Goal: Task Accomplishment & Management: Manage account settings

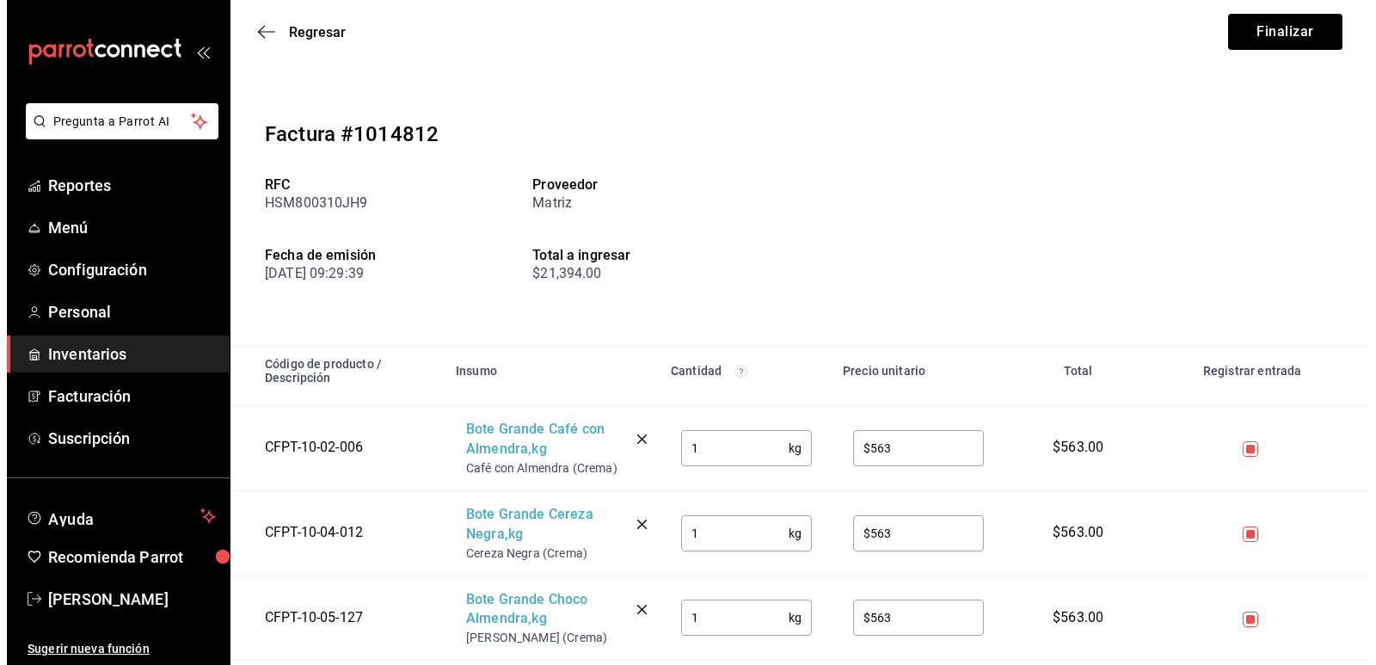
scroll to position [3059, 0]
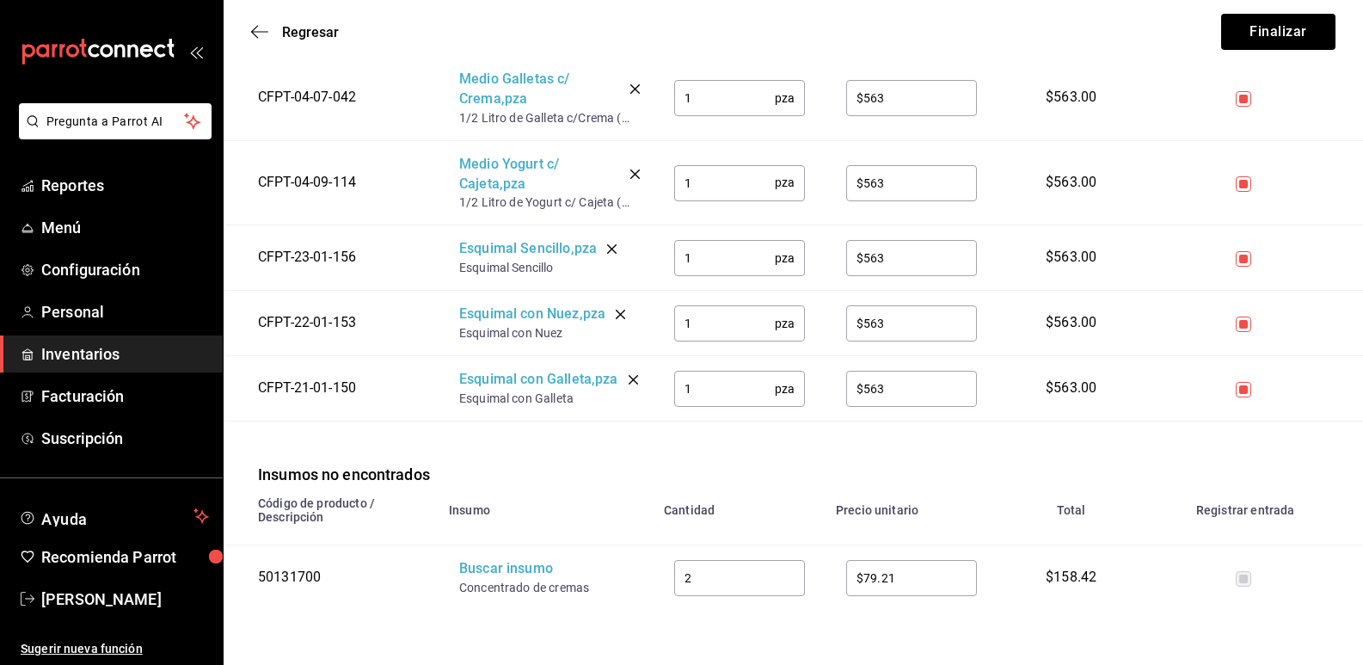
drag, startPoint x: 511, startPoint y: 604, endPoint x: 483, endPoint y: 560, distance: 51.8
click at [483, 545] on th "Insumo" at bounding box center [546, 515] width 215 height 59
drag, startPoint x: 458, startPoint y: 604, endPoint x: 468, endPoint y: 604, distance: 10.3
click at [468, 604] on td "Buscar insumo Concentrado de cremas" at bounding box center [546, 577] width 215 height 65
click at [468, 596] on div "Concentrado de cremas" at bounding box center [528, 587] width 138 height 17
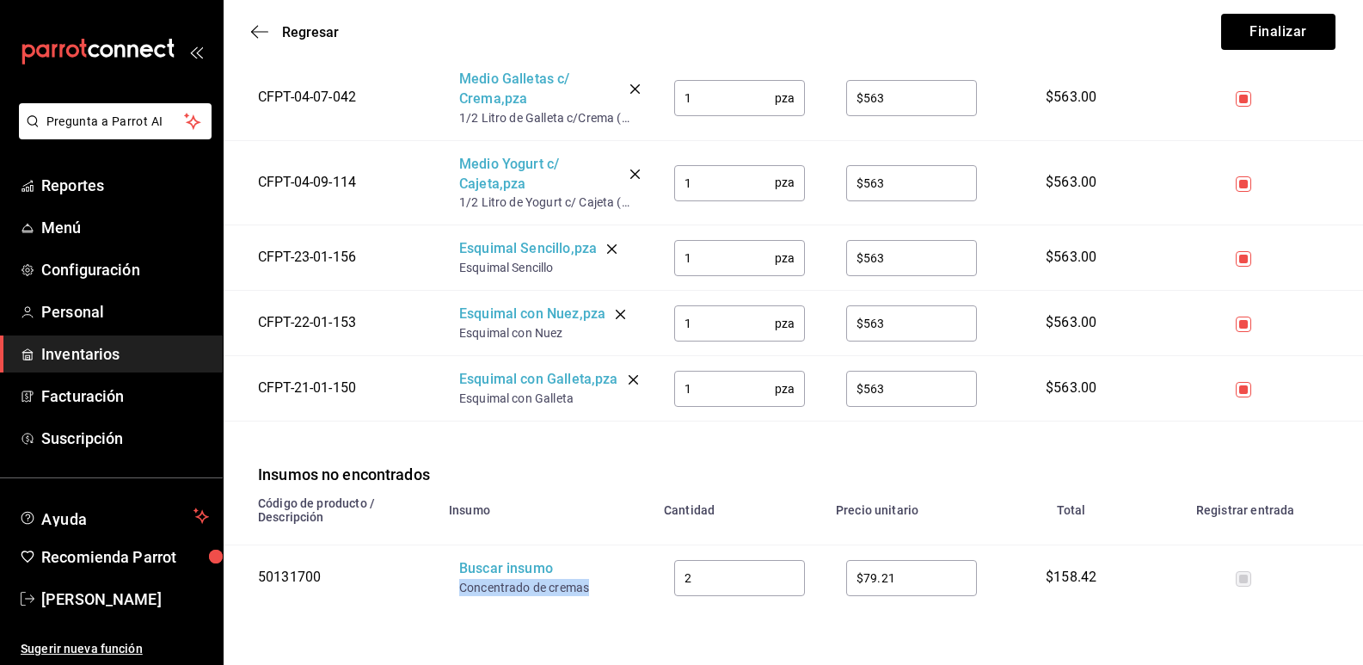
drag, startPoint x: 461, startPoint y: 606, endPoint x: 588, endPoint y: 605, distance: 127.3
click at [588, 596] on div "Concentrado de cremas" at bounding box center [528, 587] width 138 height 17
copy div "Concentrado de cremas"
click at [503, 579] on div "Buscar insumo" at bounding box center [528, 569] width 138 height 20
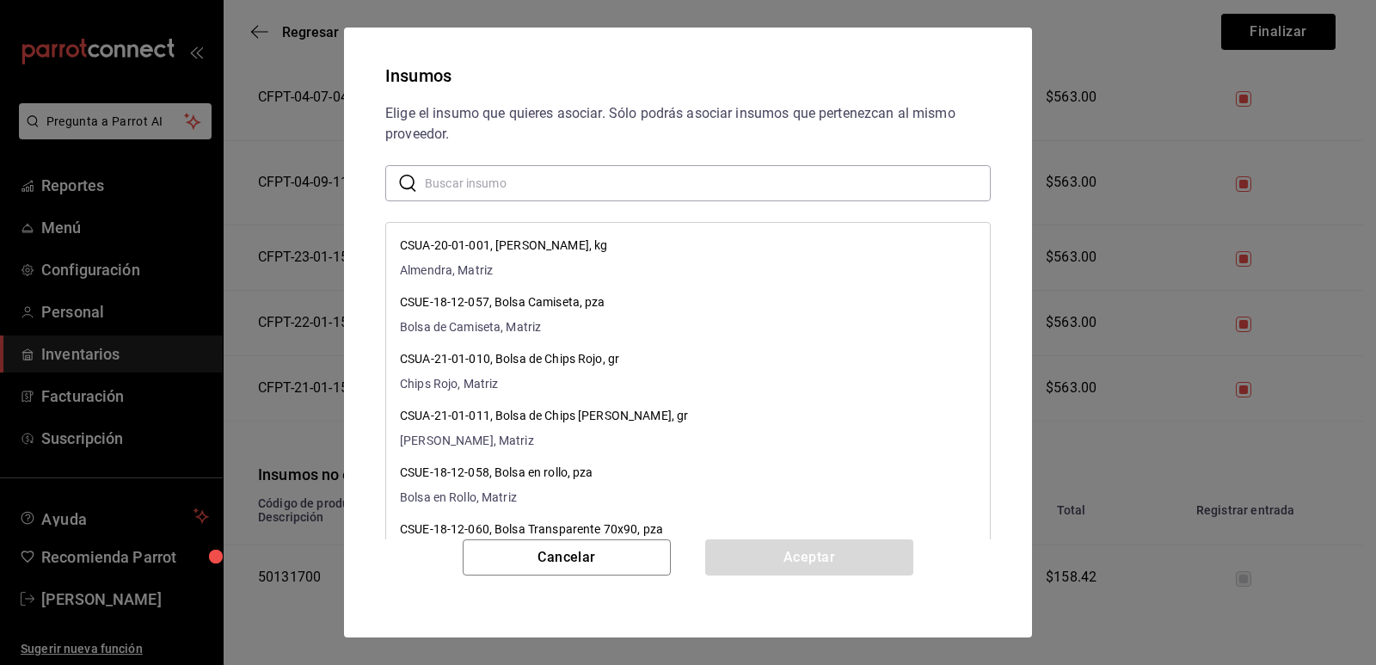
paste input "Concentrado de cremas"
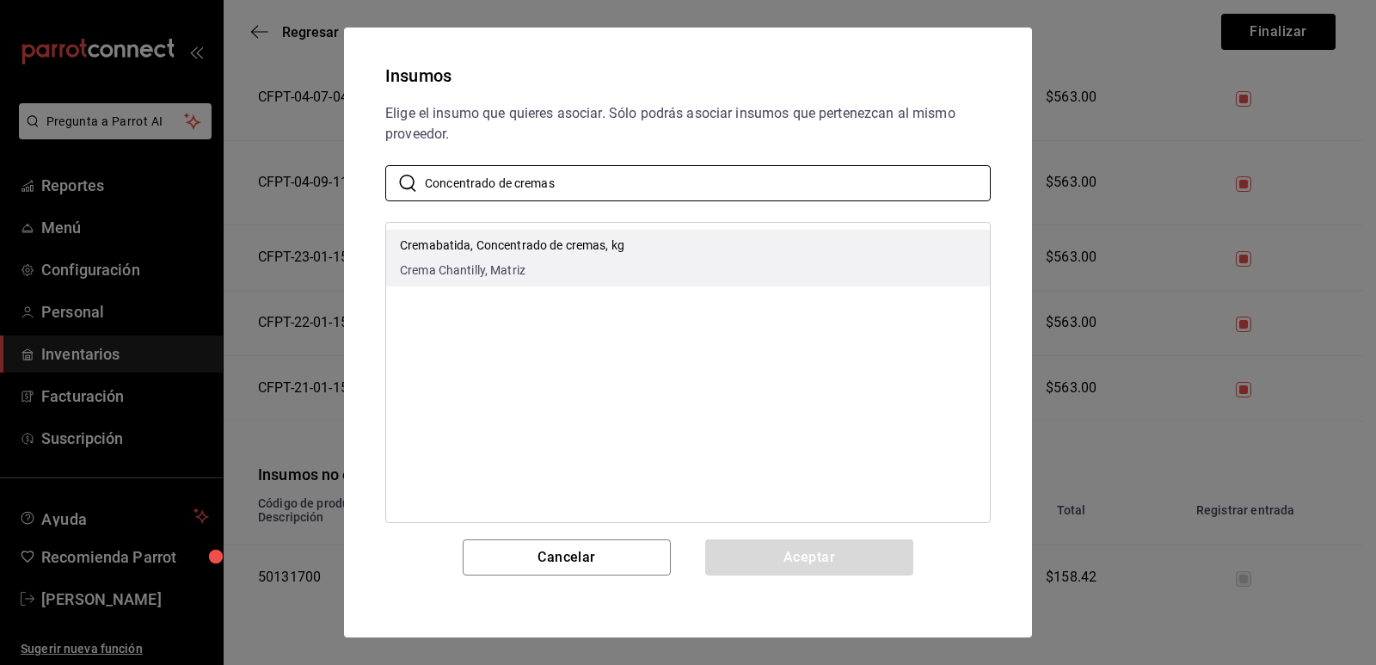
type input "Concentrado de cremas"
click at [657, 269] on li "Cremabatida, Concentrado de cremas, kg Crema Chantilly, Matriz" at bounding box center [688, 258] width 604 height 57
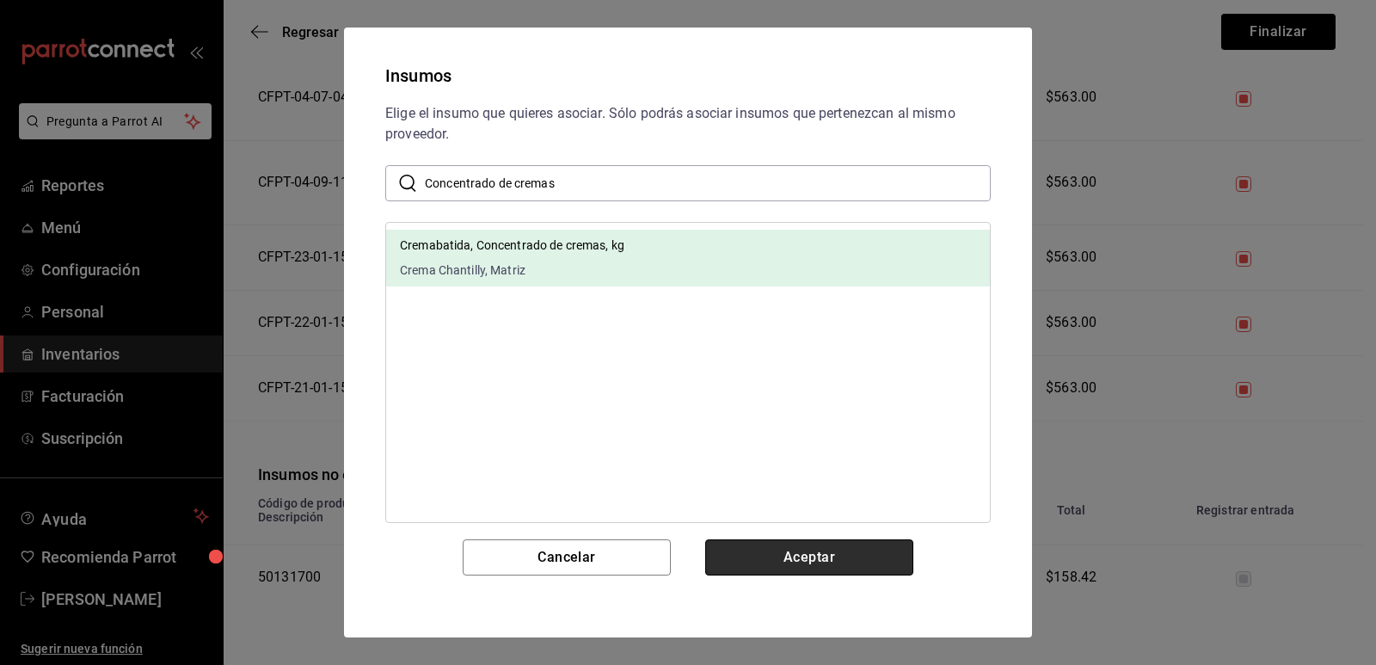
click at [763, 564] on button "Aceptar" at bounding box center [809, 557] width 208 height 36
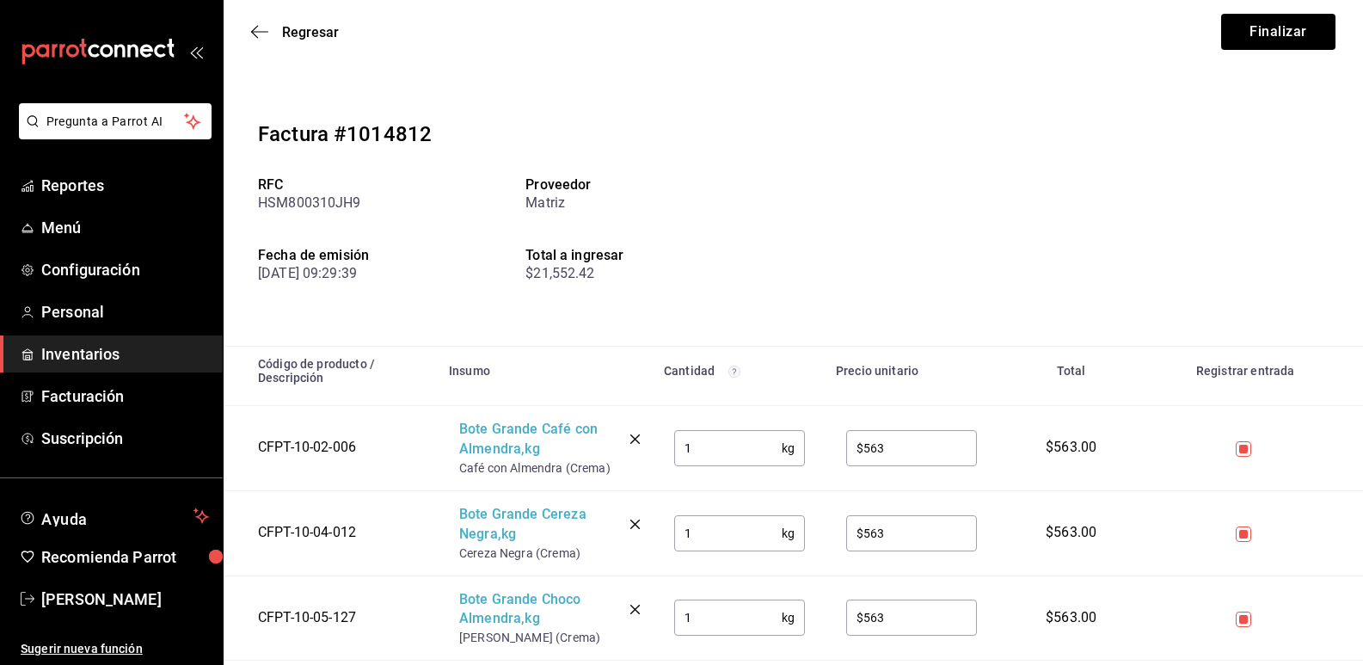
scroll to position [258, 0]
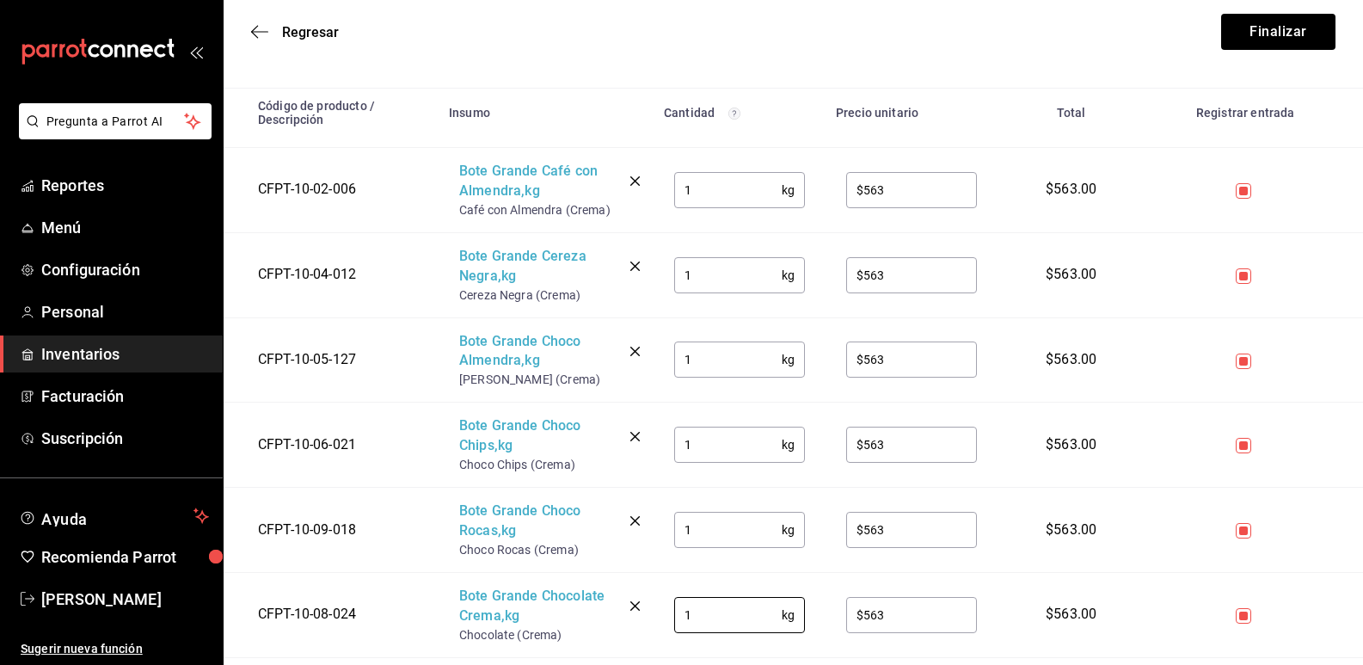
drag, startPoint x: 699, startPoint y: 620, endPoint x: 644, endPoint y: 618, distance: 55.1
click at [644, 618] on tr "CFPT-10-08-024 Bote Grande Chocolate Crema , kg Chocolate (Crema) 1 kg ​ $563 ​…" at bounding box center [794, 614] width 1140 height 85
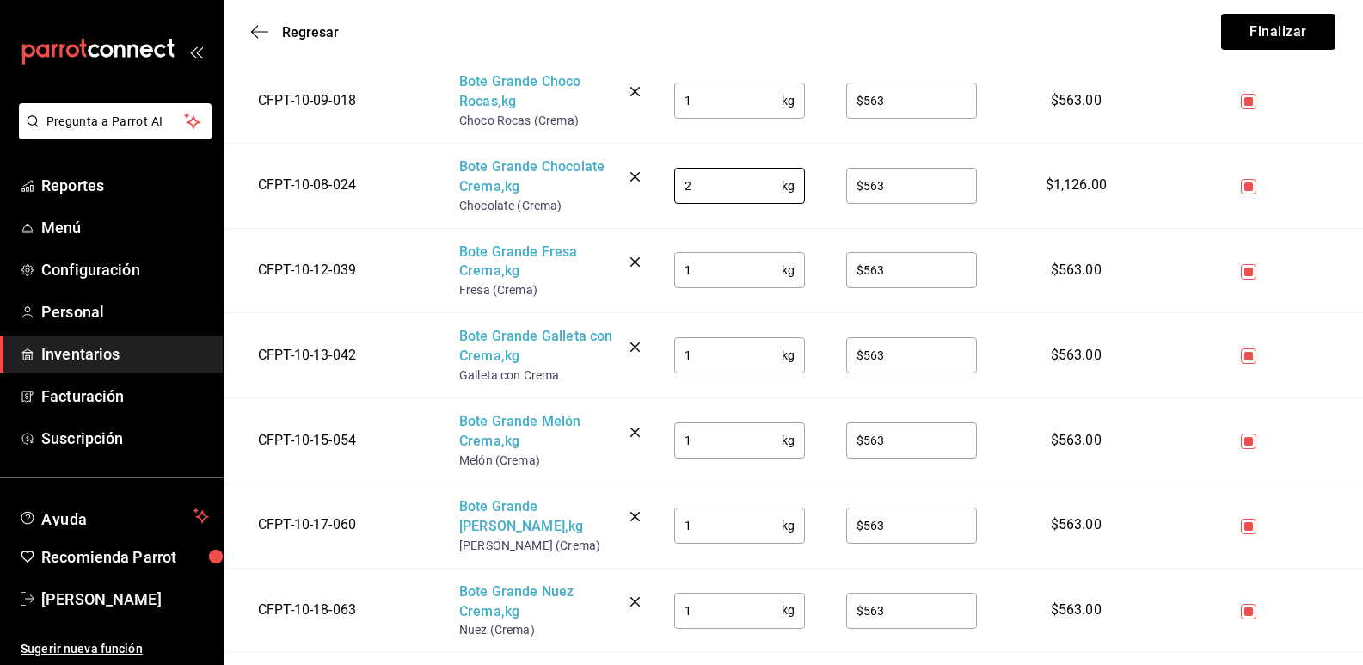
scroll to position [688, 0]
type input "2"
drag, startPoint x: 723, startPoint y: 612, endPoint x: 635, endPoint y: 596, distance: 89.2
click at [635, 596] on tr "CFPT-10-18-063 Bote Grande Nuez Crema , kg Nuez (Crema) 1 kg ​ $563 ​ $563.00" at bounding box center [794, 609] width 1140 height 85
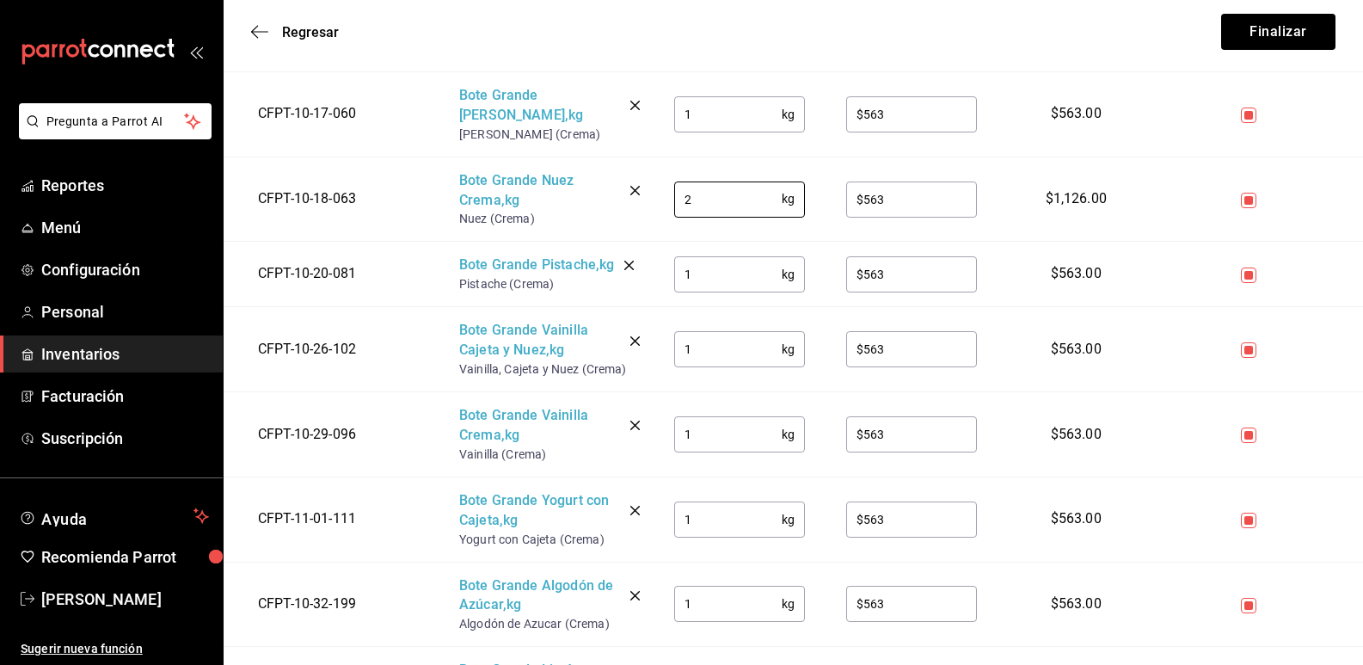
scroll to position [1118, 0]
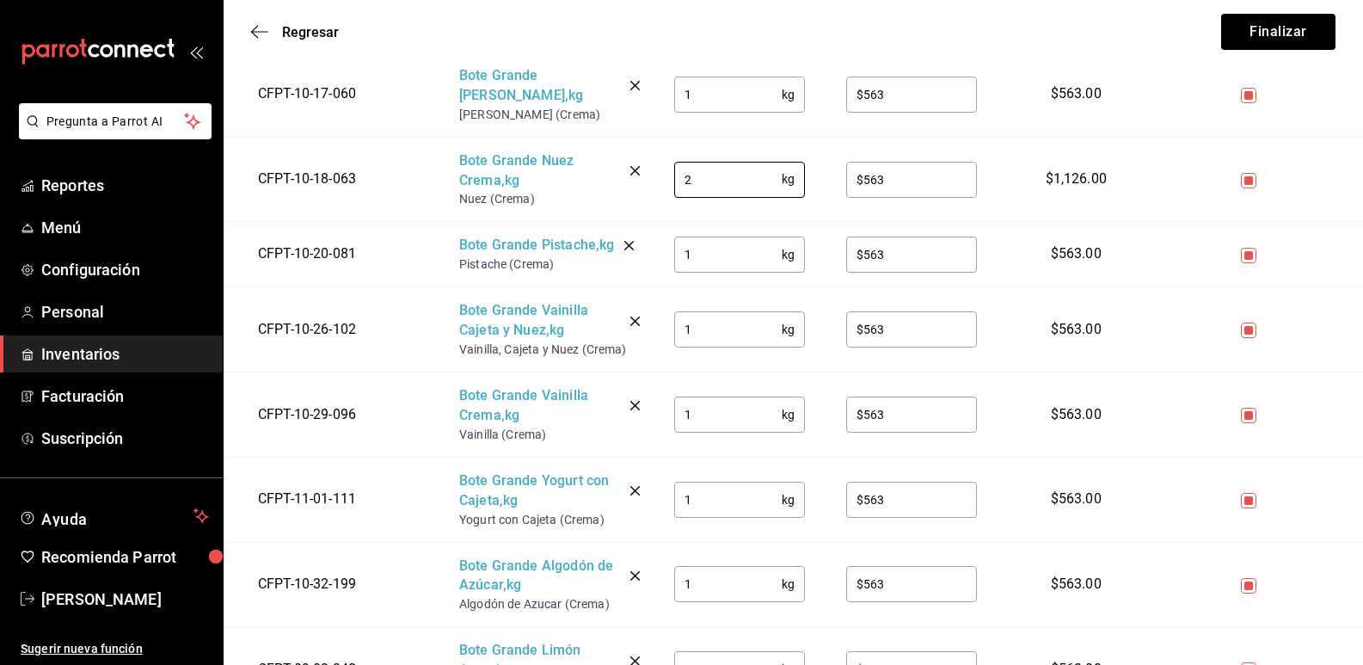
type input "2"
click at [644, 323] on tr "CFPT-10-26-102 Bote Grande Vainilla Cajeta y Nuez , kg Vainilla, Cajeta y Nuez …" at bounding box center [794, 329] width 1140 height 85
type input "2"
click at [693, 416] on input "1" at bounding box center [728, 414] width 108 height 34
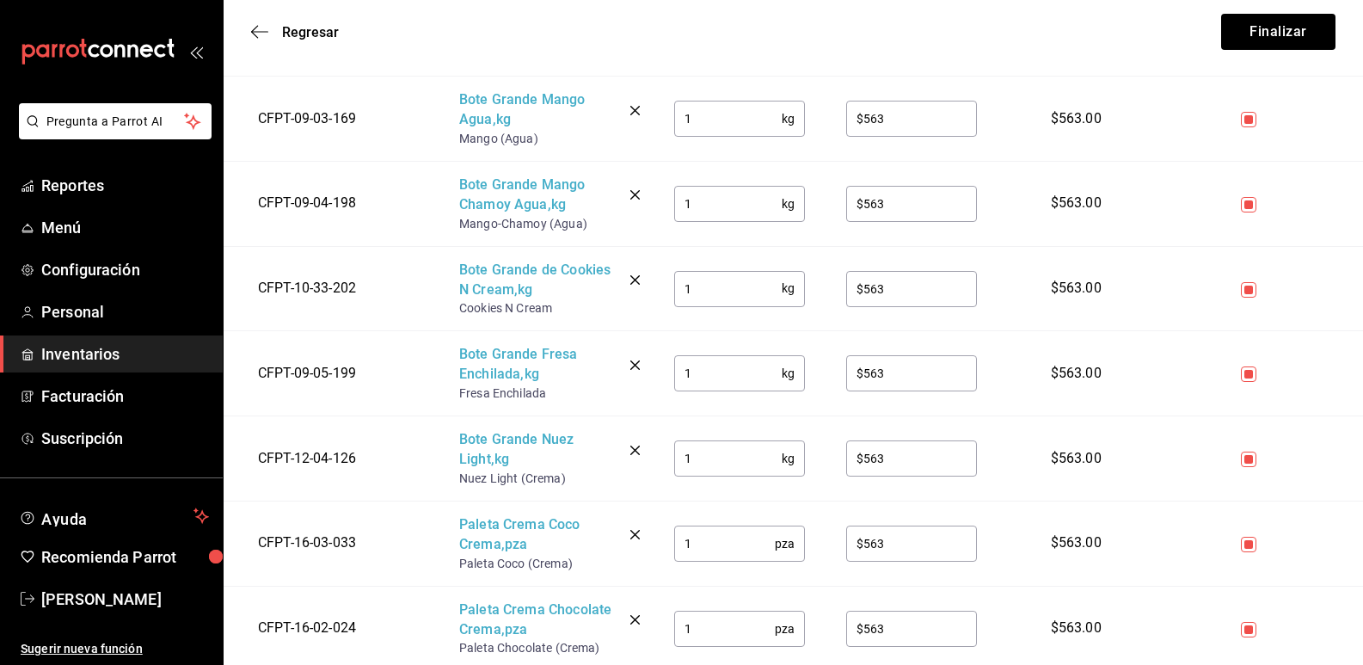
scroll to position [1806, 0]
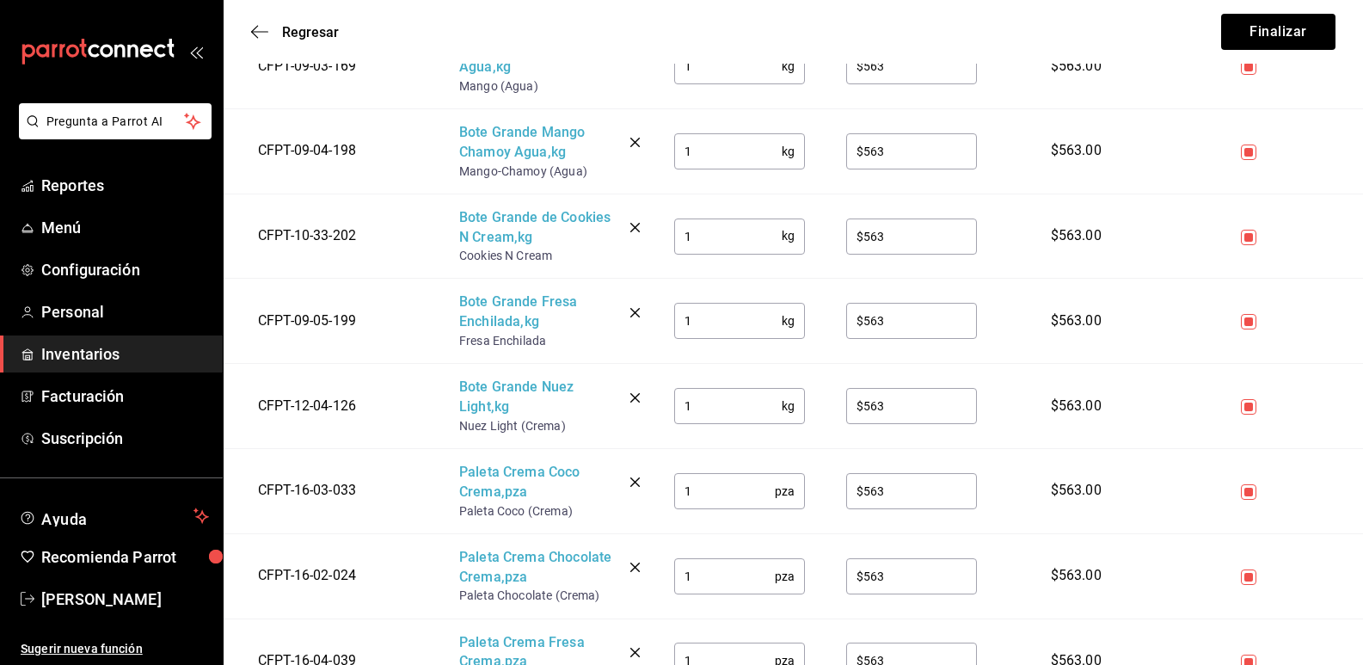
type input "3"
drag, startPoint x: 714, startPoint y: 499, endPoint x: 647, endPoint y: 494, distance: 67.3
click at [647, 494] on tr "CFPT-16-03-033 Paleta Crema Coco Crema , pza Paleta Coco (Crema) 1 pza ​ $563 ​…" at bounding box center [794, 490] width 1140 height 85
type input "60"
type input "$14"
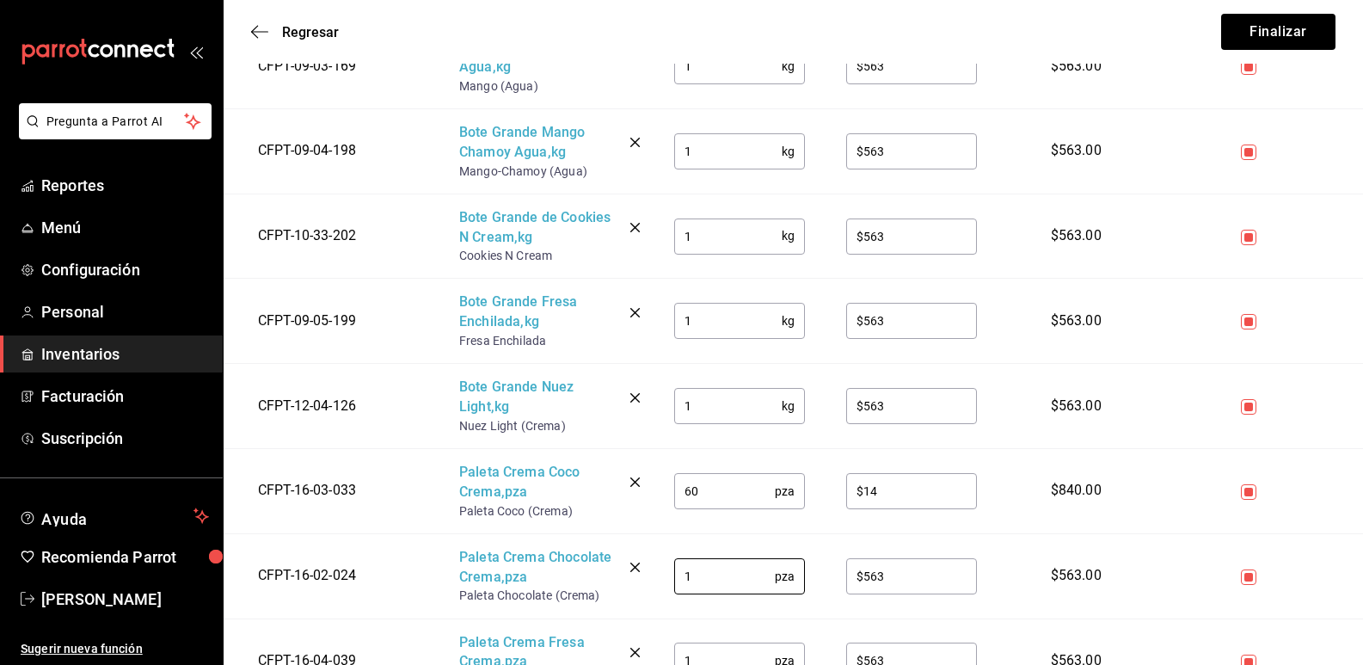
drag, startPoint x: 702, startPoint y: 577, endPoint x: 623, endPoint y: 572, distance: 79.3
click at [623, 572] on tr "CFPT-16-02-024 Paleta Crema Chocolate Crema , pza Paleta Chocolate (Crema) 1 pz…" at bounding box center [794, 575] width 1140 height 85
type input "80"
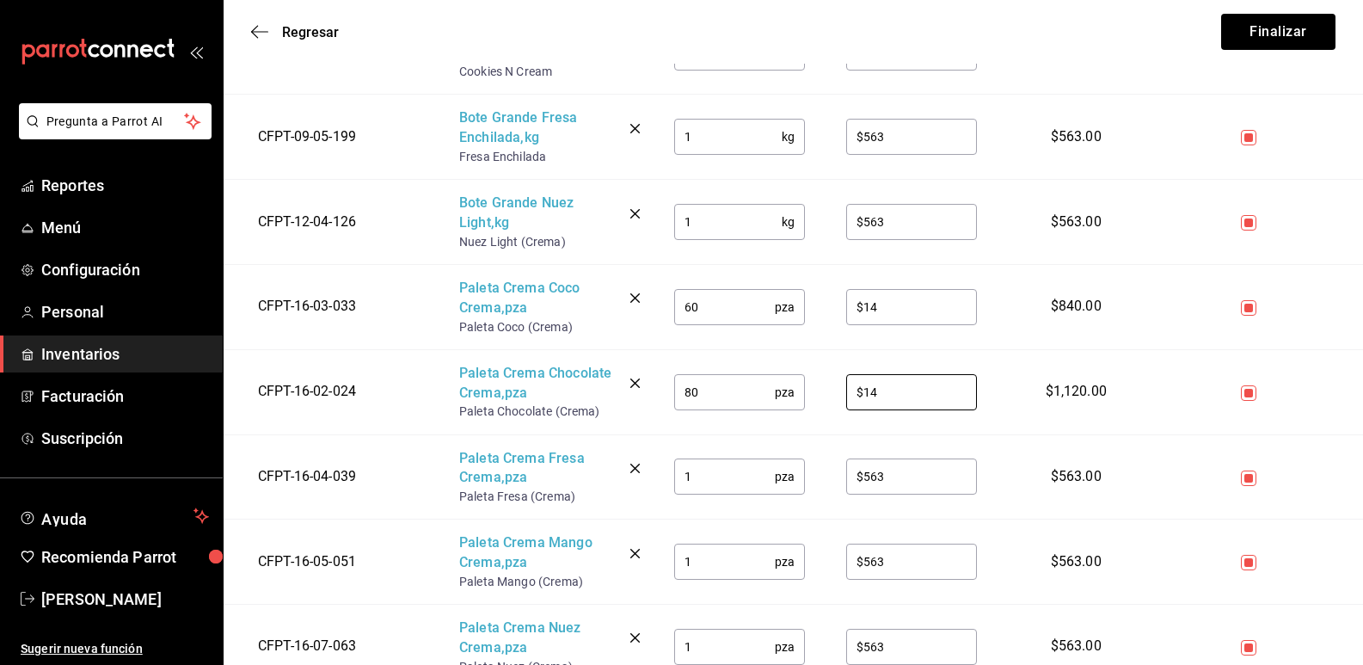
scroll to position [2064, 0]
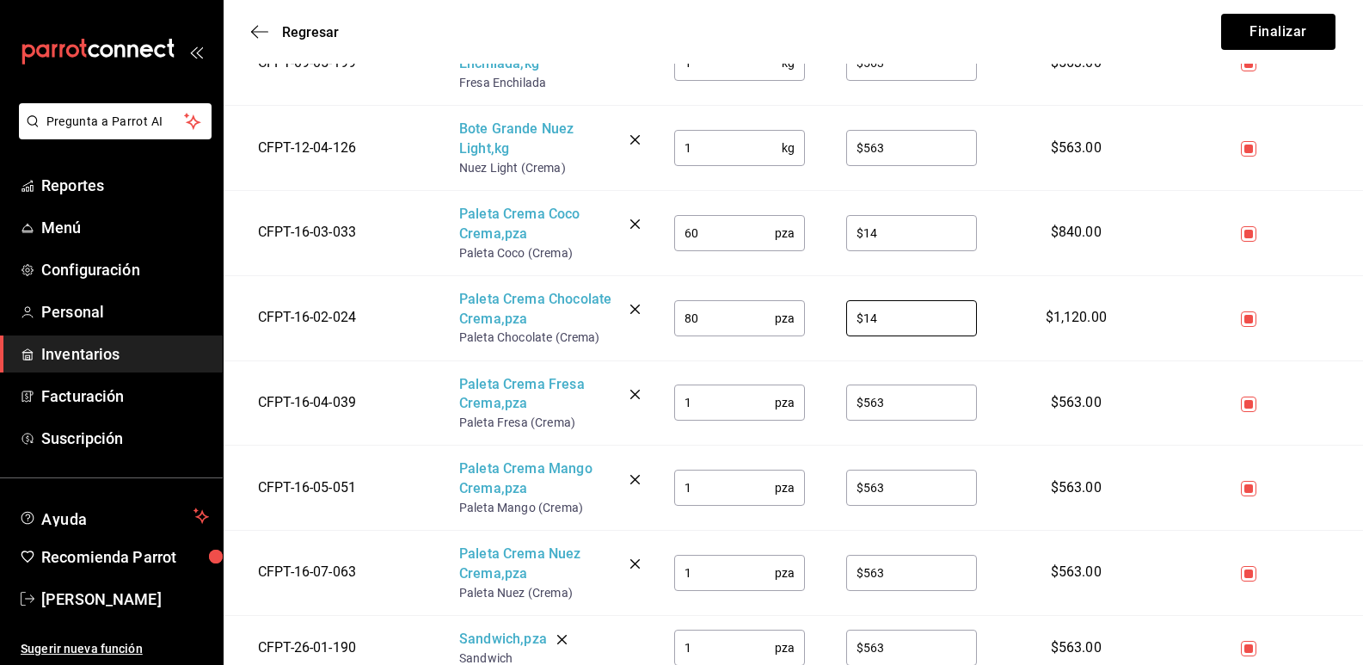
type input "$14"
drag, startPoint x: 729, startPoint y: 405, endPoint x: 642, endPoint y: 409, distance: 86.9
click at [642, 409] on tr "CFPT-16-04-039 Paleta Crema Fresa Crema , pza Paleta Fresa (Crema) 1 pza ​ $563…" at bounding box center [794, 402] width 1140 height 85
type input "80"
type input "$14"
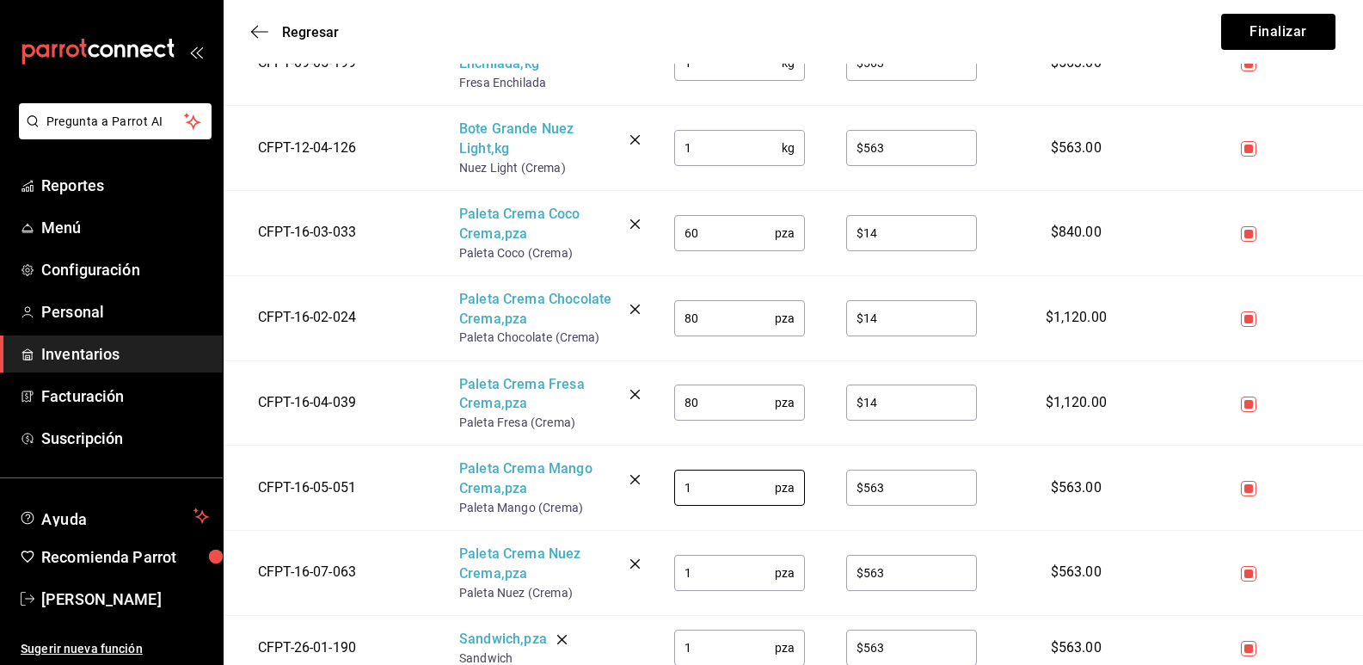
drag, startPoint x: 711, startPoint y: 482, endPoint x: 656, endPoint y: 481, distance: 55.1
click at [656, 481] on td "1 pza ​" at bounding box center [740, 488] width 172 height 85
type input "60"
type input "$14"
drag, startPoint x: 714, startPoint y: 577, endPoint x: 651, endPoint y: 569, distance: 63.4
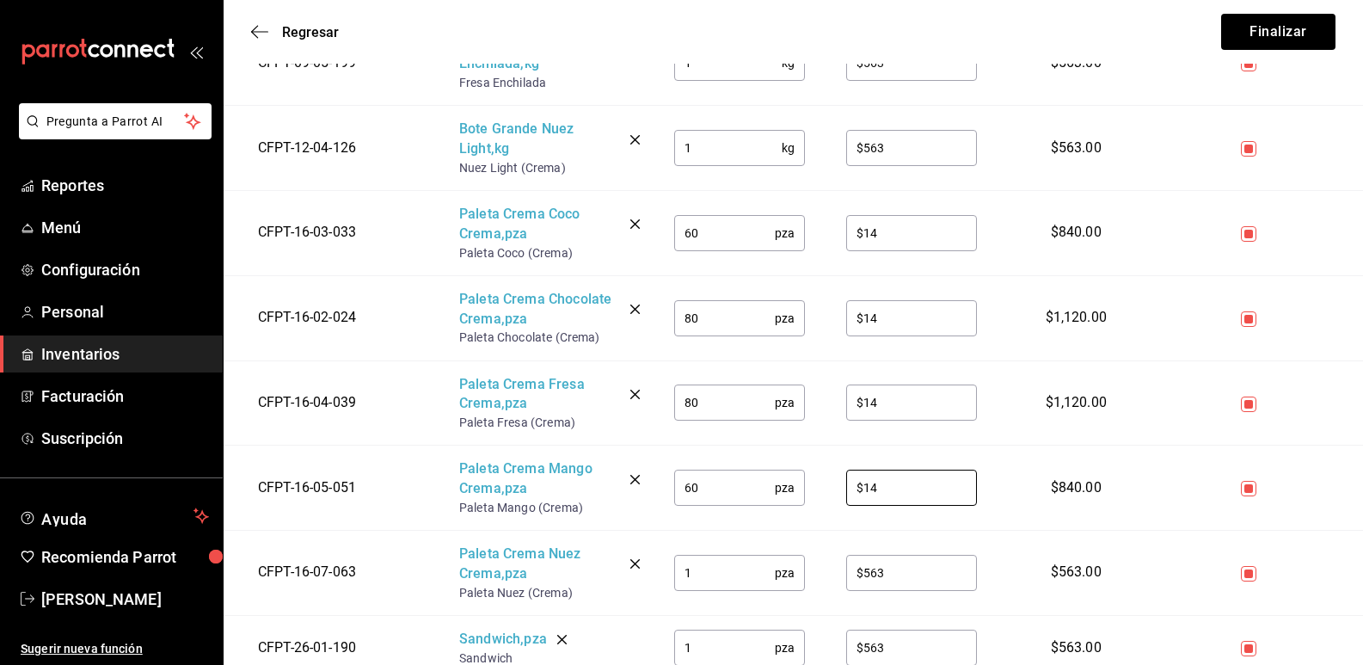
click at [651, 569] on tr "CFPT-16-07-063 Paleta Crema Nuez Crema , pza Paleta Nuez (Crema) 1 pza ​ $563 ​…" at bounding box center [794, 573] width 1140 height 85
type input "60"
type input "$14"
drag, startPoint x: 683, startPoint y: 643, endPoint x: 658, endPoint y: 643, distance: 25.0
click at [658, 643] on td "1 pza ​" at bounding box center [740, 647] width 172 height 65
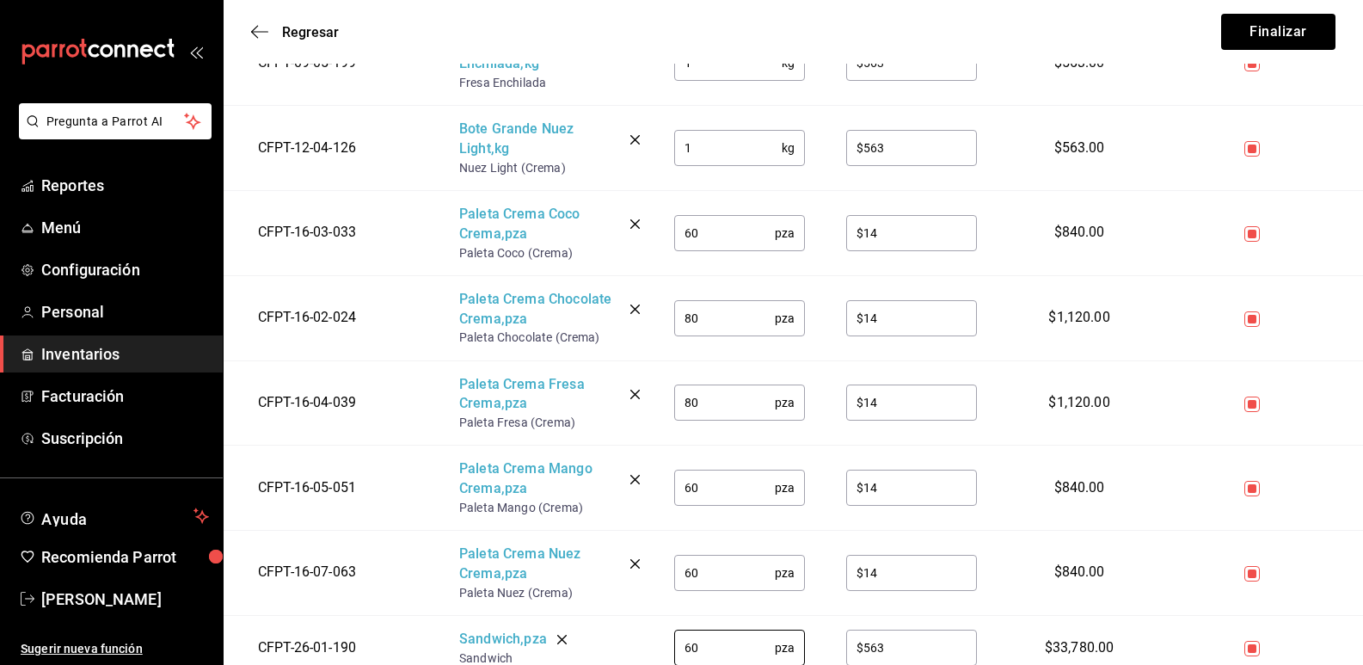
type input "60"
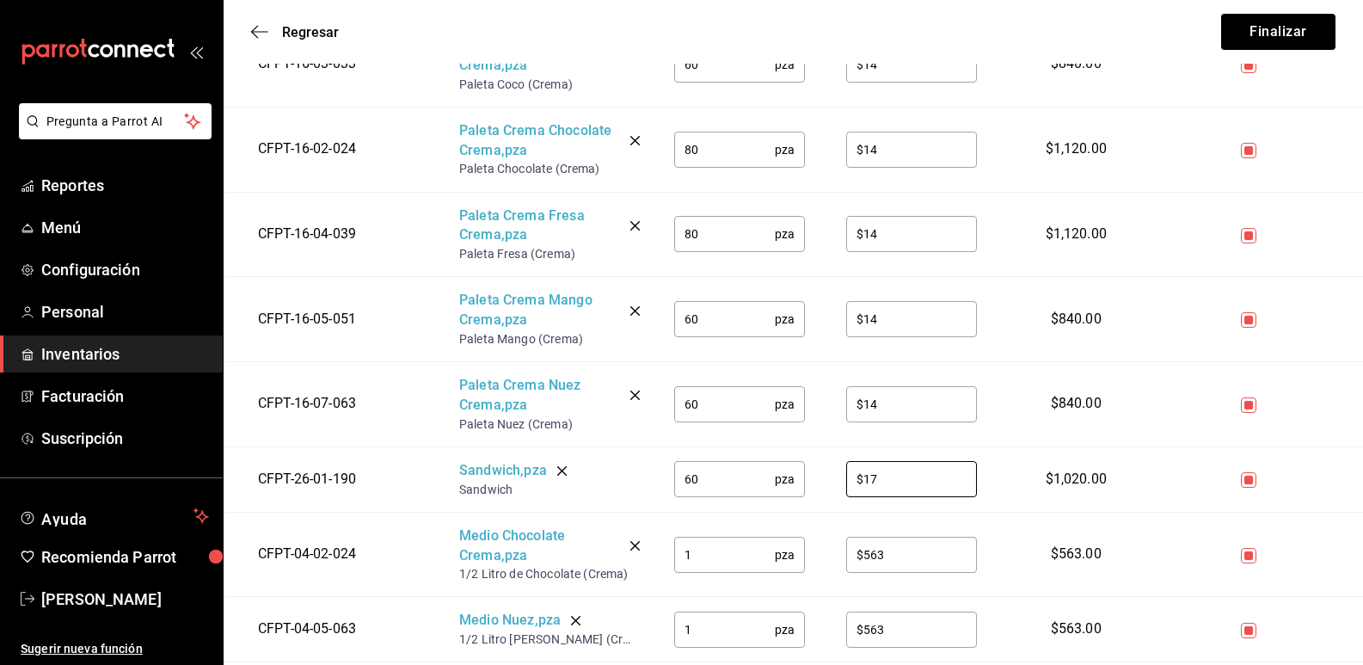
scroll to position [2324, 0]
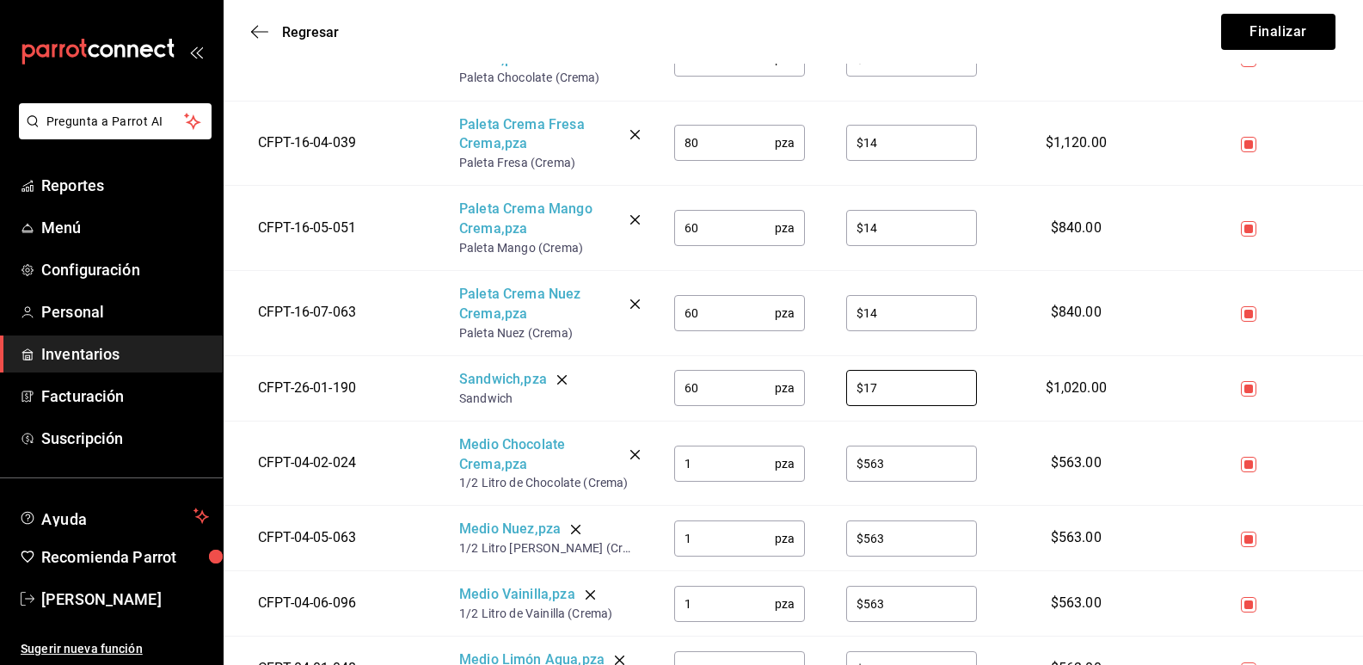
type input "$17"
drag, startPoint x: 713, startPoint y: 471, endPoint x: 667, endPoint y: 470, distance: 46.5
click at [667, 470] on td "1 pza ​" at bounding box center [740, 463] width 172 height 85
type input "18"
type input "$32"
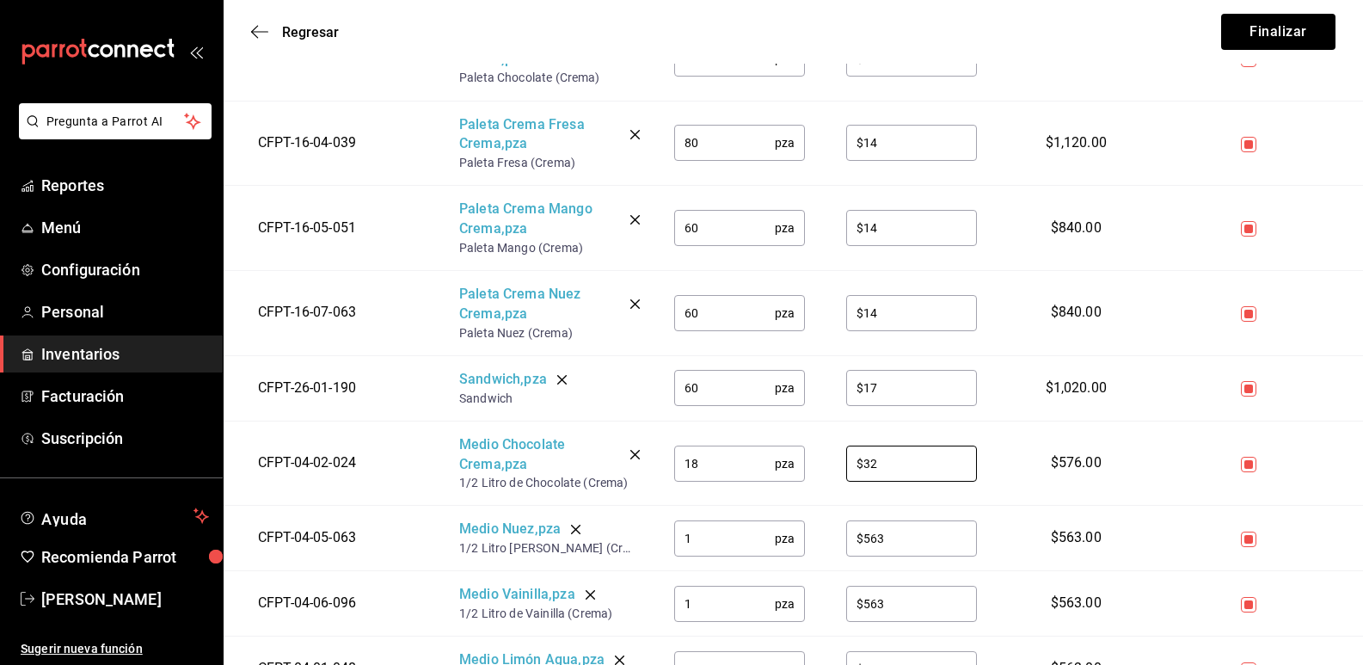
click at [708, 551] on input "1" at bounding box center [724, 538] width 101 height 34
type input "18"
type input "$32"
click at [729, 597] on input "1" at bounding box center [724, 604] width 101 height 34
type input "18"
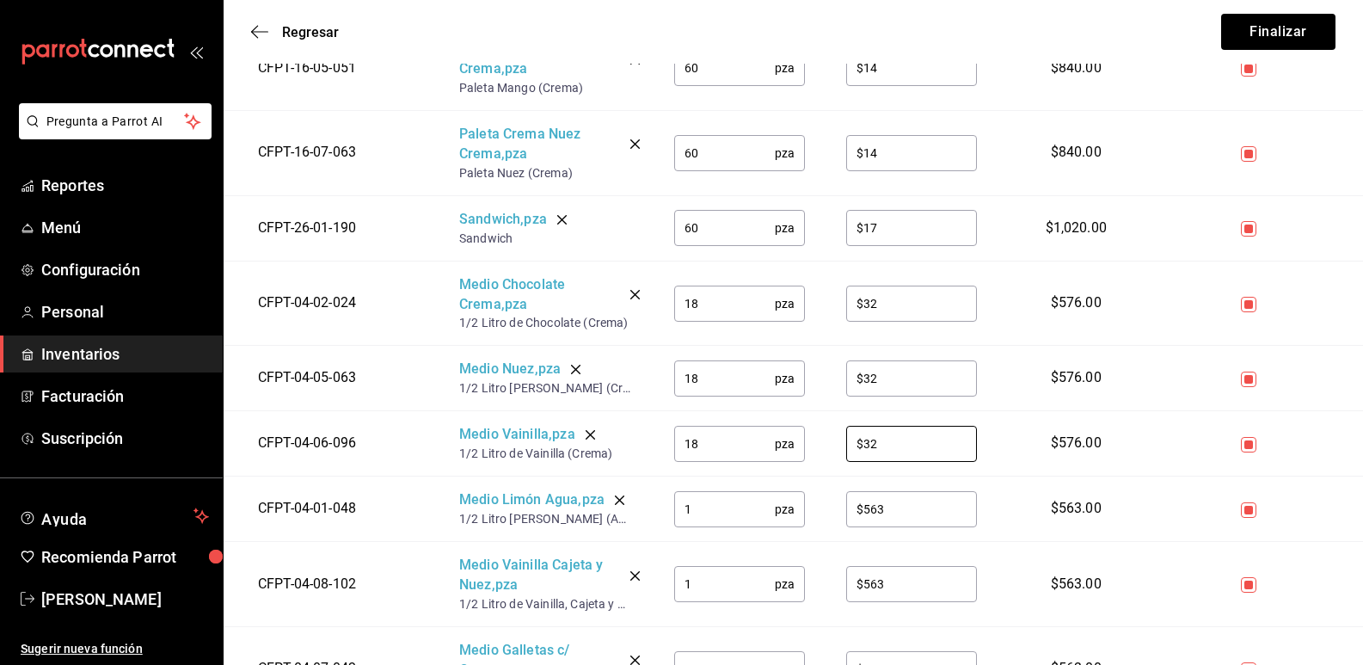
scroll to position [2496, 0]
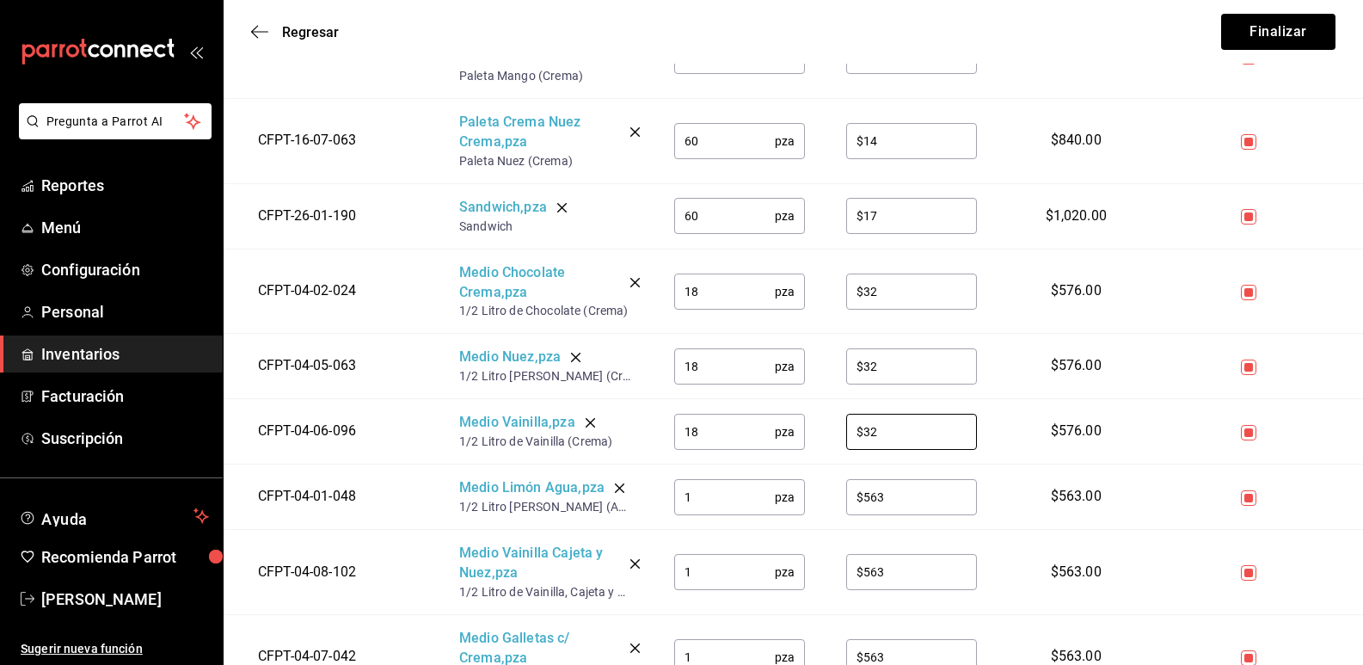
type input "$32"
click at [723, 500] on input "1" at bounding box center [724, 497] width 101 height 34
type input "18"
type input "$32"
click at [712, 575] on input "1" at bounding box center [724, 572] width 101 height 34
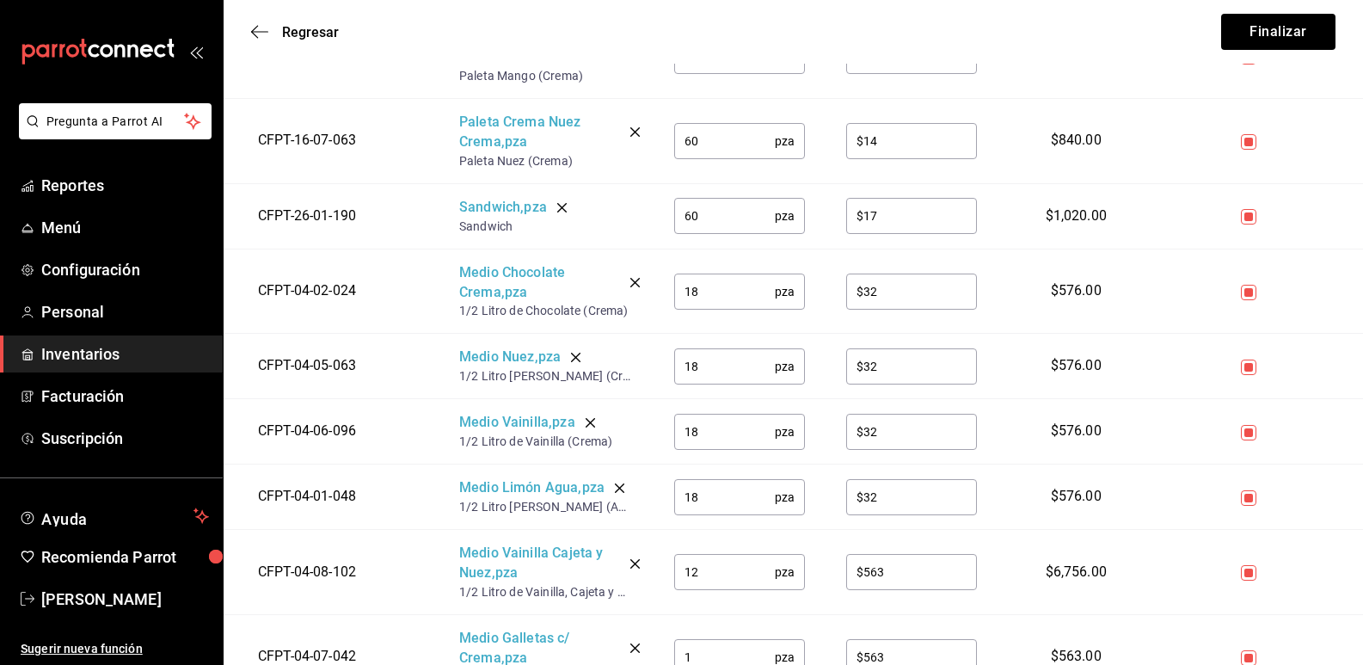
type input "12"
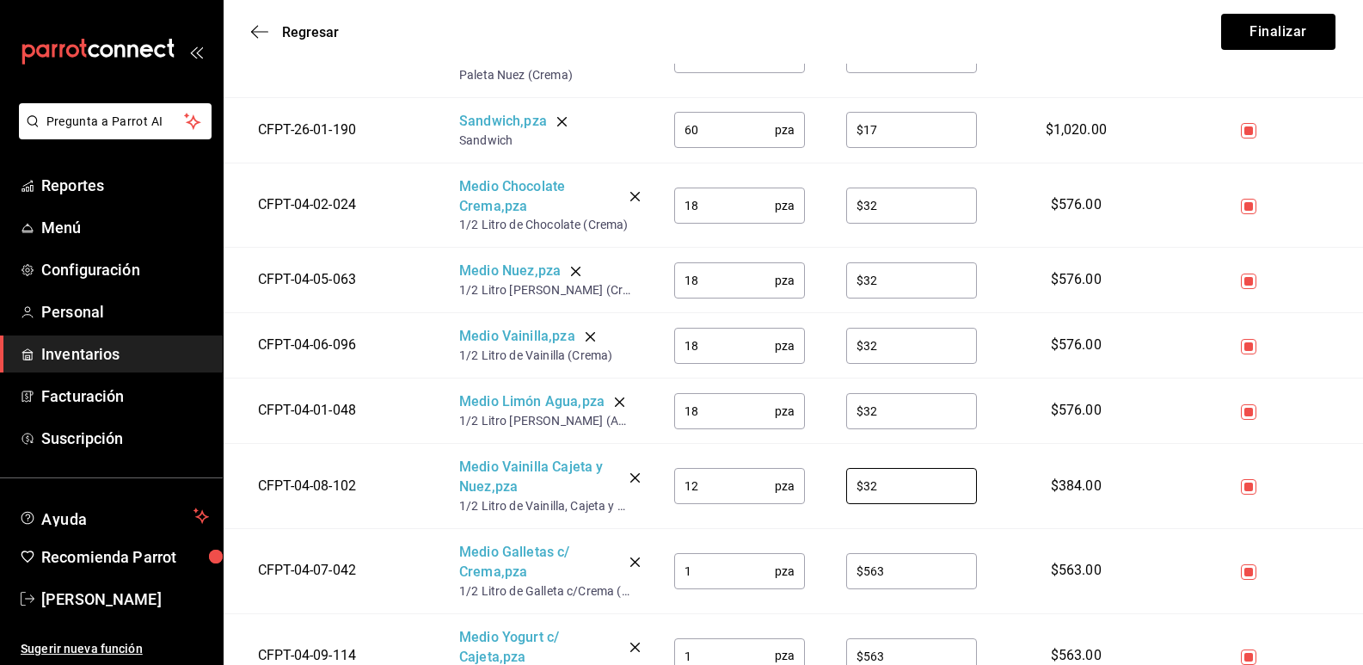
type input "$32"
click at [712, 571] on input "1" at bounding box center [724, 571] width 101 height 34
type input "18"
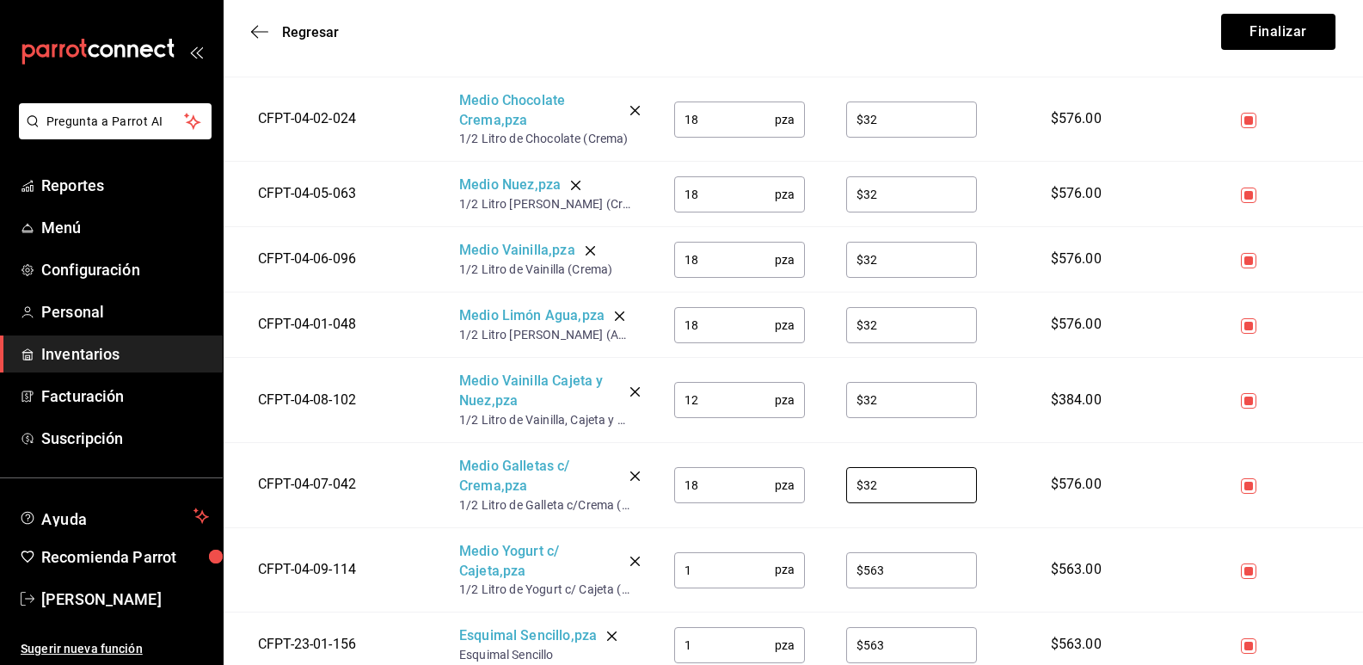
type input "$32"
click at [717, 576] on input "1" at bounding box center [724, 569] width 101 height 34
type input "12"
type input "$32"
click at [718, 641] on input "1" at bounding box center [724, 645] width 101 height 34
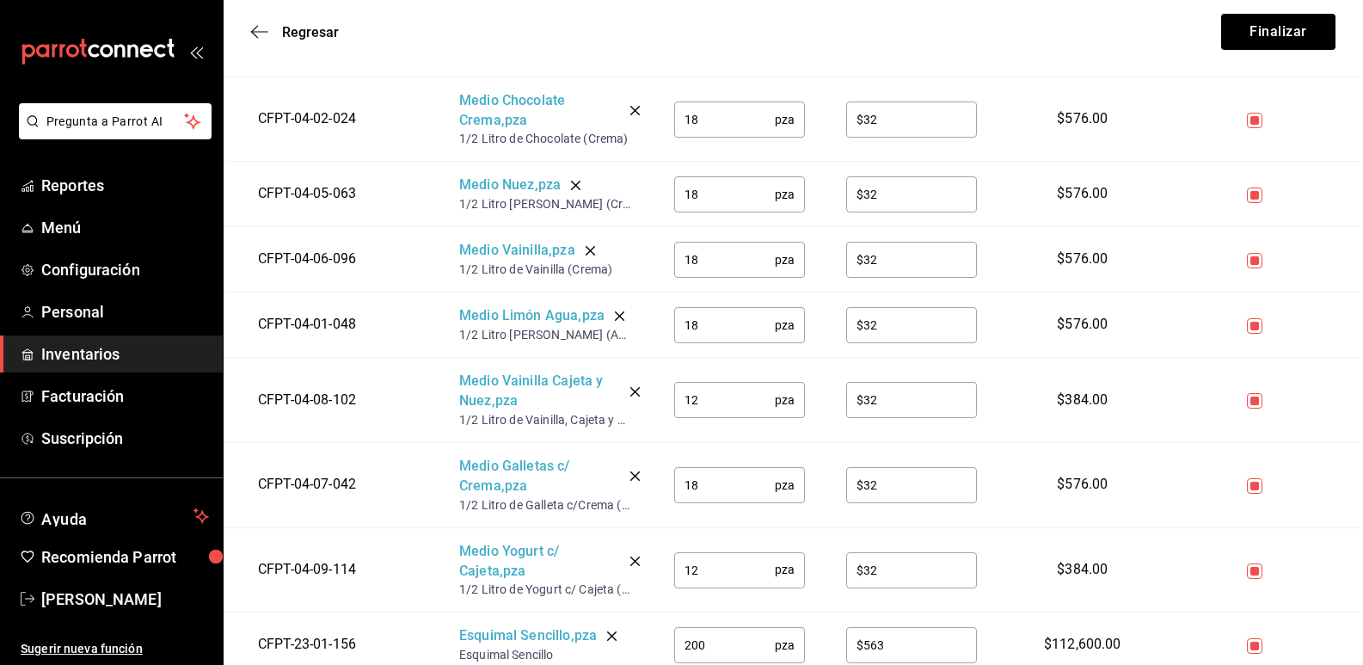
type input "200"
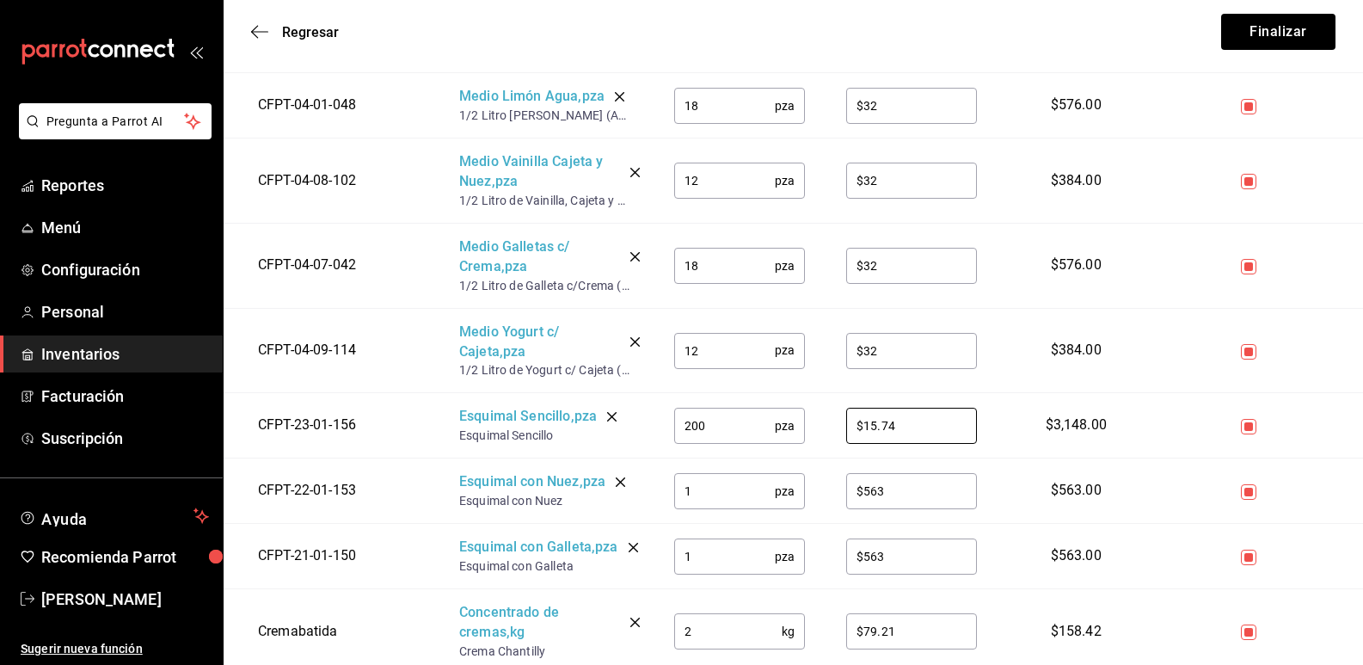
scroll to position [2926, 0]
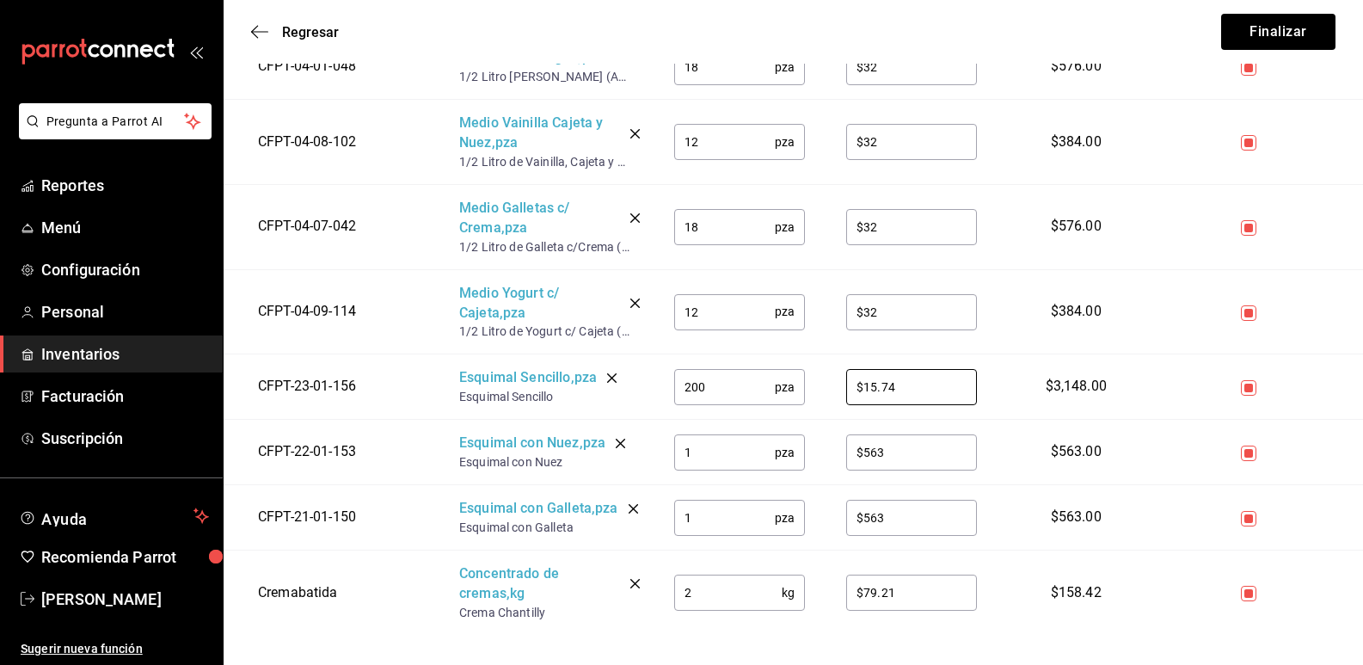
type input "$15.74"
type input "60"
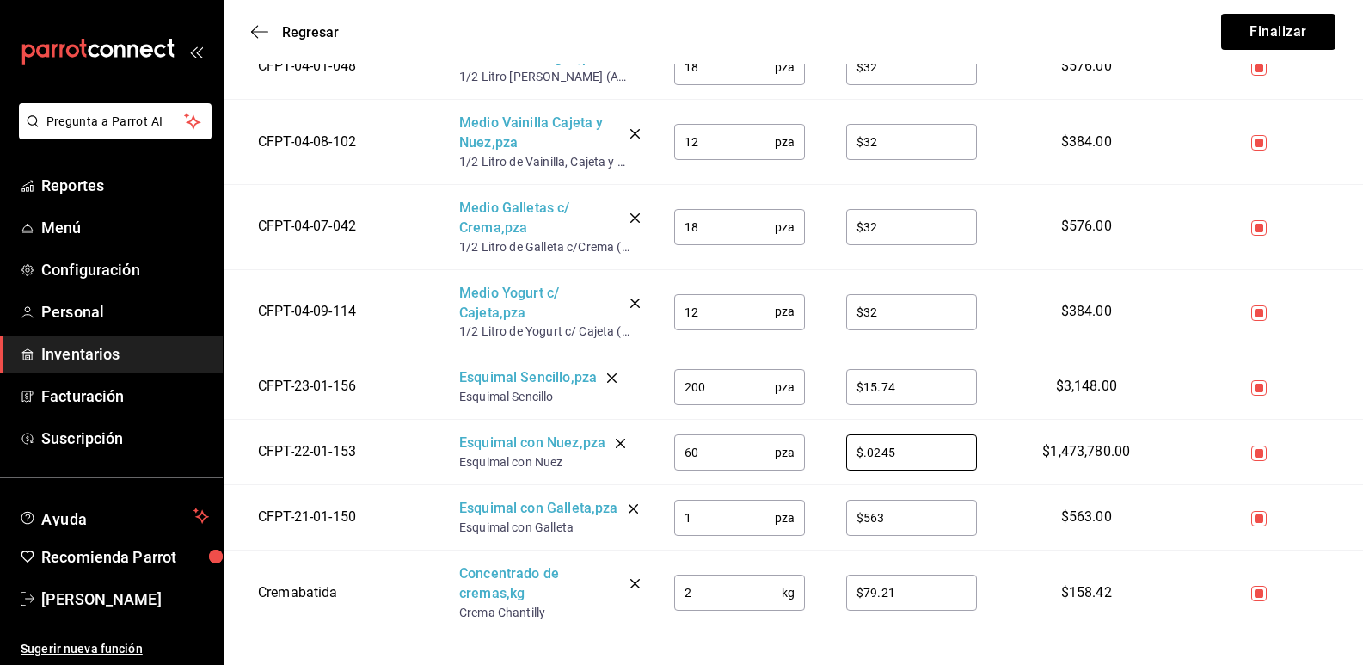
type input "$.0724"
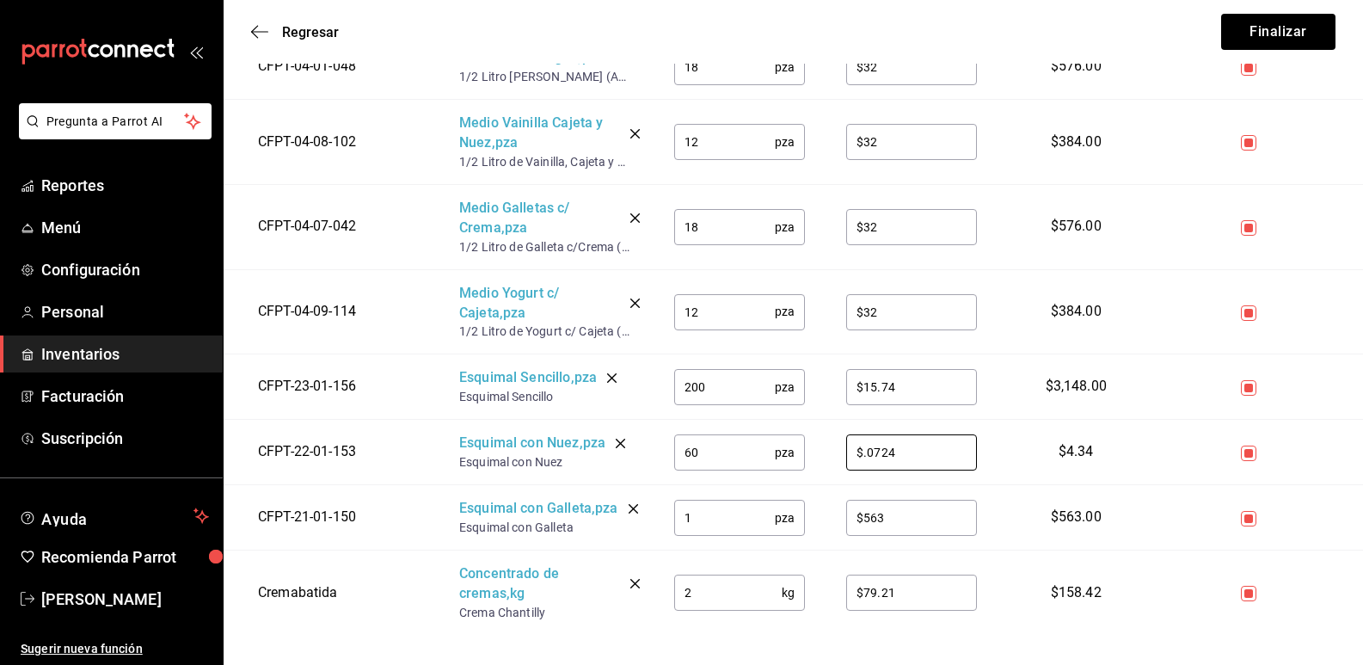
drag, startPoint x: 706, startPoint y: 449, endPoint x: 814, endPoint y: 451, distance: 107.5
click at [668, 449] on td "60 pza ​" at bounding box center [740, 452] width 172 height 65
drag, startPoint x: 899, startPoint y: 448, endPoint x: 821, endPoint y: 445, distance: 77.5
click at [821, 445] on tr "CFPT-22-01-153 Esquimal con Nuez , pza Esquimal con Nuez 60 pza ​ $.0724 ​ $4.34" at bounding box center [794, 452] width 1140 height 65
type input "$24.07"
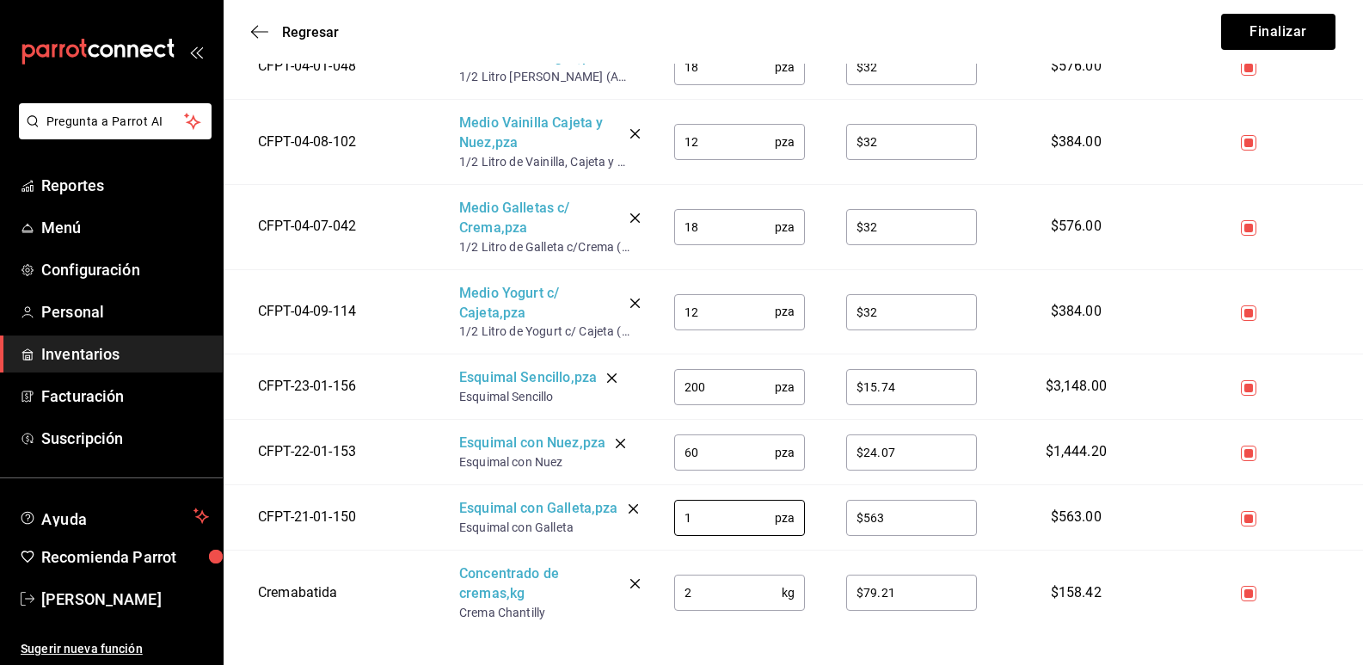
drag, startPoint x: 688, startPoint y: 527, endPoint x: 629, endPoint y: 514, distance: 60.7
click at [629, 514] on tr "CFPT-21-01-150 Esquimal con Galleta , pza Esquimal con Galleta 1 pza ​ $563 ​ $…" at bounding box center [794, 517] width 1140 height 65
type input "60"
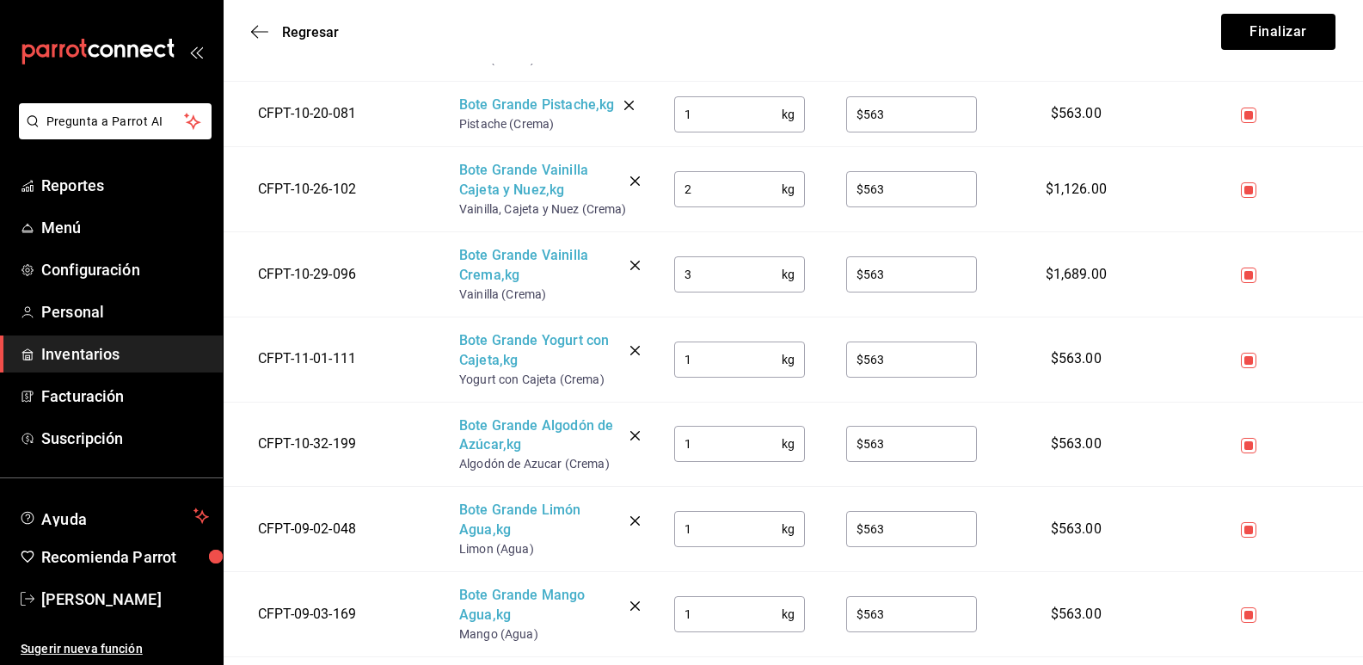
scroll to position [1290, 0]
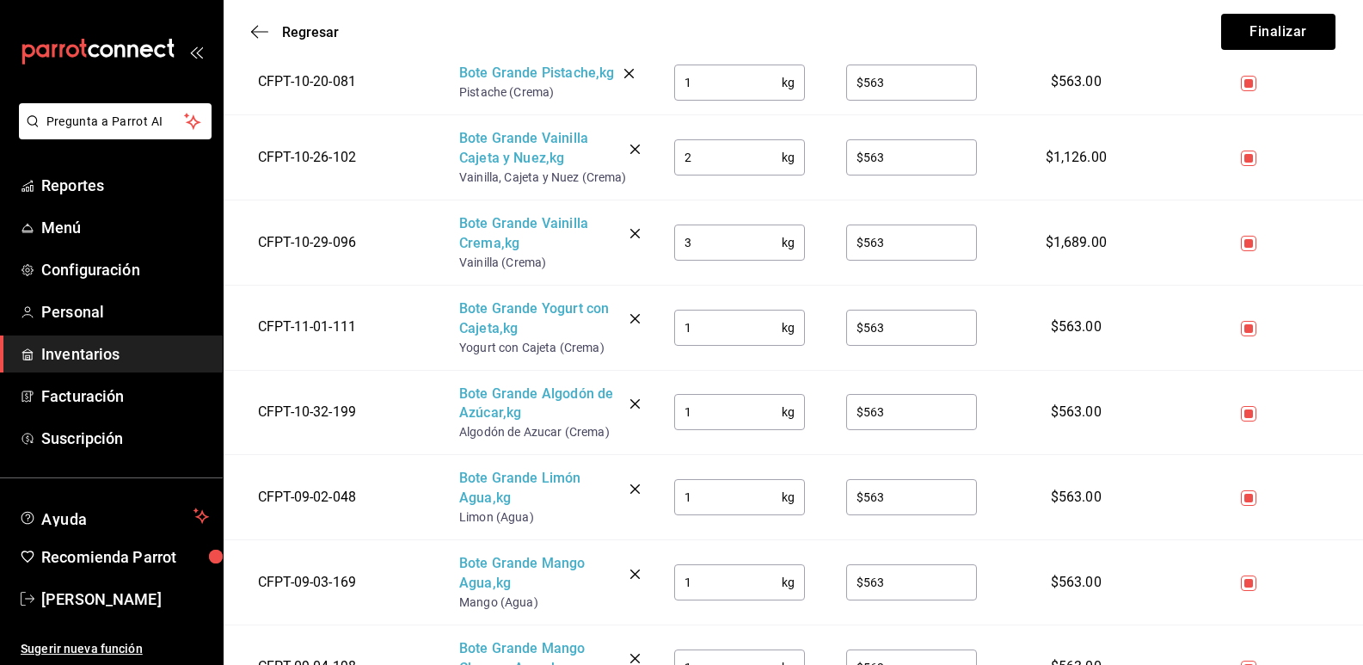
type input "$19.44"
drag, startPoint x: 738, startPoint y: 501, endPoint x: 570, endPoint y: 483, distance: 168.7
click at [610, 497] on tr "CFPT-09-02-048 Bote Grande Limón Agua , kg Limon (Agua) 1 kg ​ $563 ​ $563.00" at bounding box center [794, 497] width 1140 height 85
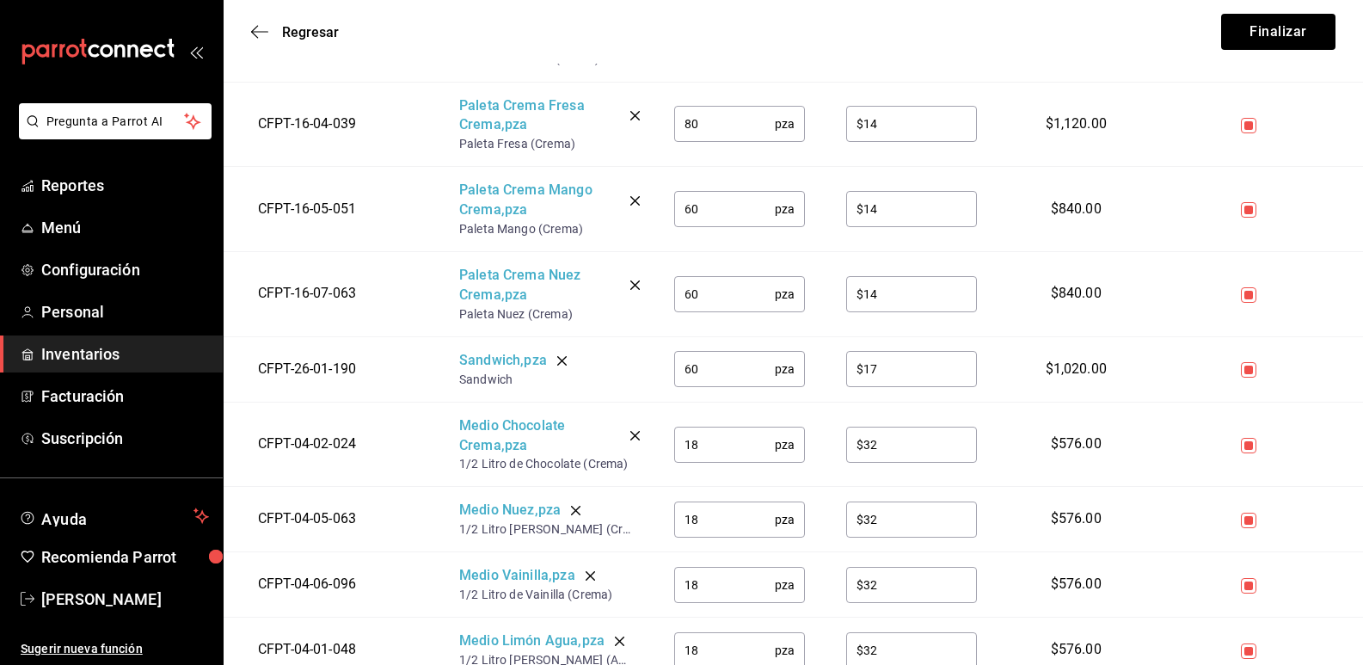
scroll to position [2495, 0]
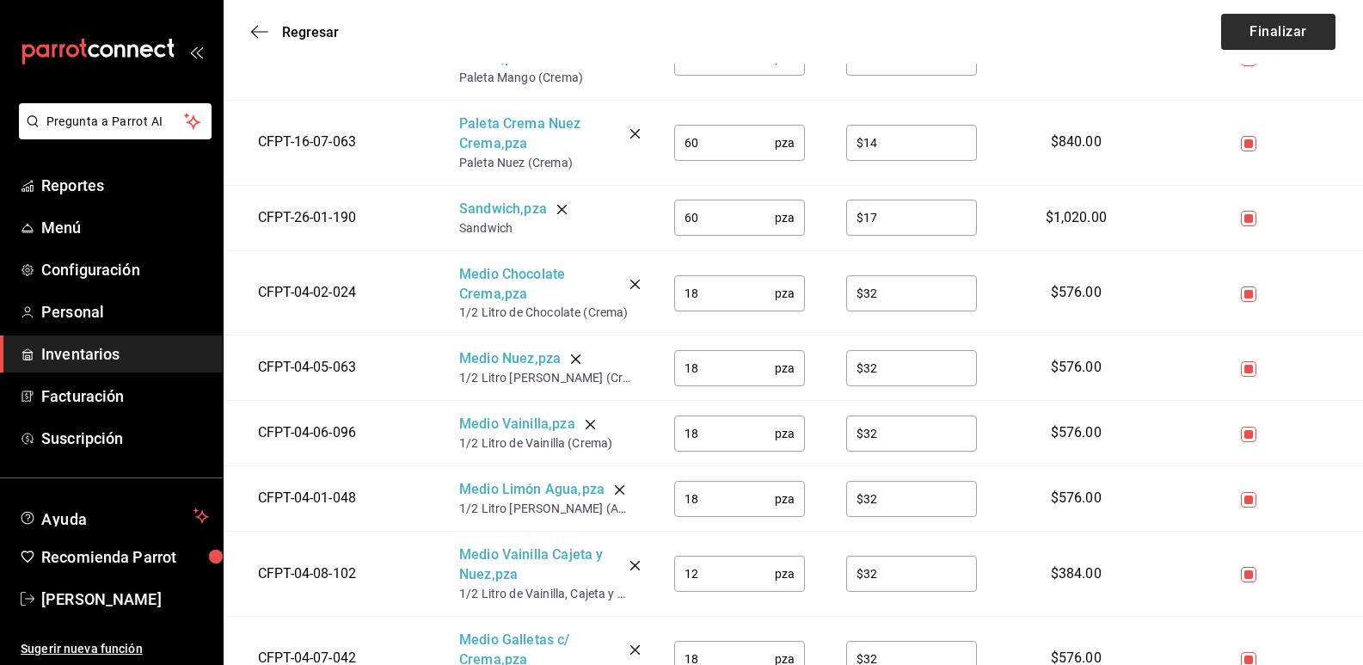
type input "2"
click at [1295, 38] on button "Finalizar" at bounding box center [1278, 32] width 114 height 36
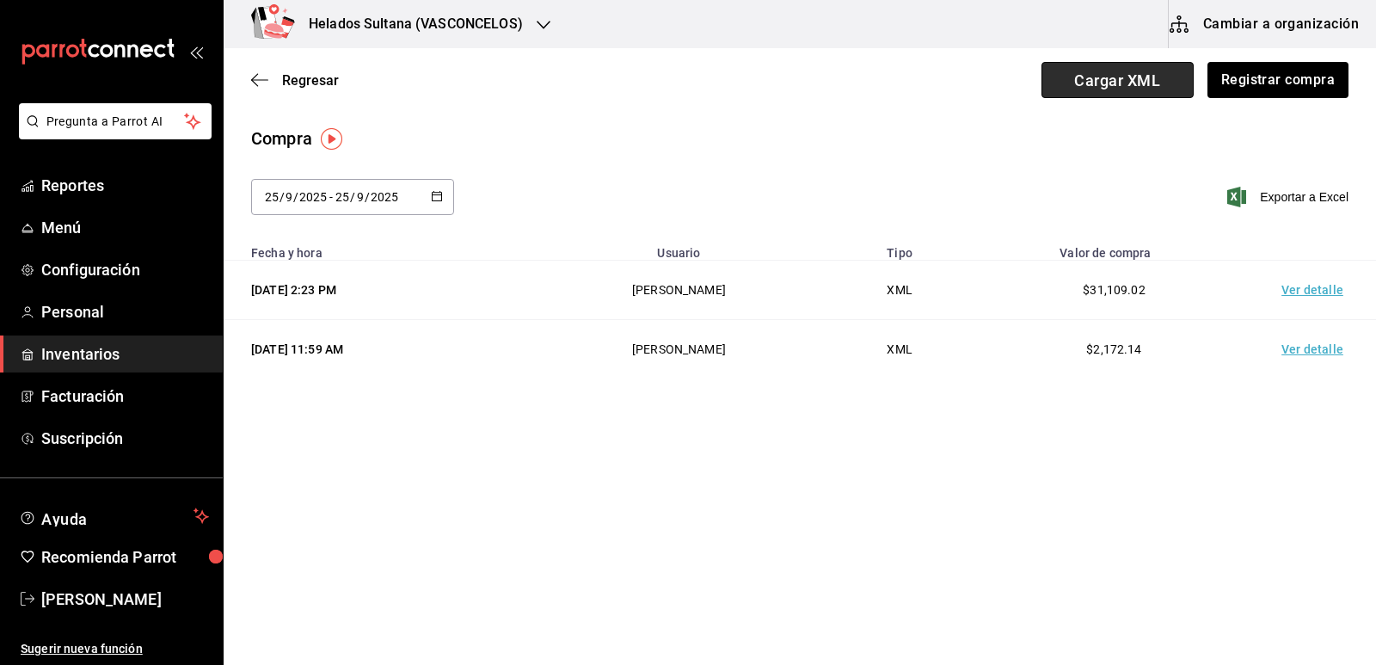
click at [1147, 85] on span "Cargar XML" at bounding box center [1118, 80] width 152 height 36
click at [0, 0] on input "Cargar XML" at bounding box center [0, 0] width 0 height 0
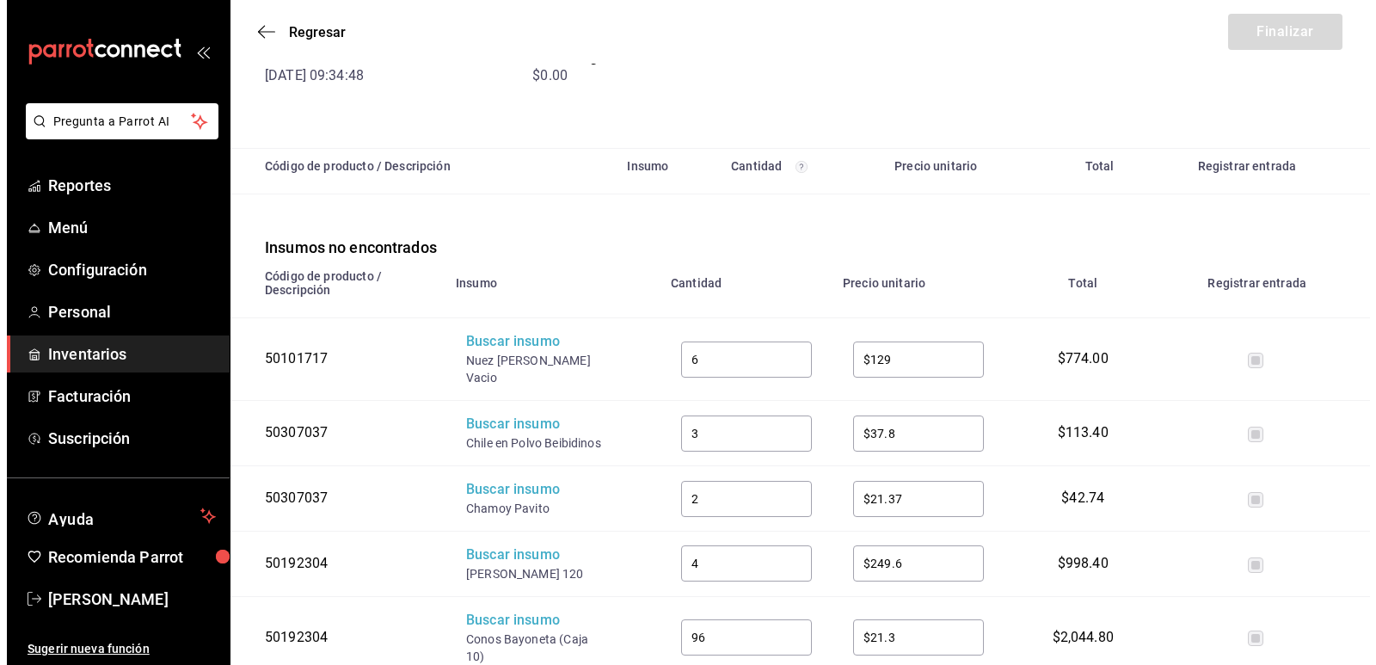
scroll to position [334, 0]
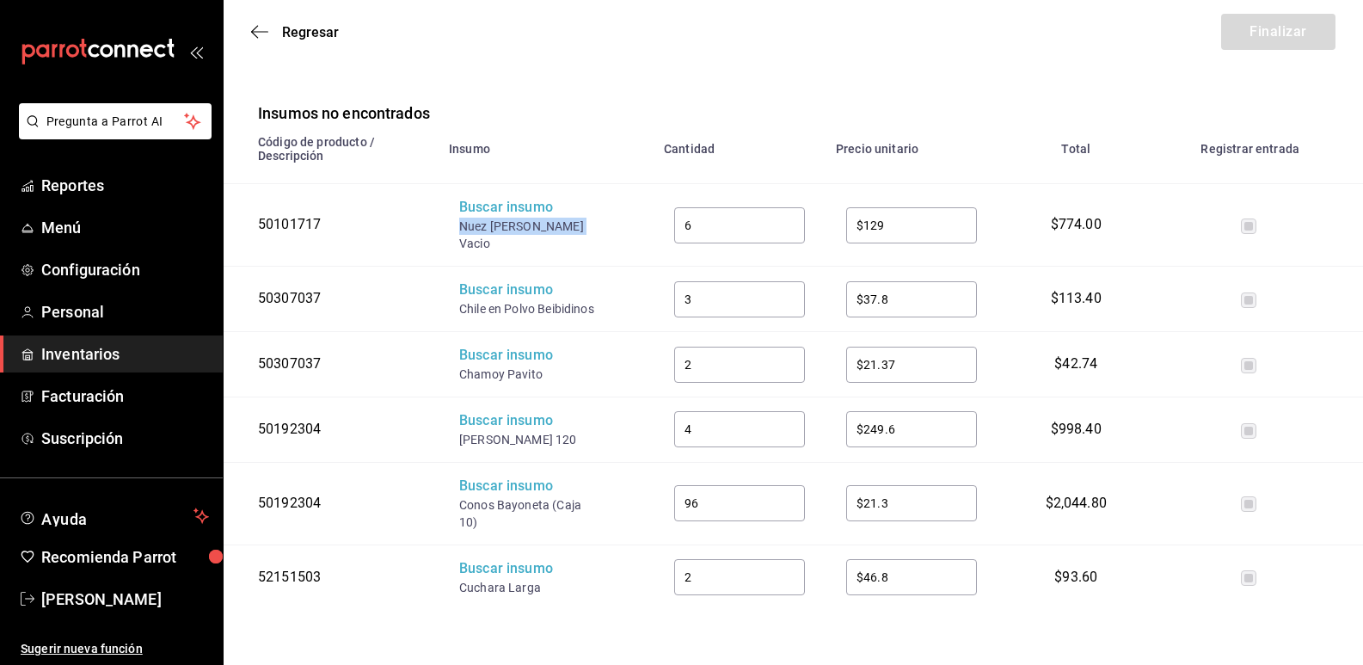
drag, startPoint x: 571, startPoint y: 231, endPoint x: 446, endPoint y: 228, distance: 124.8
click at [444, 228] on td "Buscar insumo Nuez [PERSON_NAME] Vacio" at bounding box center [546, 225] width 215 height 83
copy div "Nuez [PERSON_NAME] Vacio"
click at [489, 212] on div "Buscar insumo" at bounding box center [528, 208] width 138 height 20
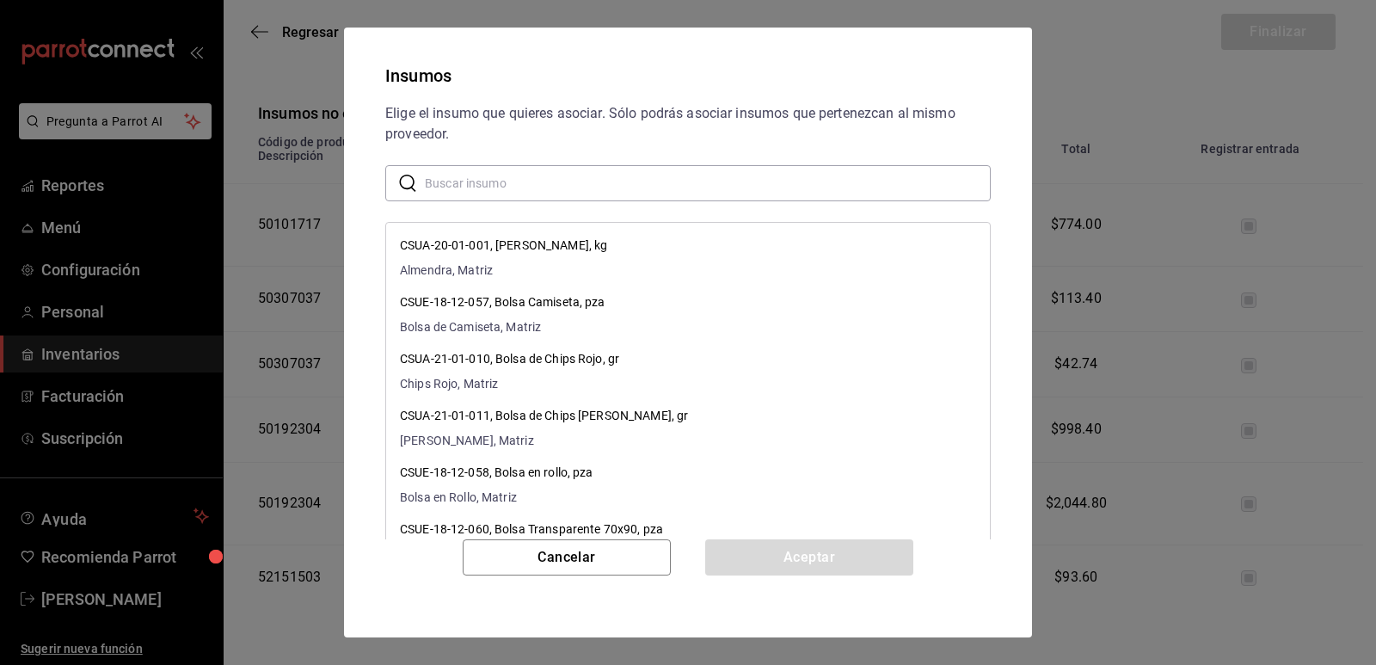
click at [509, 183] on input "text" at bounding box center [708, 183] width 566 height 34
paste input "Nuez [PERSON_NAME] Vacio"
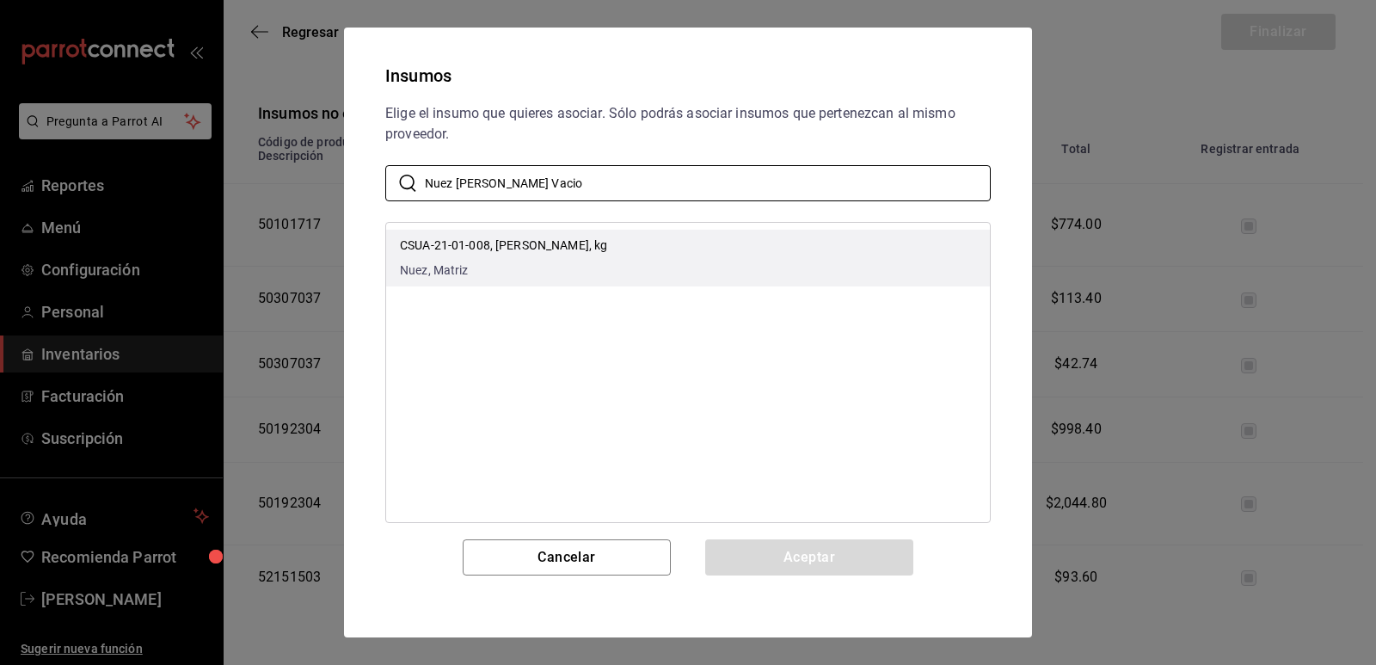
type input "Nuez [PERSON_NAME] Vacio"
click at [587, 250] on p "CSUA-21-01-008, [PERSON_NAME], kg" at bounding box center [503, 246] width 207 height 18
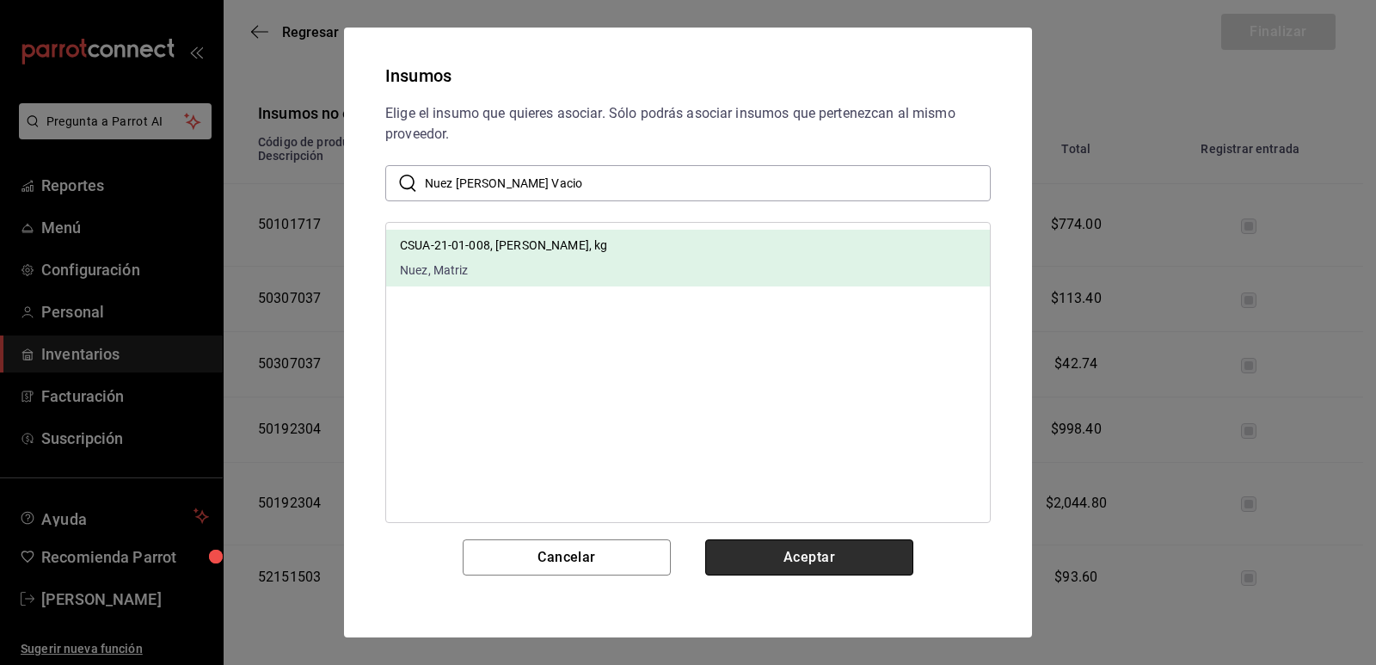
click at [805, 551] on button "Aceptar" at bounding box center [809, 557] width 208 height 36
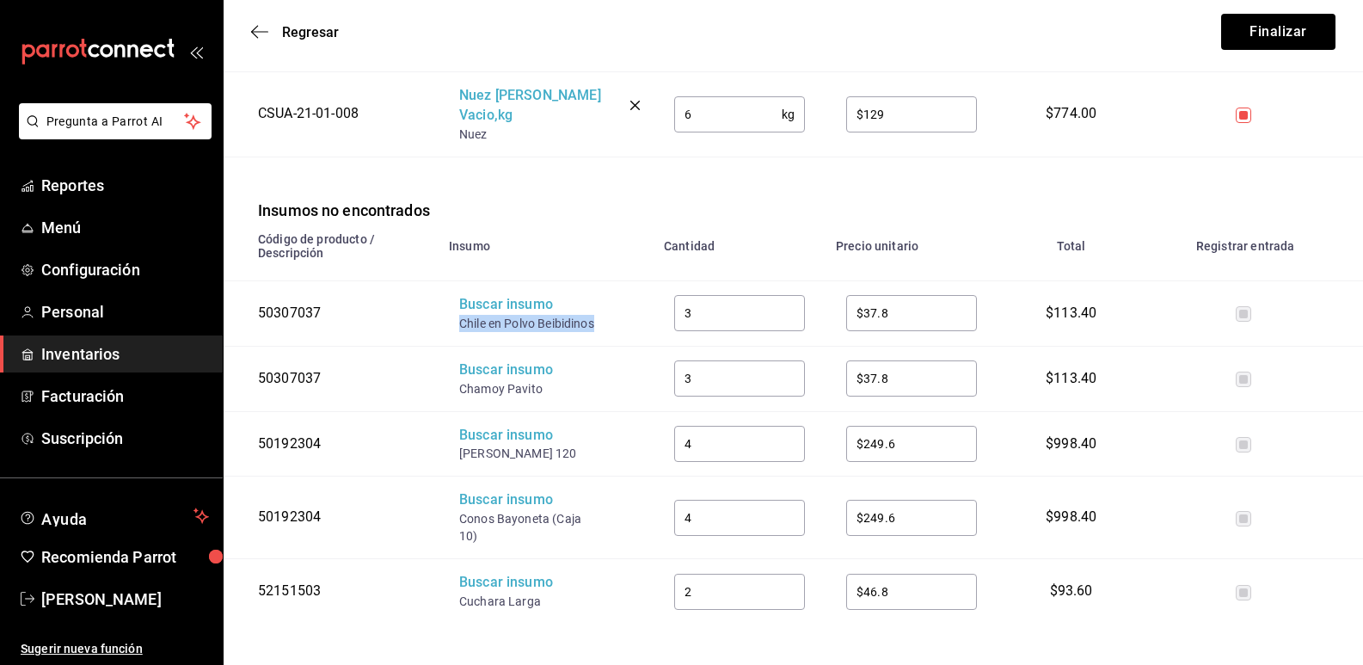
drag, startPoint x: 528, startPoint y: 329, endPoint x: 460, endPoint y: 309, distance: 70.8
click at [460, 315] on div "Chile en Polvo Beibidinos" at bounding box center [528, 323] width 138 height 17
copy div "Chile en Polvo Beibidinos"
click at [494, 295] on div "Buscar insumo" at bounding box center [528, 305] width 138 height 20
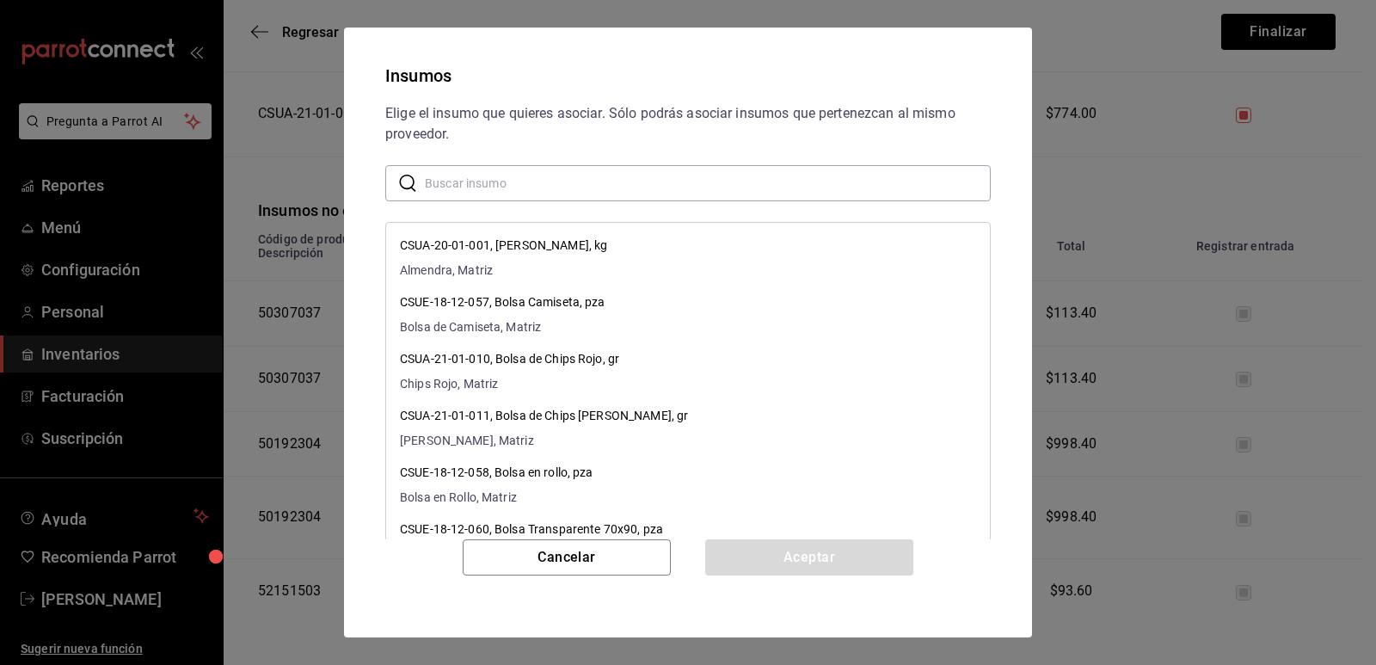
click at [532, 189] on input "text" at bounding box center [708, 183] width 566 height 34
paste input "Chile en Polvo Beibidinos"
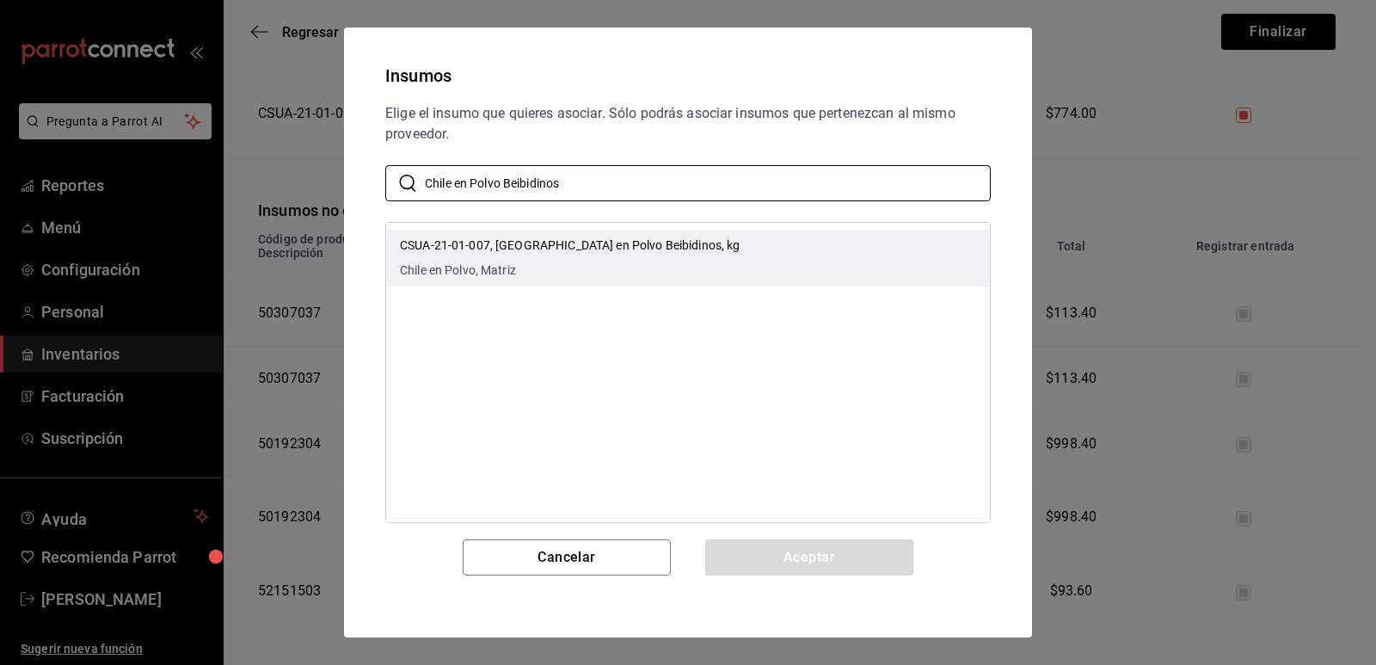
type input "Chile en Polvo Beibidinos"
click at [645, 254] on p "CSUA-21-01-007, [GEOGRAPHIC_DATA] en Polvo Beibidinos, kg" at bounding box center [570, 246] width 341 height 18
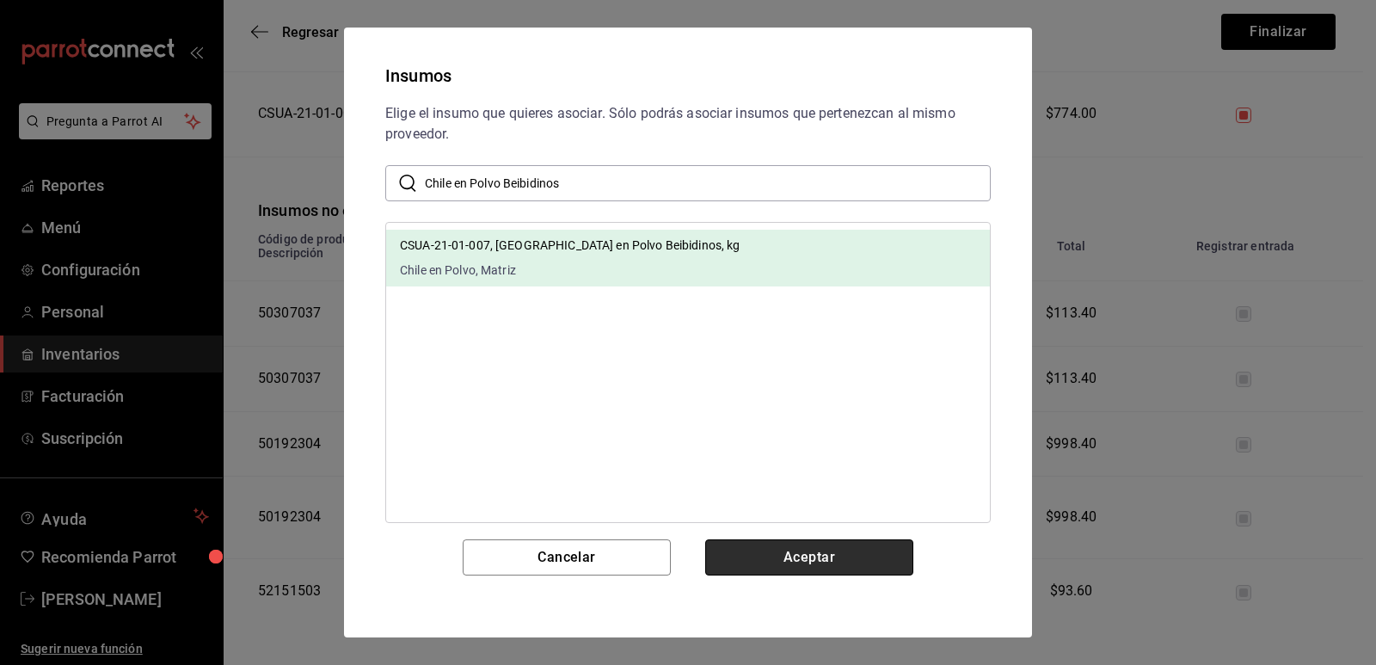
click at [778, 550] on button "Aceptar" at bounding box center [809, 557] width 208 height 36
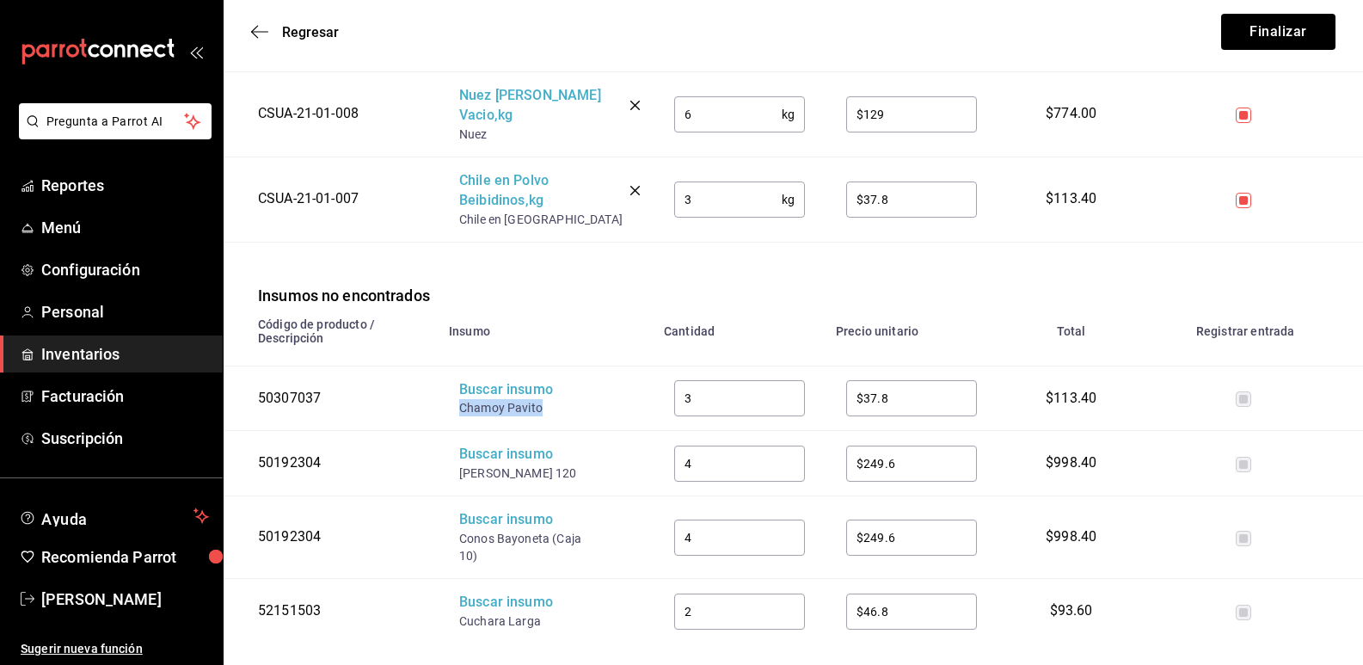
drag, startPoint x: 540, startPoint y: 394, endPoint x: 453, endPoint y: 394, distance: 86.9
click at [453, 394] on td "Buscar insumo Chamoy Pavito" at bounding box center [546, 398] width 215 height 65
copy div "Chamoy Pavito"
click at [480, 381] on div "Buscar insumo" at bounding box center [528, 390] width 138 height 20
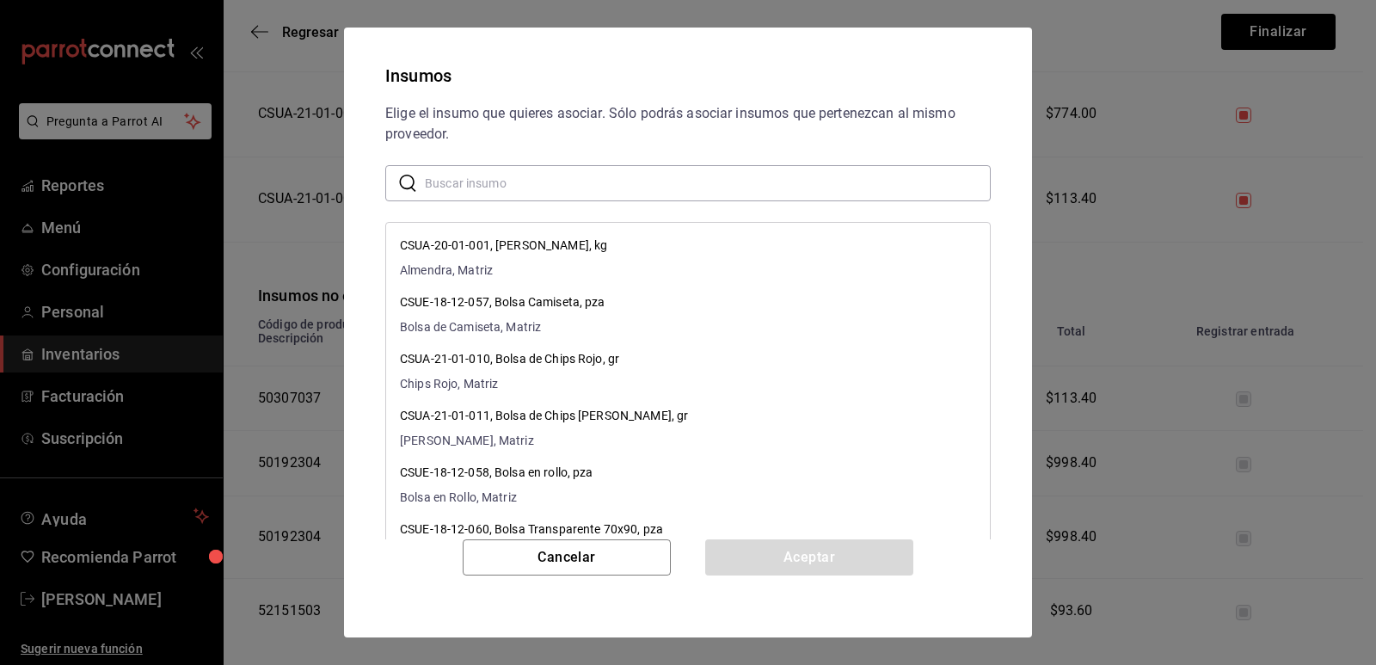
click at [515, 169] on input "text" at bounding box center [708, 183] width 566 height 34
paste input "Chamoy Pavito"
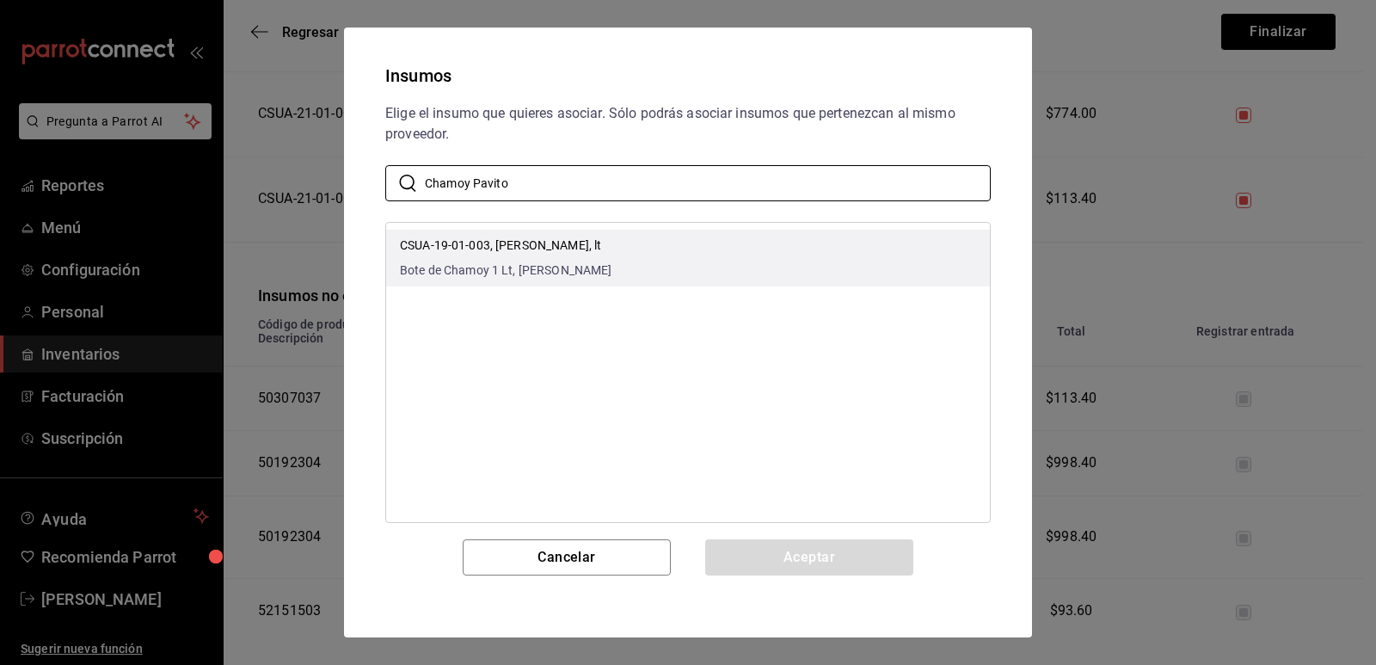
type input "Chamoy Pavito"
click at [591, 261] on li "CSUA-19-01-003, [PERSON_NAME], lt Bote de Chamoy 1 Lt, [PERSON_NAME]" at bounding box center [688, 258] width 604 height 57
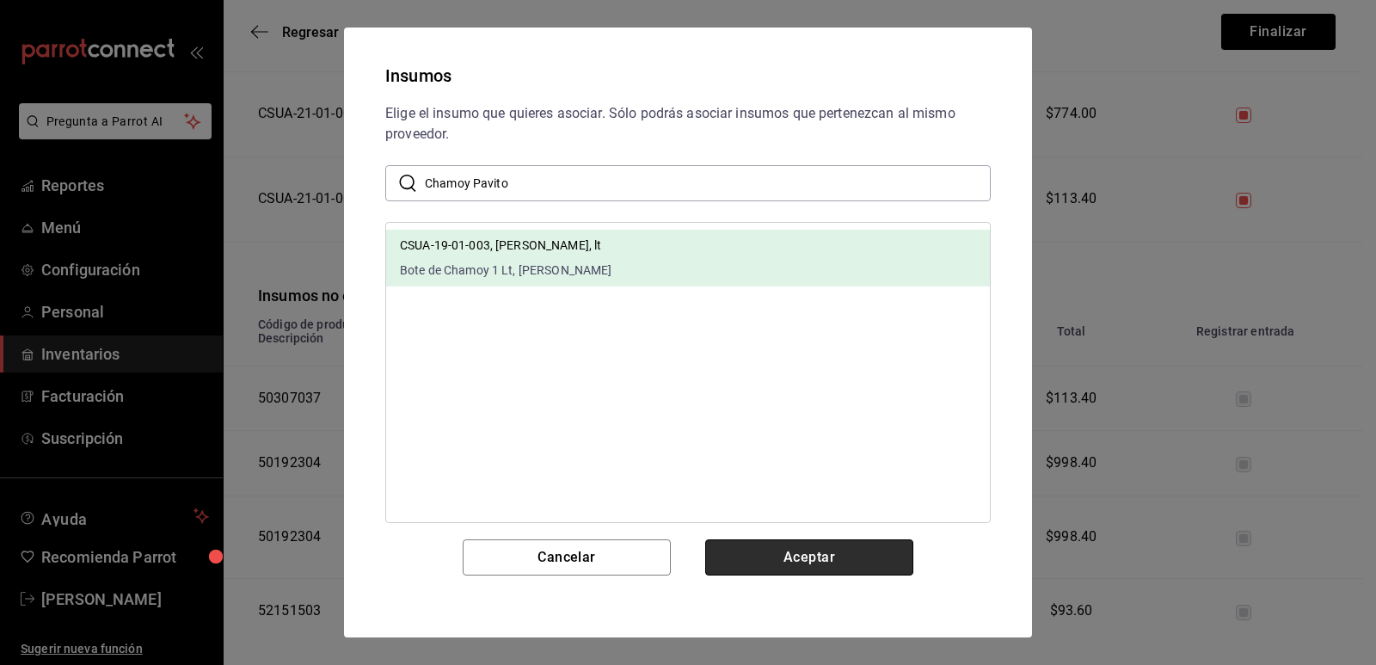
click at [784, 557] on button "Aceptar" at bounding box center [809, 557] width 208 height 36
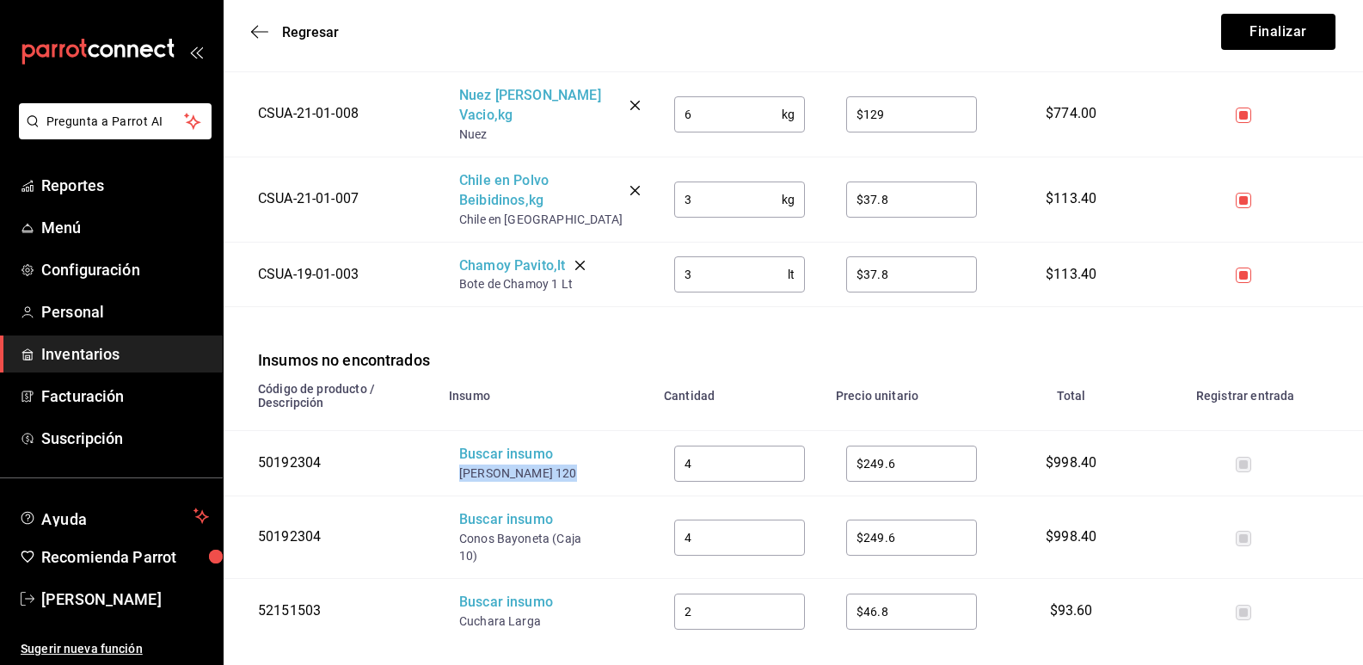
drag, startPoint x: 566, startPoint y: 461, endPoint x: 459, endPoint y: 458, distance: 106.7
click at [459, 464] on div "[PERSON_NAME] 120" at bounding box center [528, 472] width 138 height 17
copy div "[PERSON_NAME] 120"
click at [487, 445] on div "Buscar insumo" at bounding box center [528, 455] width 138 height 20
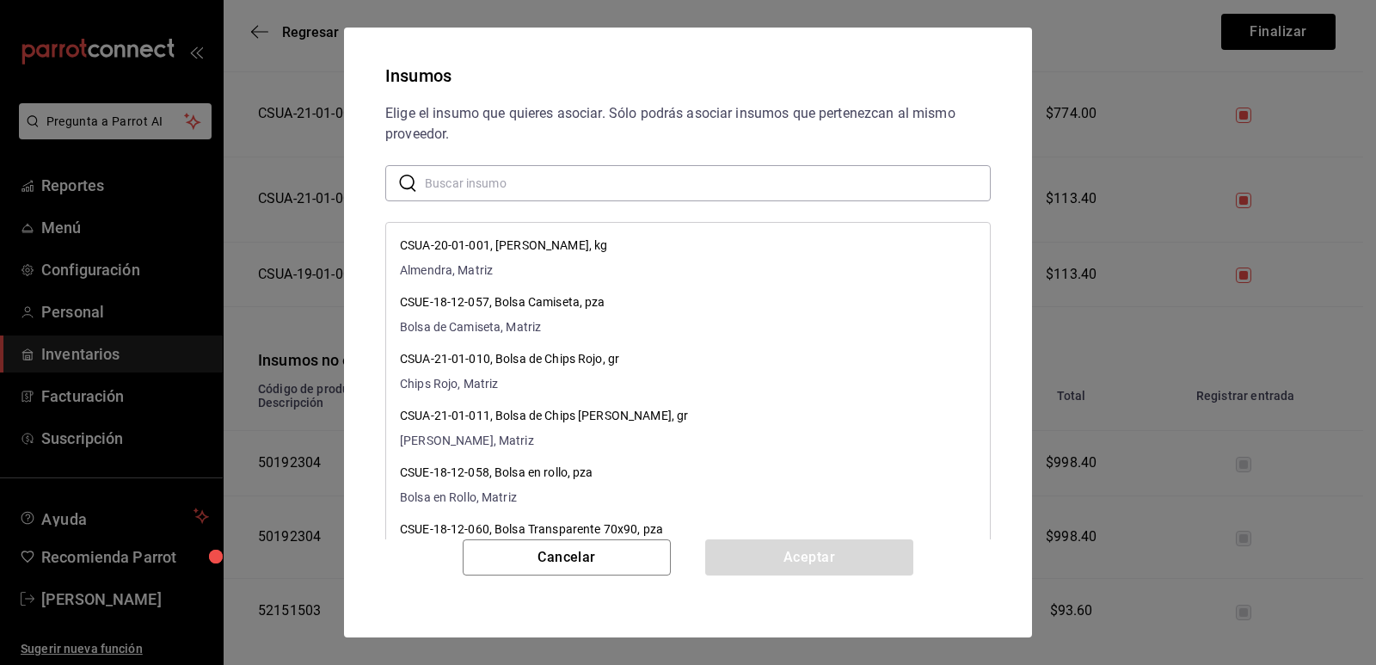
click at [523, 188] on input "text" at bounding box center [708, 183] width 566 height 34
paste input "[PERSON_NAME] 120"
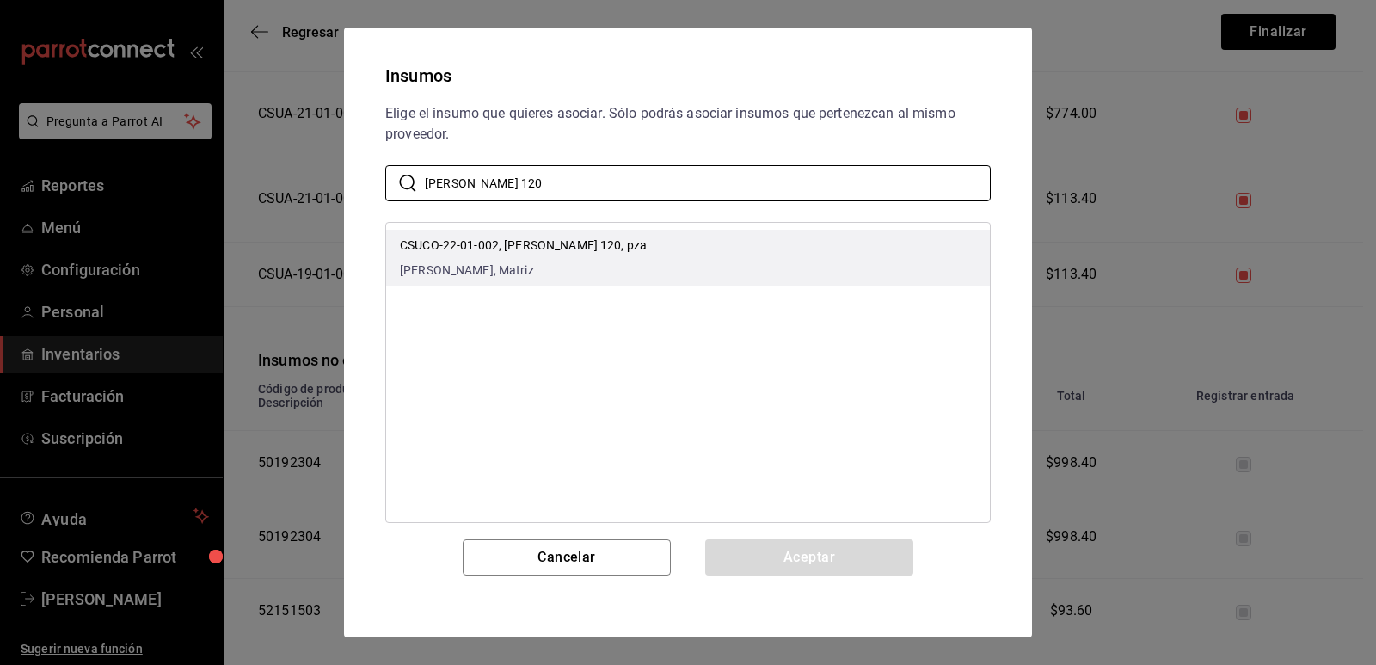
type input "[PERSON_NAME] 120"
click at [607, 267] on span "[PERSON_NAME], Matriz" at bounding box center [523, 270] width 247 height 18
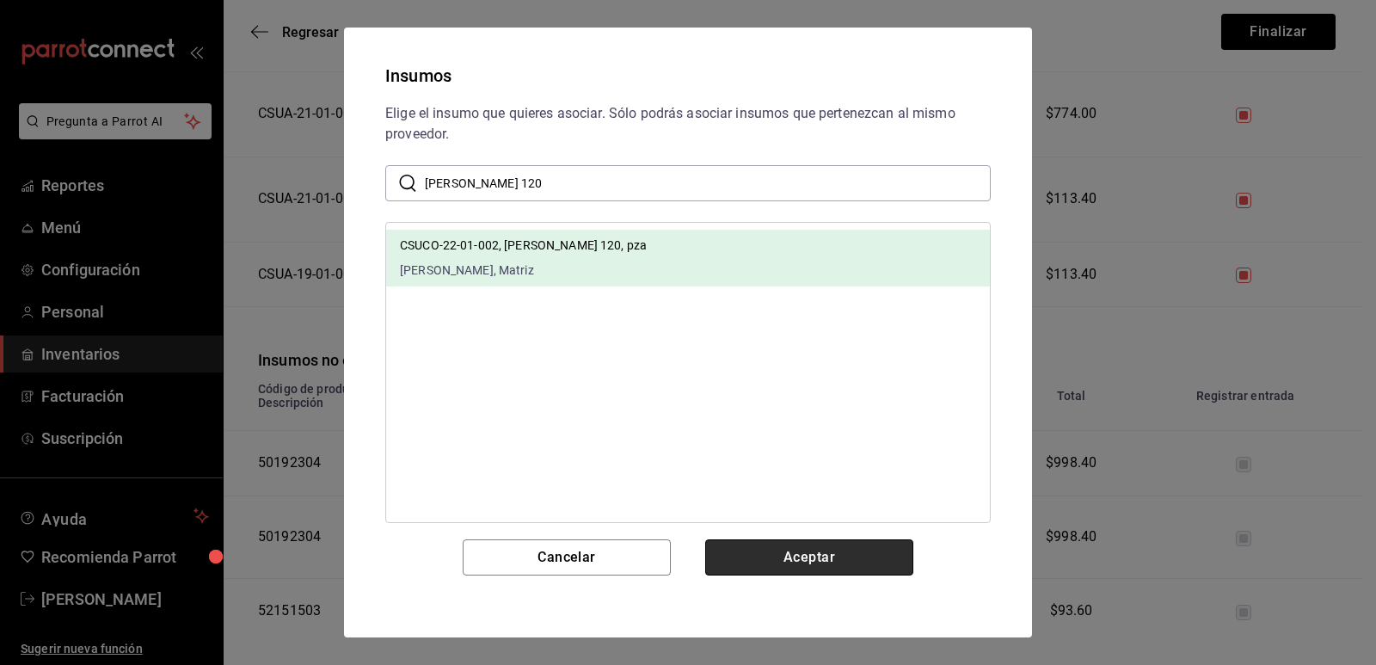
click at [778, 557] on button "Aceptar" at bounding box center [809, 557] width 208 height 36
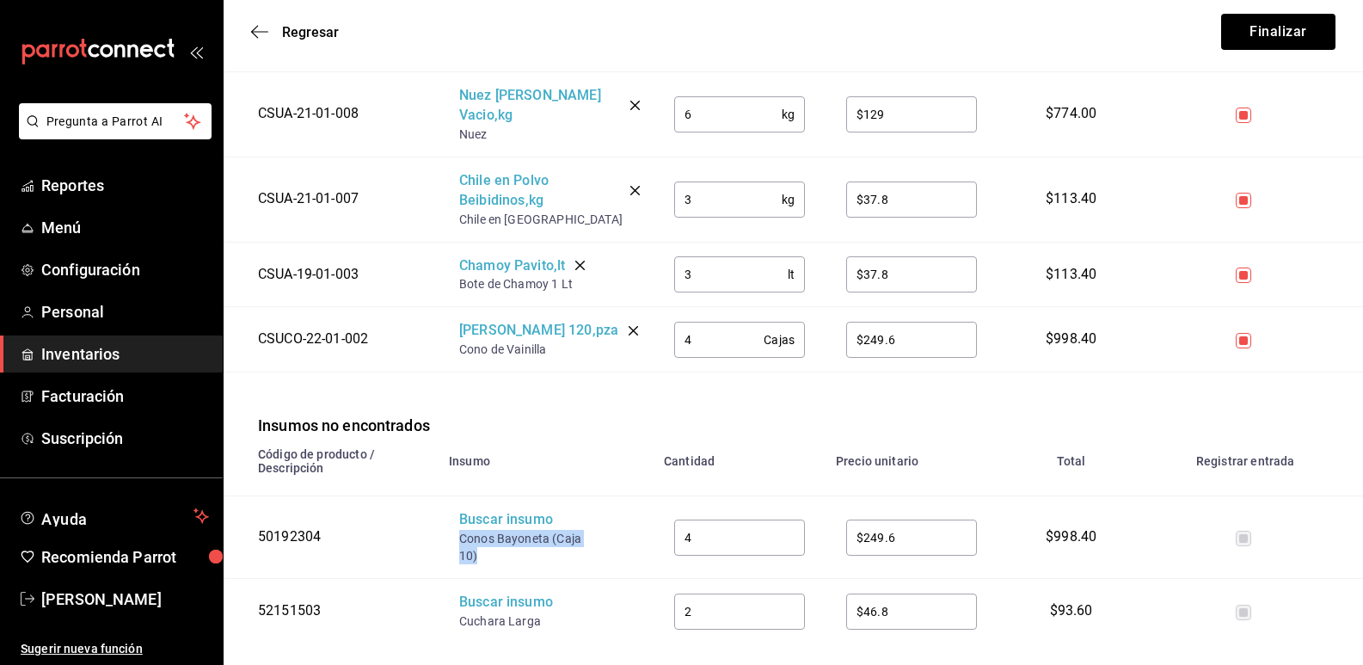
drag, startPoint x: 491, startPoint y: 534, endPoint x: 452, endPoint y: 526, distance: 39.5
click at [452, 526] on td "Buscar insumo Conos [MEDICAL_DATA] (Caja 10)" at bounding box center [546, 537] width 215 height 83
copy div "Conos Bayoneta (Caja 10)"
click at [484, 510] on div "Buscar insumo" at bounding box center [528, 520] width 138 height 20
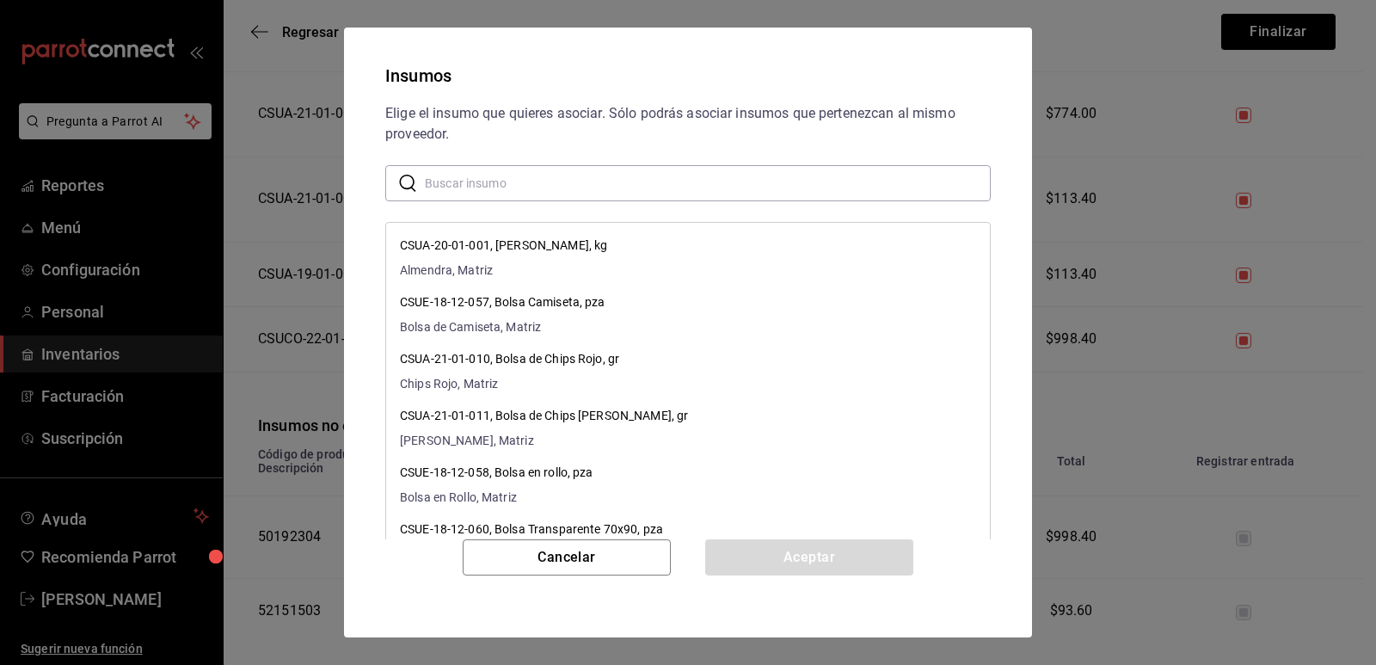
click at [551, 186] on input "text" at bounding box center [708, 183] width 566 height 34
paste input "Conos Bayoneta (Caja 10)"
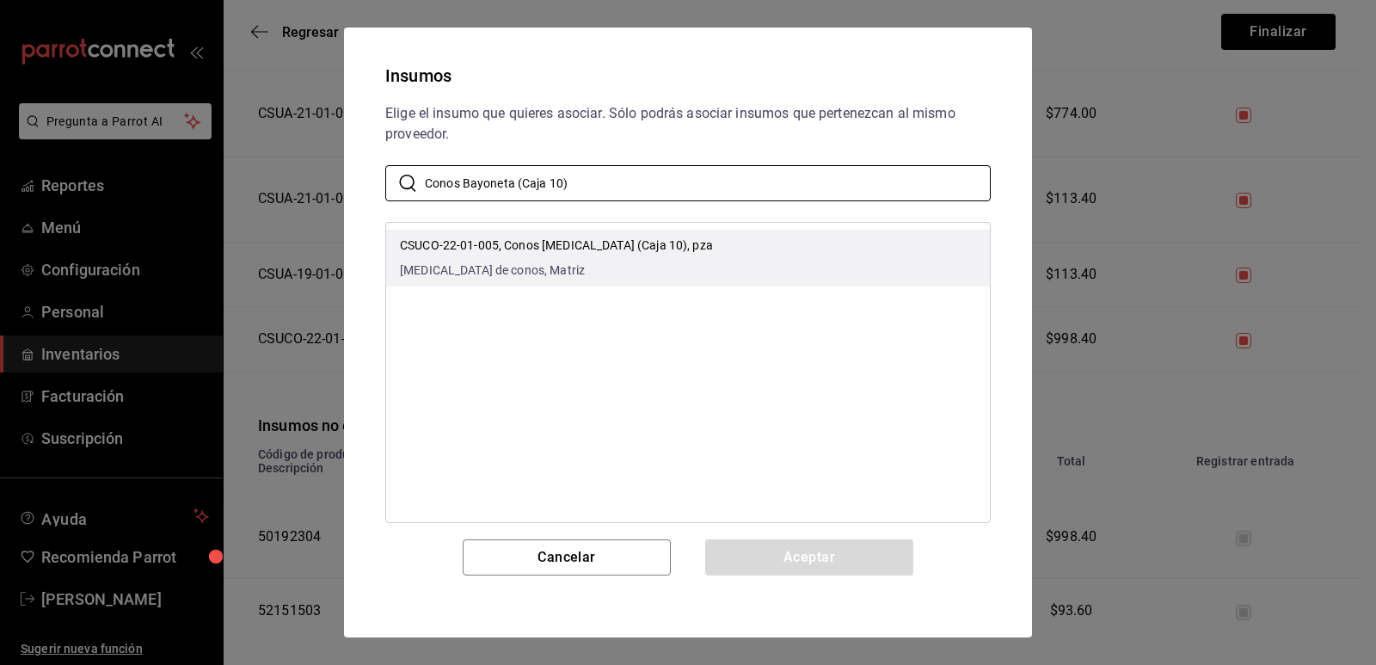
type input "Conos Bayoneta (Caja 10)"
click at [613, 244] on p "CSUCO-22-01-005, Conos [MEDICAL_DATA] (Caja 10), pza" at bounding box center [556, 246] width 313 height 18
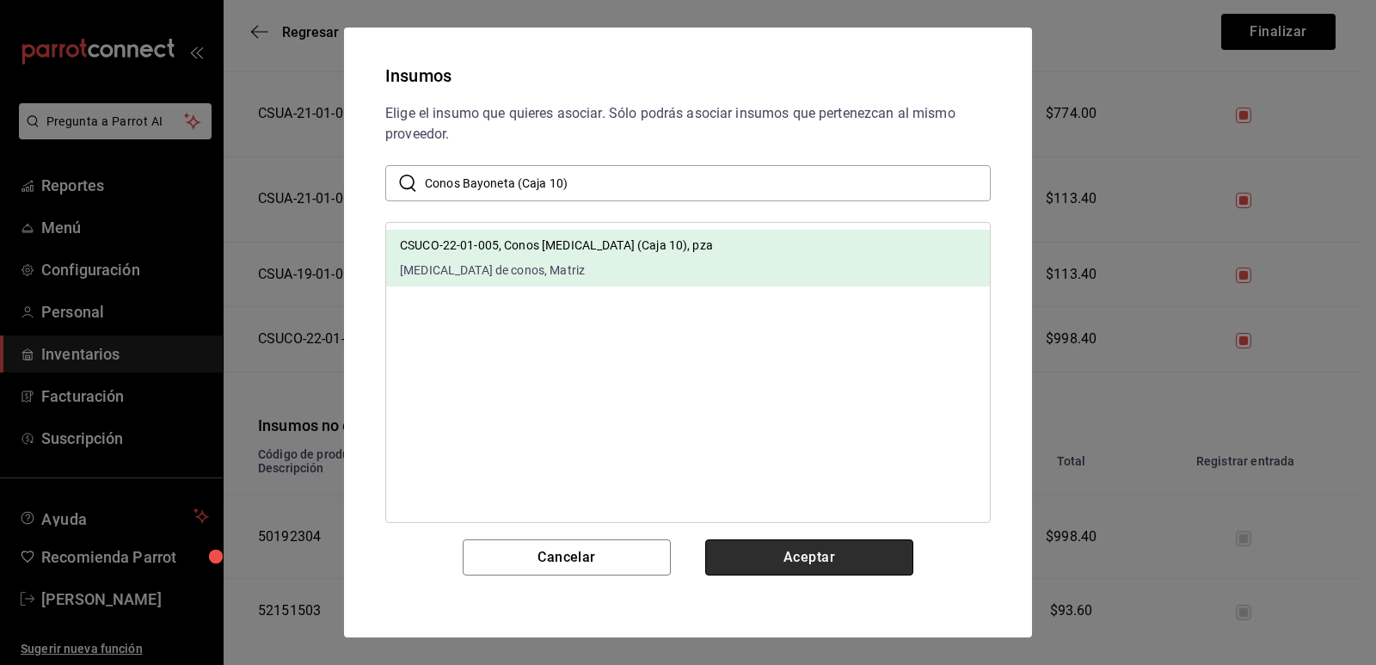
click at [752, 557] on button "Aceptar" at bounding box center [809, 557] width 208 height 36
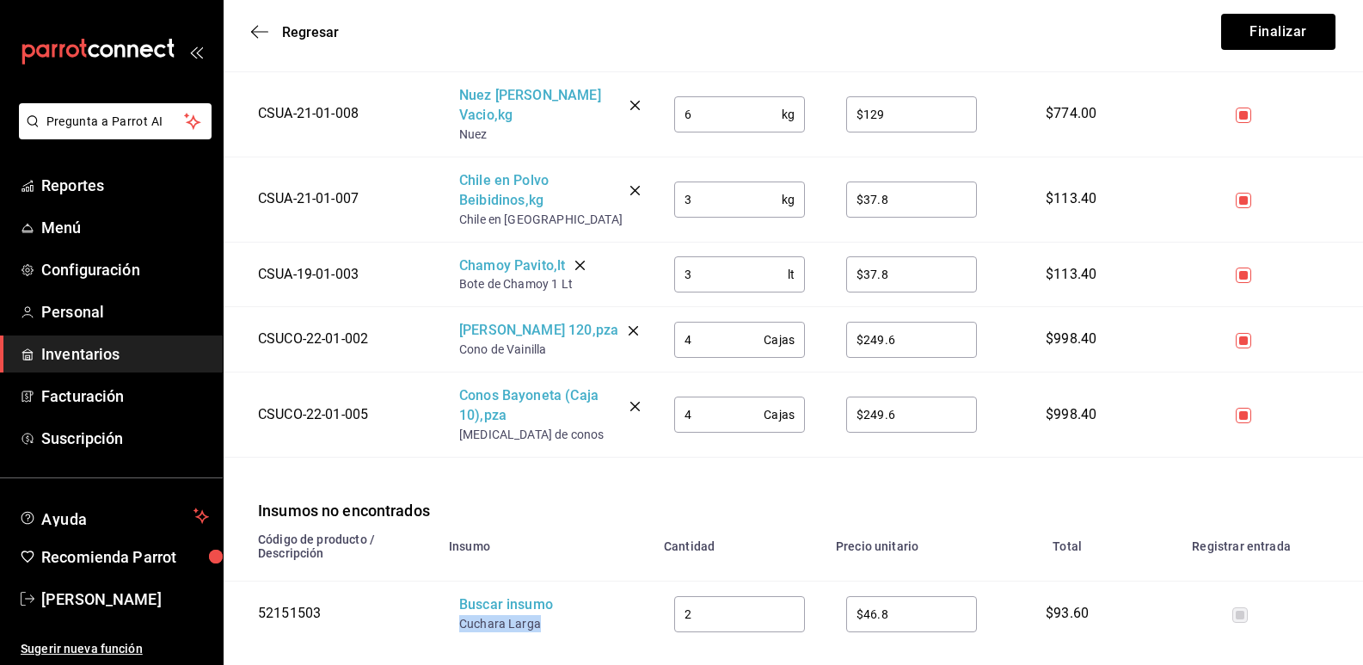
drag, startPoint x: 538, startPoint y: 609, endPoint x: 459, endPoint y: 607, distance: 78.3
click at [459, 615] on div "Cuchara Larga" at bounding box center [528, 623] width 138 height 17
copy div "Cuchara Larga"
click at [481, 595] on div "Buscar insumo" at bounding box center [528, 605] width 138 height 20
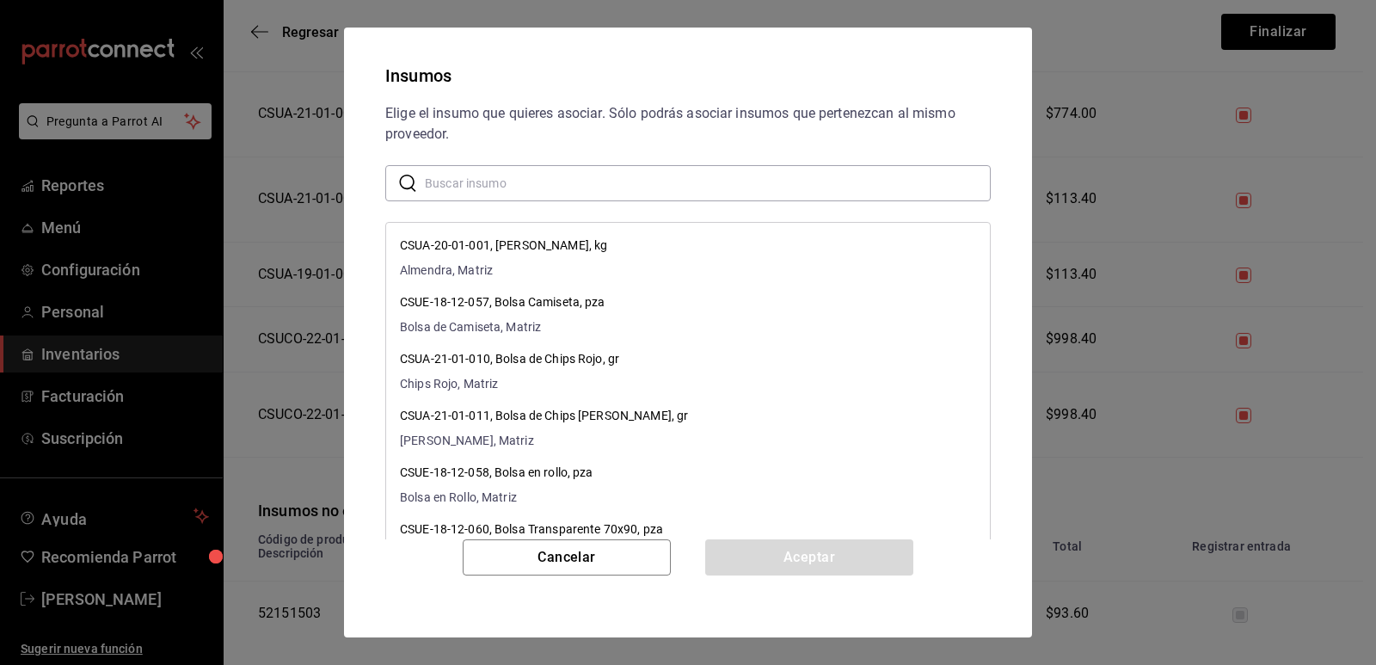
click at [571, 181] on input "text" at bounding box center [708, 183] width 566 height 34
paste input "Cuchara Larga"
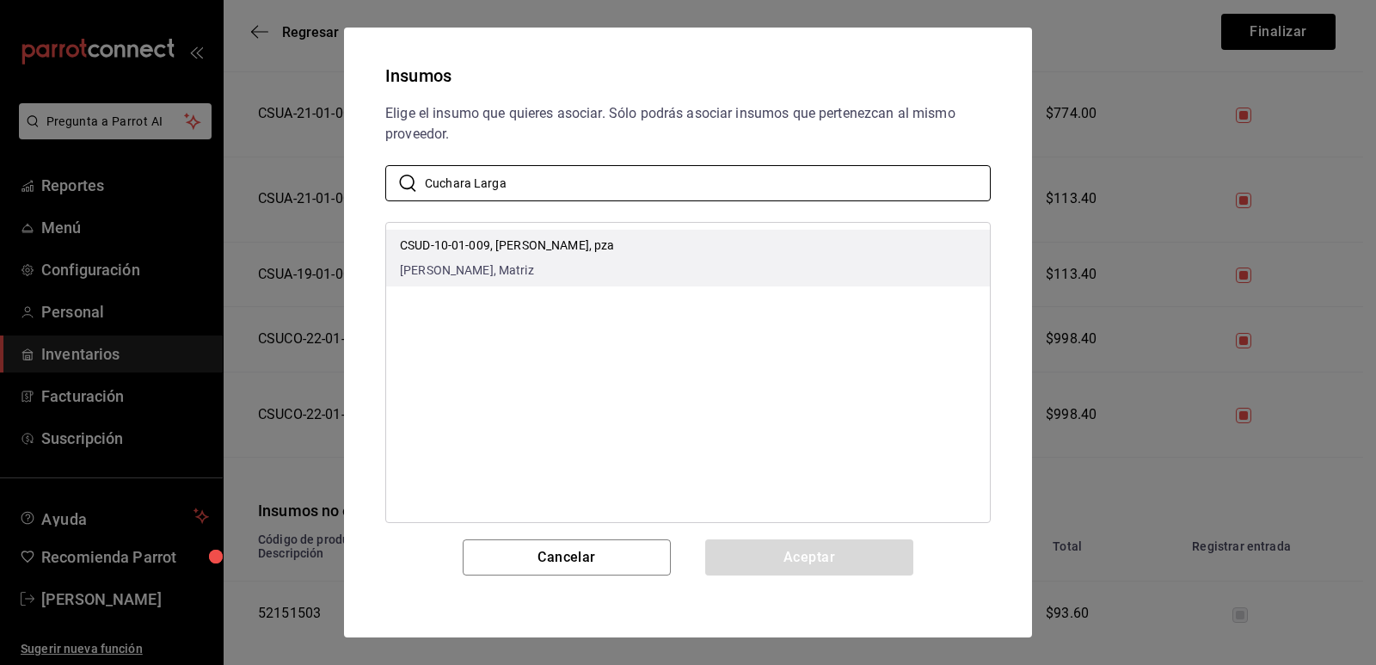
type input "Cuchara Larga"
click at [651, 263] on li "CSUD-10-01-009, [PERSON_NAME], pza Cuchara Larga, Matriz" at bounding box center [688, 258] width 604 height 57
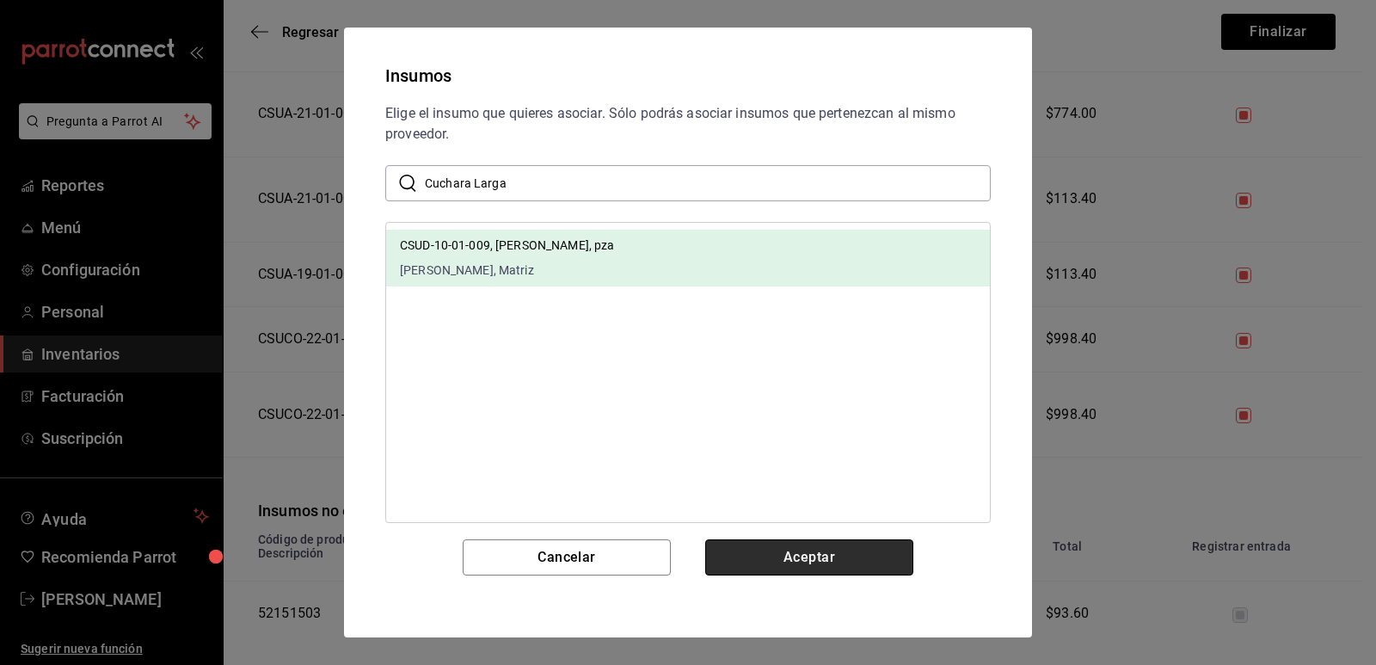
click at [785, 562] on button "Aceptar" at bounding box center [809, 557] width 208 height 36
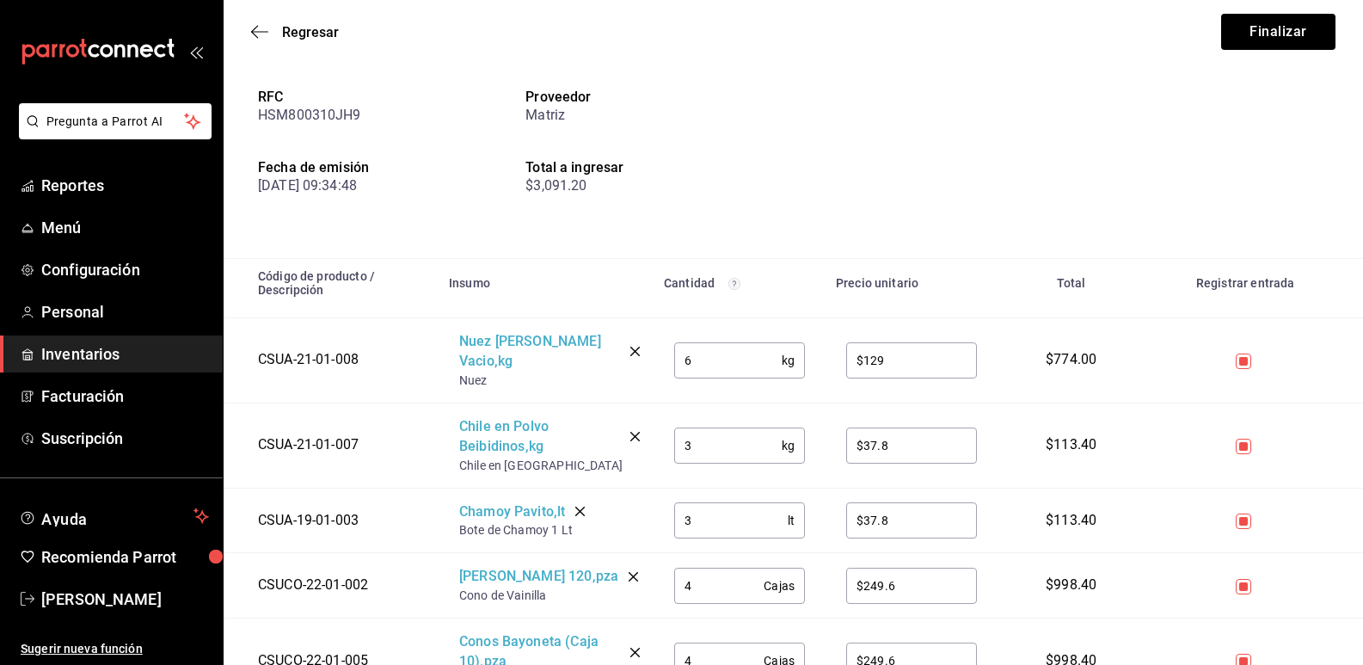
scroll to position [56, 0]
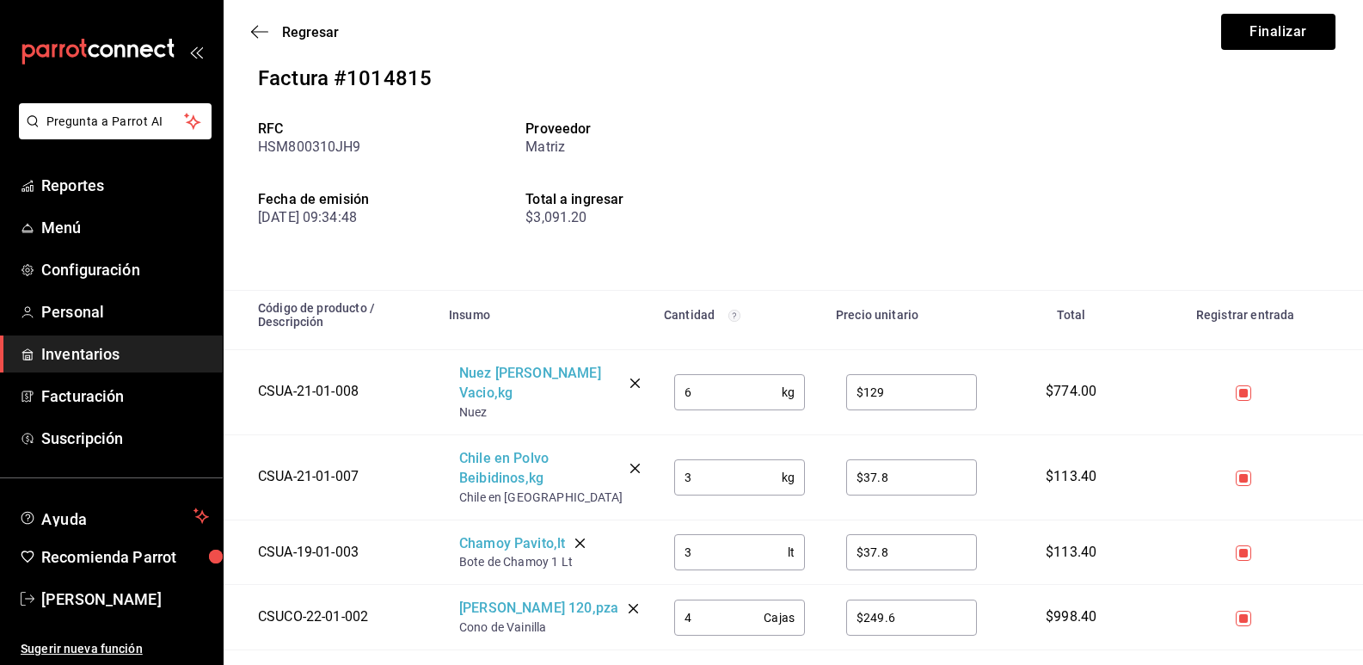
drag, startPoint x: 704, startPoint y: 387, endPoint x: 656, endPoint y: 382, distance: 48.4
click at [656, 382] on td "6 kg ​" at bounding box center [740, 392] width 172 height 85
click at [700, 460] on input "3" at bounding box center [728, 477] width 108 height 34
click at [783, 262] on div "Factura #1014815 RFC HSM800310JH9 Proveedor Matriz Fecha de emisión [DATE] 09:3…" at bounding box center [794, 156] width 1140 height 269
drag, startPoint x: 679, startPoint y: 538, endPoint x: 649, endPoint y: 535, distance: 29.4
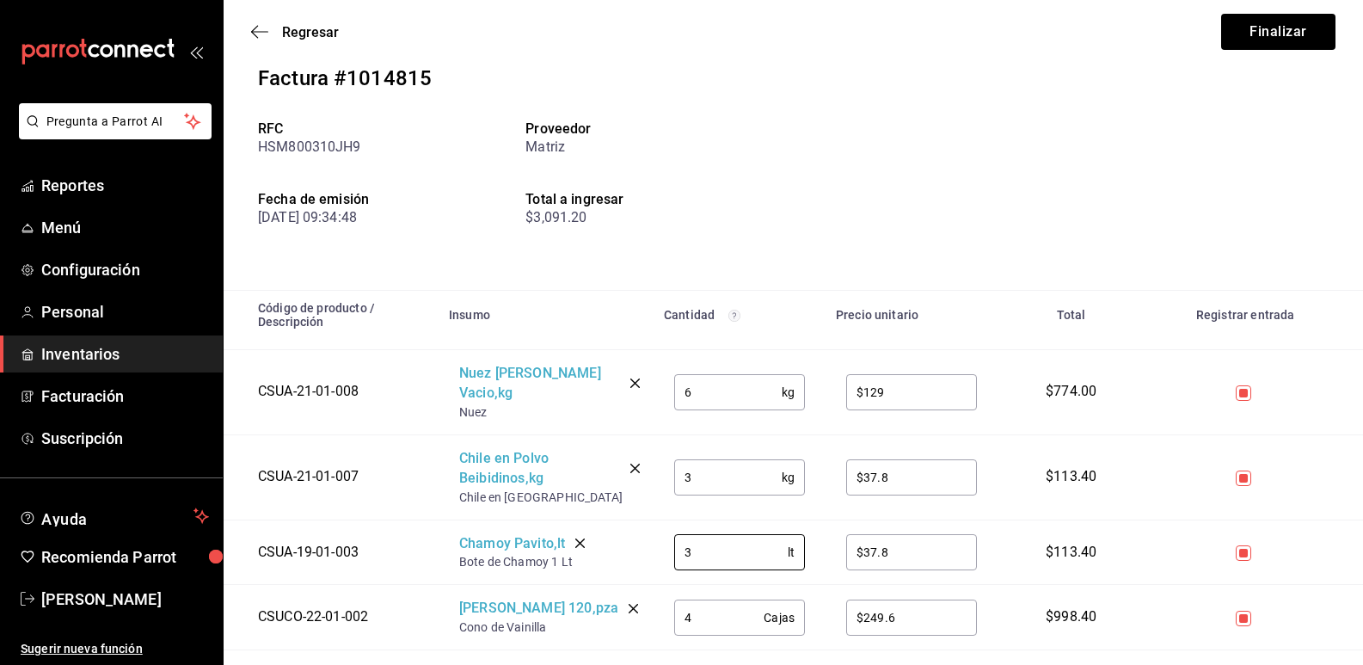
click at [649, 535] on tr "CSUA-19-01-003 [PERSON_NAME] , lt Bote de Chamoy 1 Lt 3 lt ​ $37.8 ​ $113.40" at bounding box center [794, 552] width 1140 height 65
drag, startPoint x: 692, startPoint y: 537, endPoint x: 649, endPoint y: 532, distance: 42.4
click at [649, 532] on tr "CSUA-19-01-003 [PERSON_NAME] , lt Bote de Chamoy 1 Lt 3 lt ​ $37.8 ​ $113.40" at bounding box center [794, 552] width 1140 height 65
type input "2"
drag, startPoint x: 840, startPoint y: 532, endPoint x: 803, endPoint y: 527, distance: 37.2
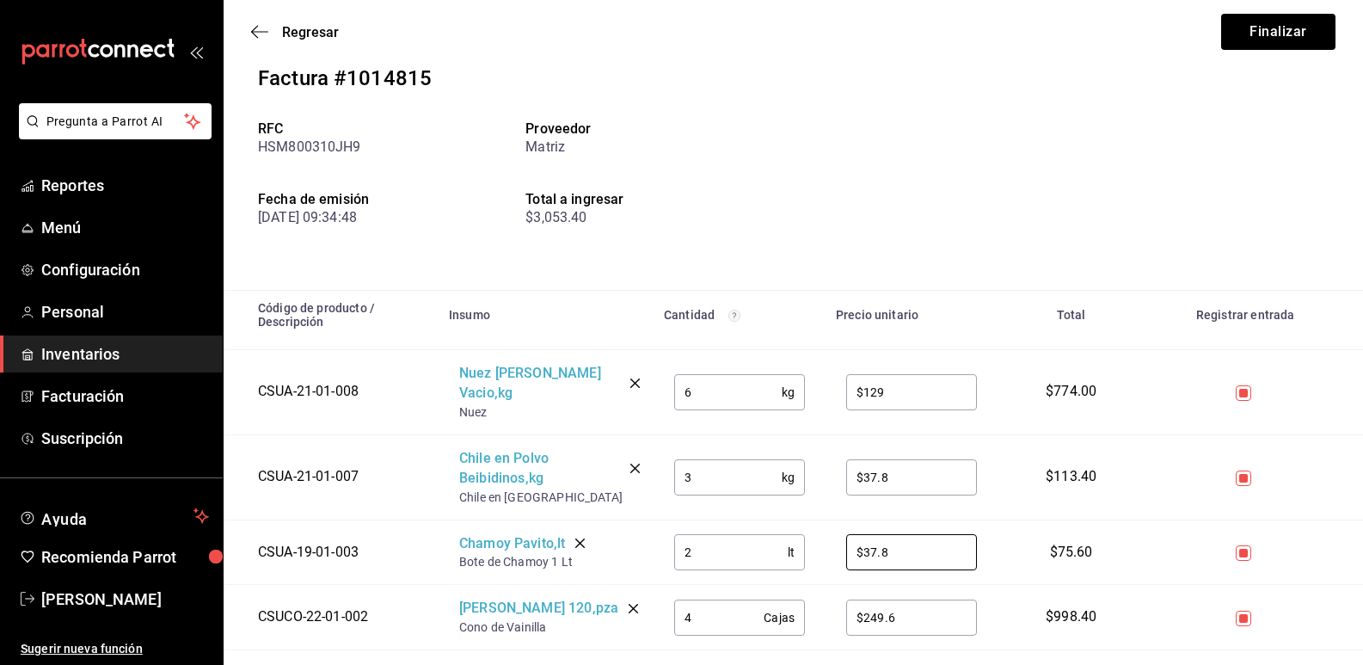
click at [807, 528] on tr "CSUA-19-01-003 [PERSON_NAME] , lt Bote de Chamoy 1 Lt 2 lt ​ $37.8 ​ $75.60" at bounding box center [794, 552] width 1140 height 65
type input "$21.37"
click at [874, 72] on div "Factura #1014815" at bounding box center [793, 78] width 1071 height 31
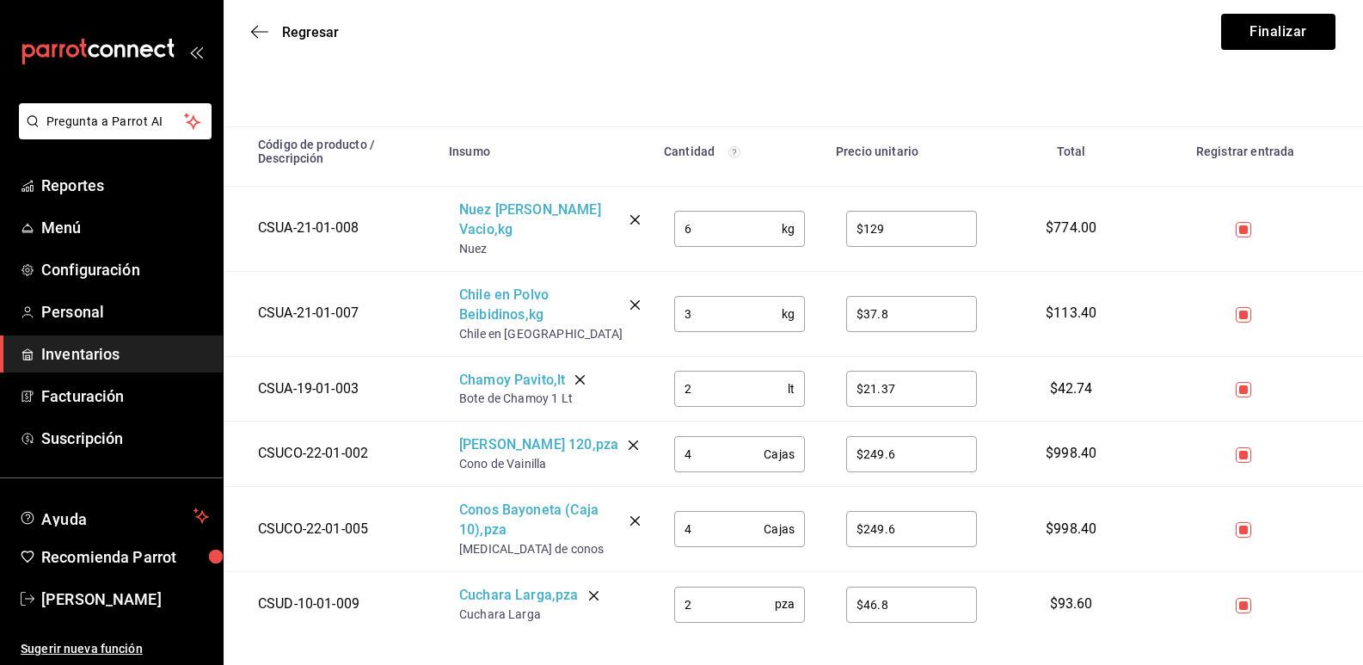
scroll to position [228, 0]
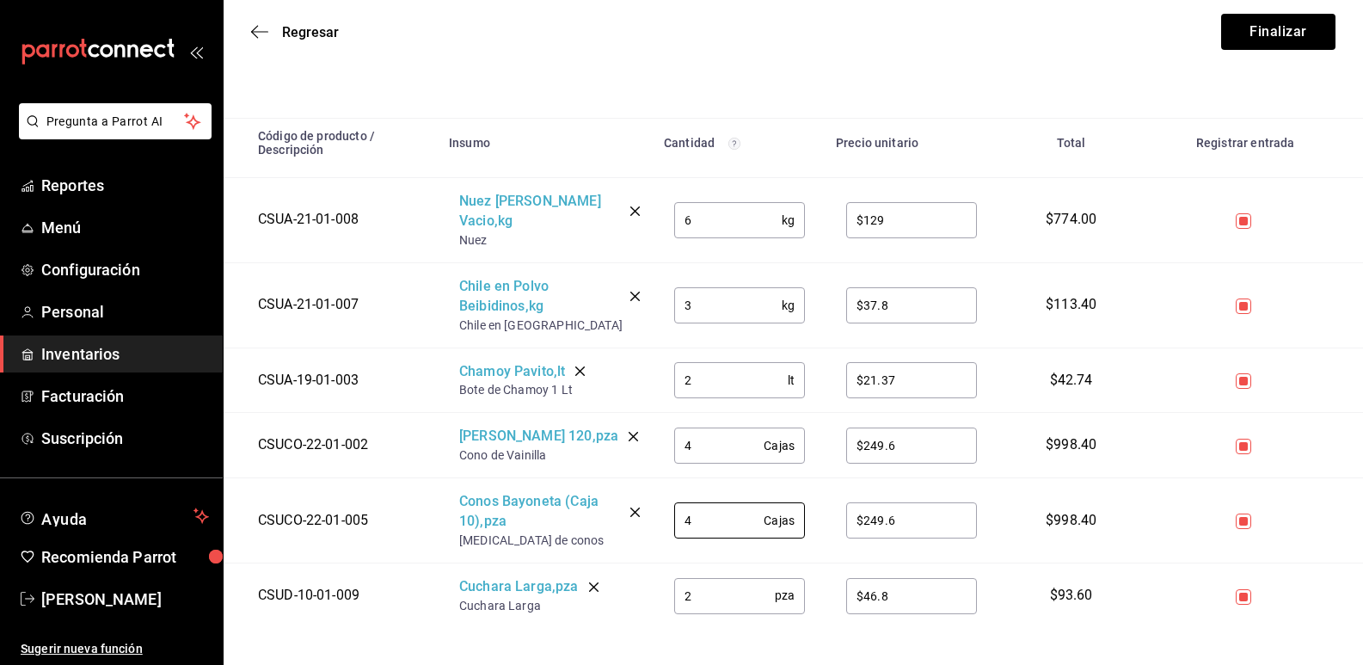
drag, startPoint x: 728, startPoint y: 504, endPoint x: 638, endPoint y: 492, distance: 90.3
click at [637, 498] on tr "CSUCO-22-01-005 Conos [MEDICAL_DATA] (Caja 10) , pza [MEDICAL_DATA] de conos 4 …" at bounding box center [794, 520] width 1140 height 85
type input "2"
drag, startPoint x: 901, startPoint y: 501, endPoint x: 827, endPoint y: 495, distance: 75.1
click at [827, 495] on td "$249.6 ​" at bounding box center [912, 520] width 172 height 85
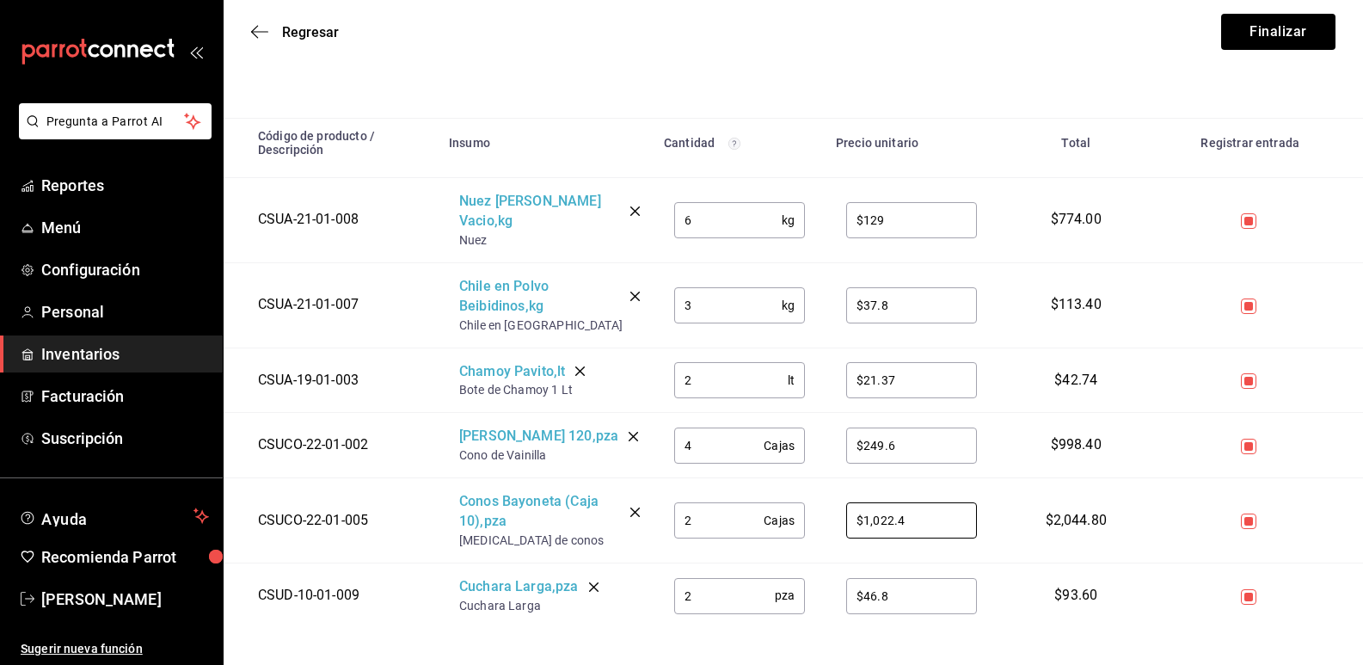
type input "$1,022.4"
drag, startPoint x: 920, startPoint y: 578, endPoint x: 846, endPoint y: 575, distance: 73.2
click at [846, 578] on input "$46.8" at bounding box center [911, 595] width 131 height 34
click at [596, 598] on td "Cuchara Larga , pza Cuchara Larga" at bounding box center [546, 595] width 215 height 65
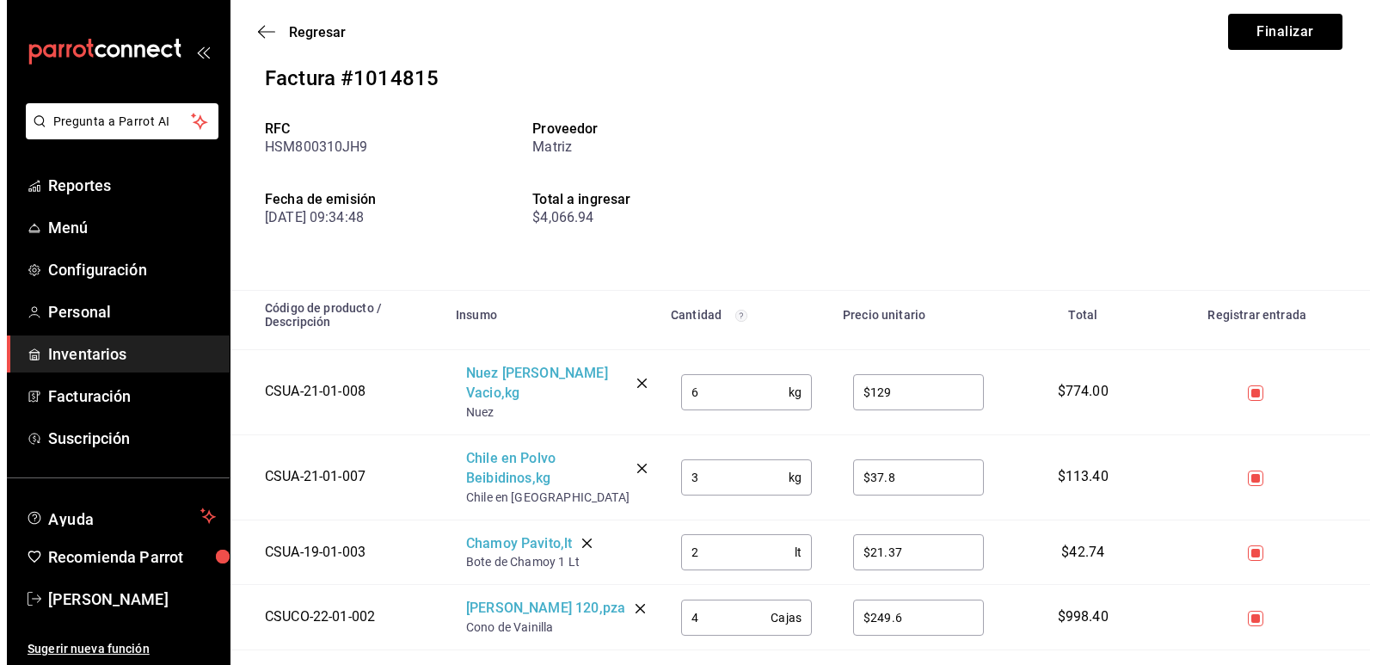
scroll to position [0, 0]
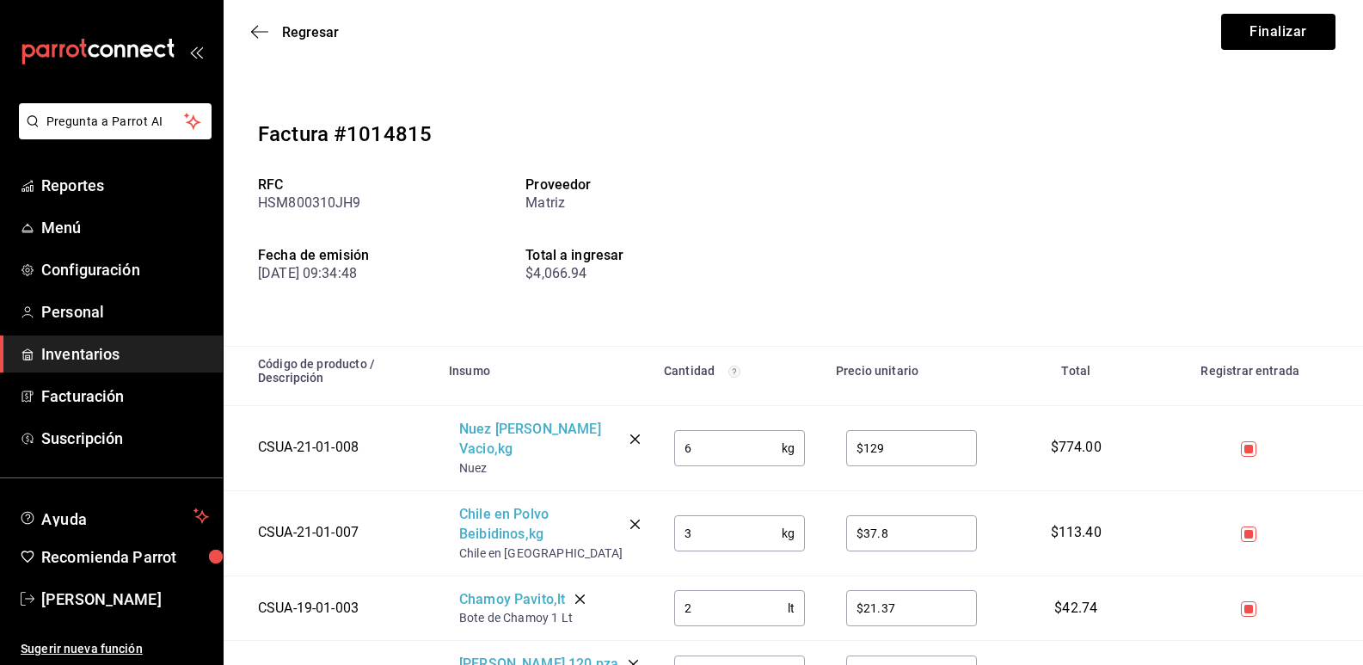
click at [776, 267] on div "$4,066.94" at bounding box center [660, 273] width 268 height 21
click at [1247, 39] on button "Finalizar" at bounding box center [1278, 32] width 114 height 36
type input "$46.8"
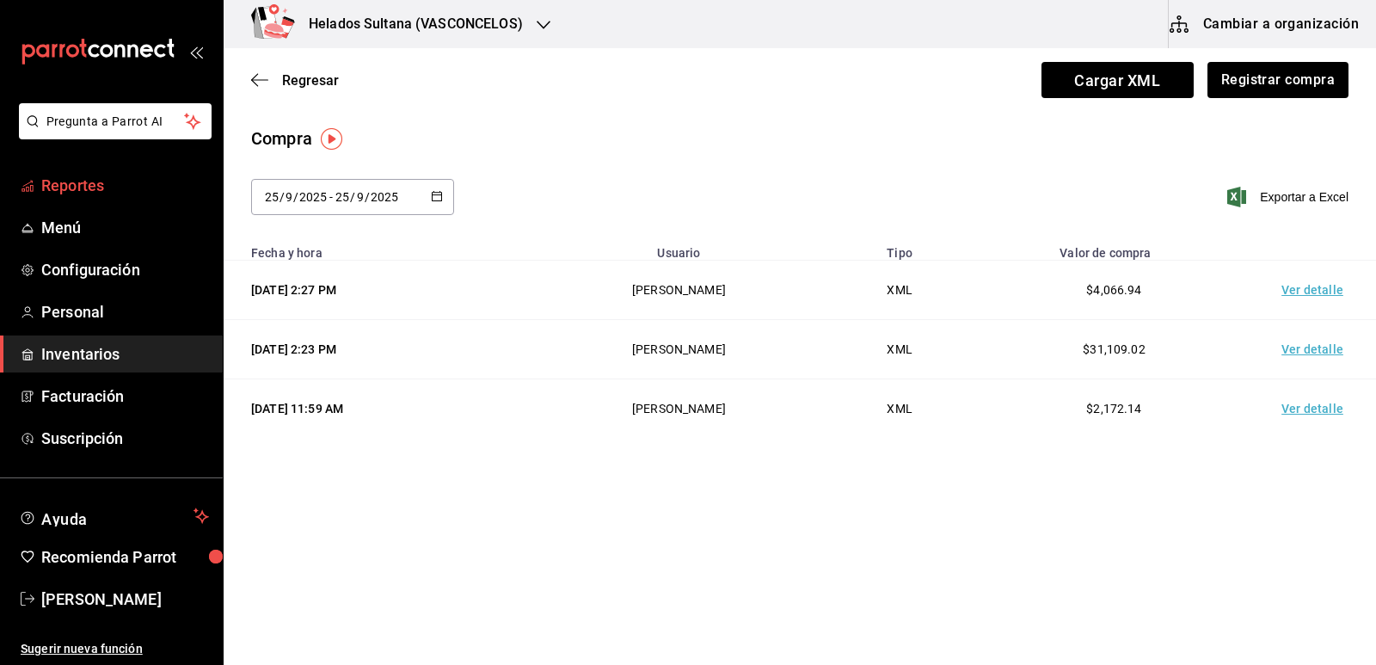
click at [55, 185] on span "Reportes" at bounding box center [125, 185] width 168 height 23
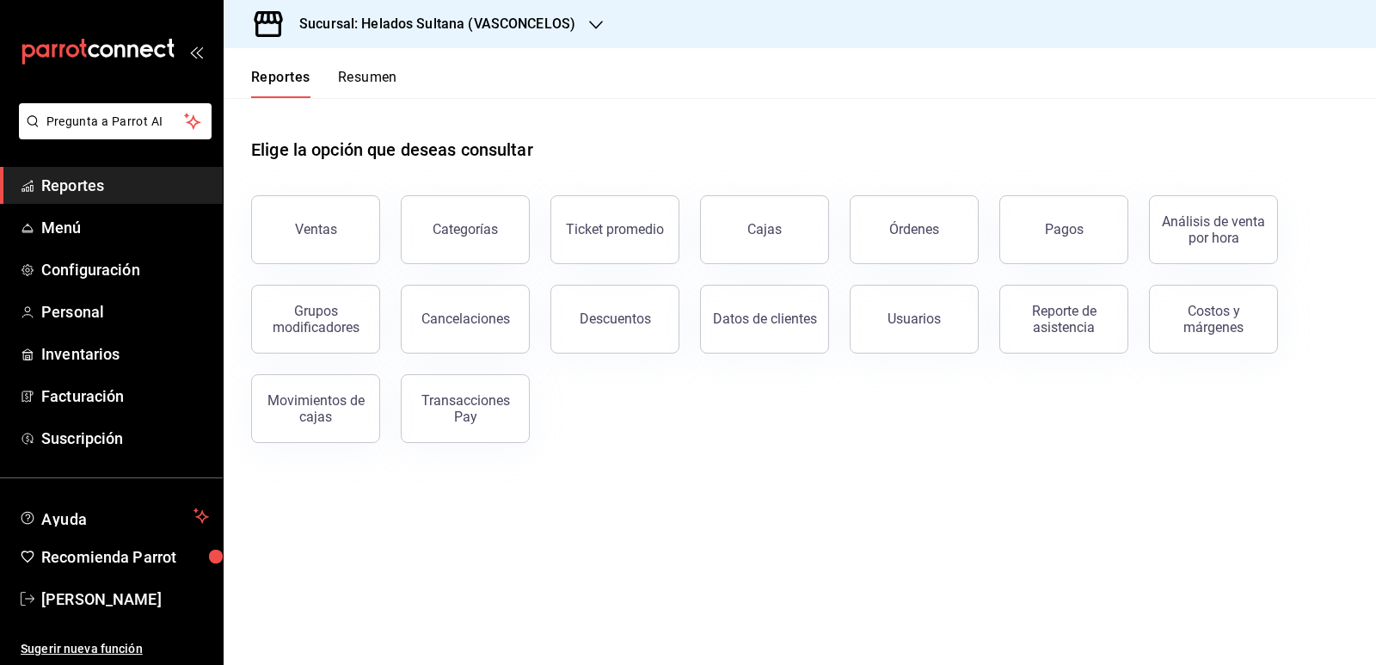
click at [364, 76] on button "Resumen" at bounding box center [367, 83] width 59 height 29
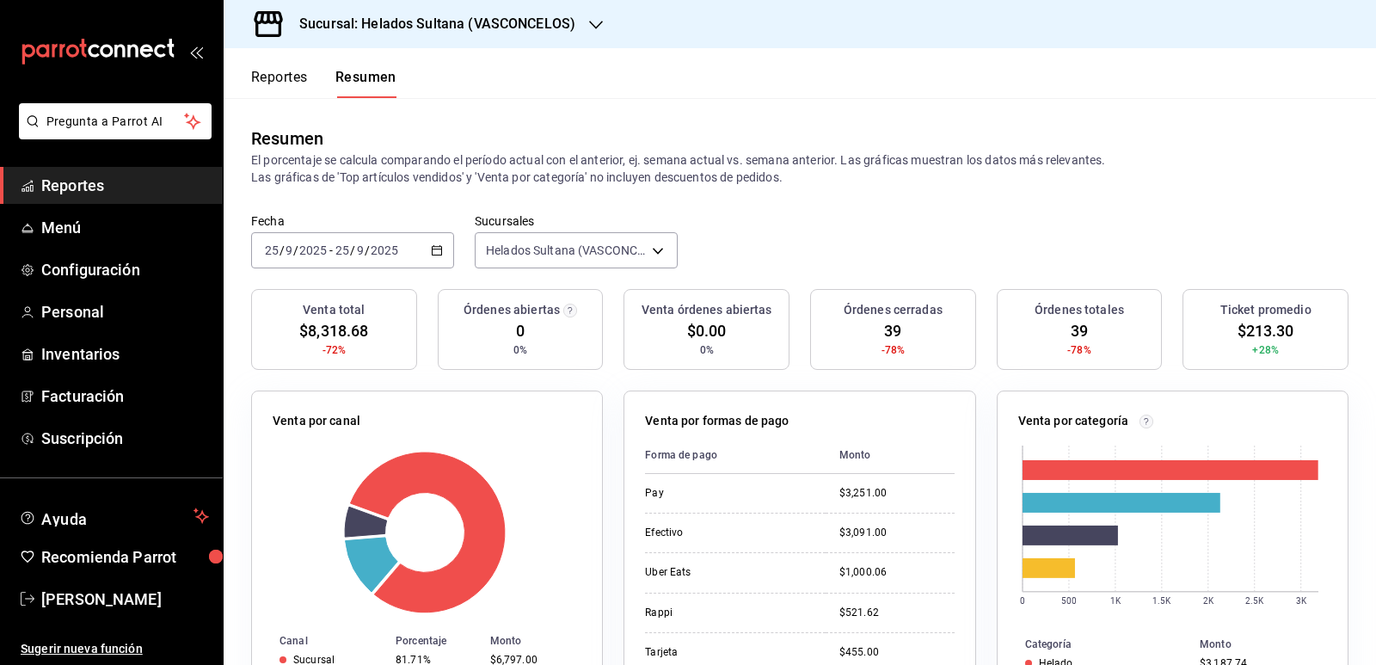
click at [274, 79] on button "Reportes" at bounding box center [279, 83] width 57 height 29
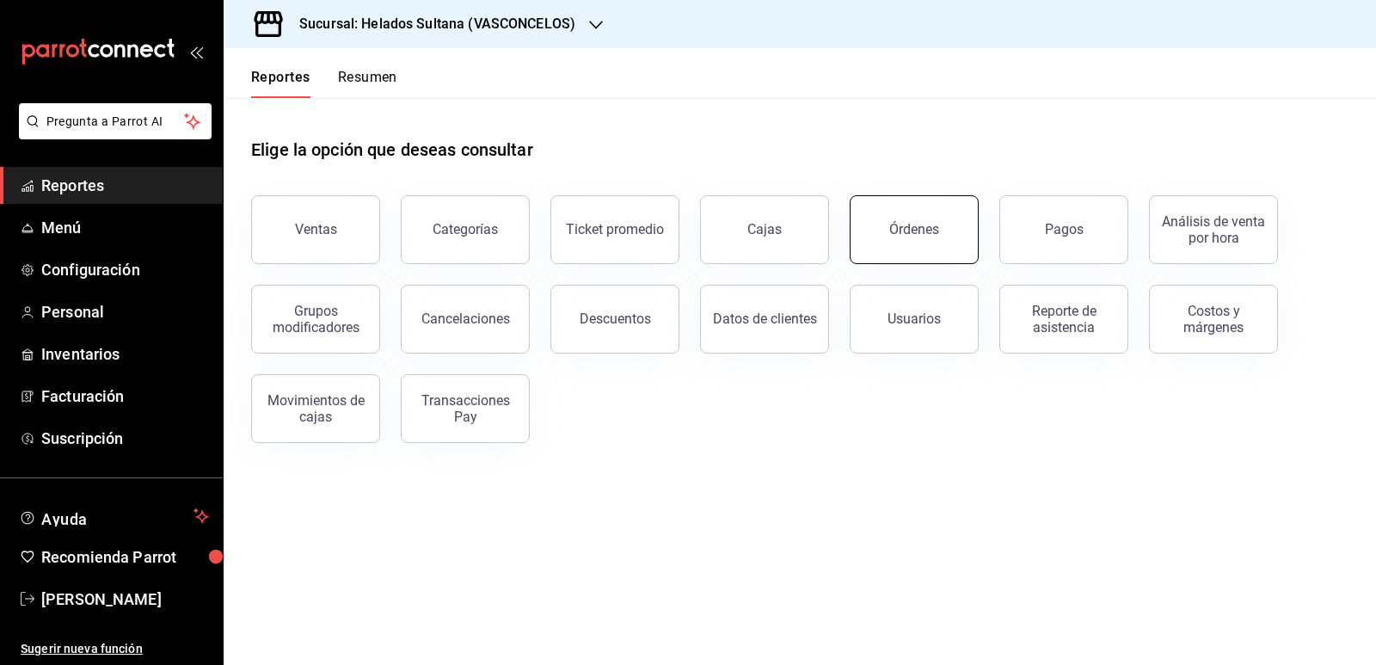
click at [905, 243] on button "Órdenes" at bounding box center [914, 229] width 129 height 69
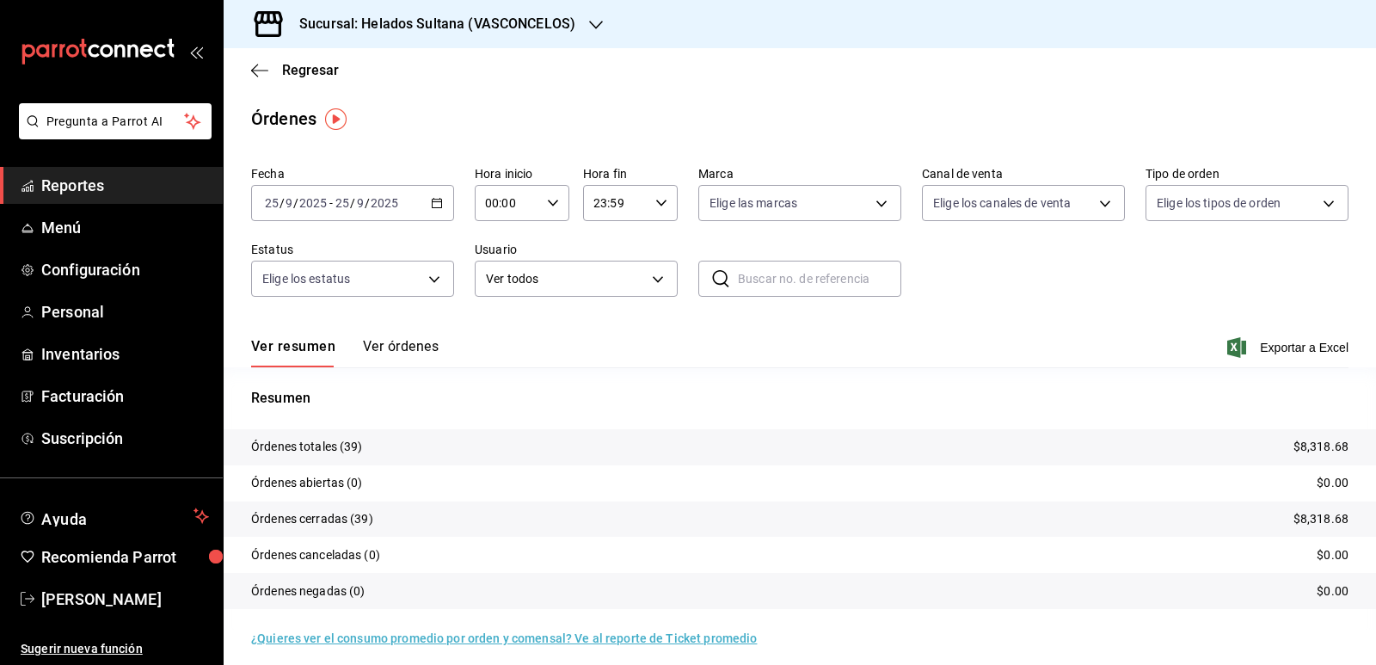
click at [392, 341] on button "Ver órdenes" at bounding box center [401, 352] width 76 height 29
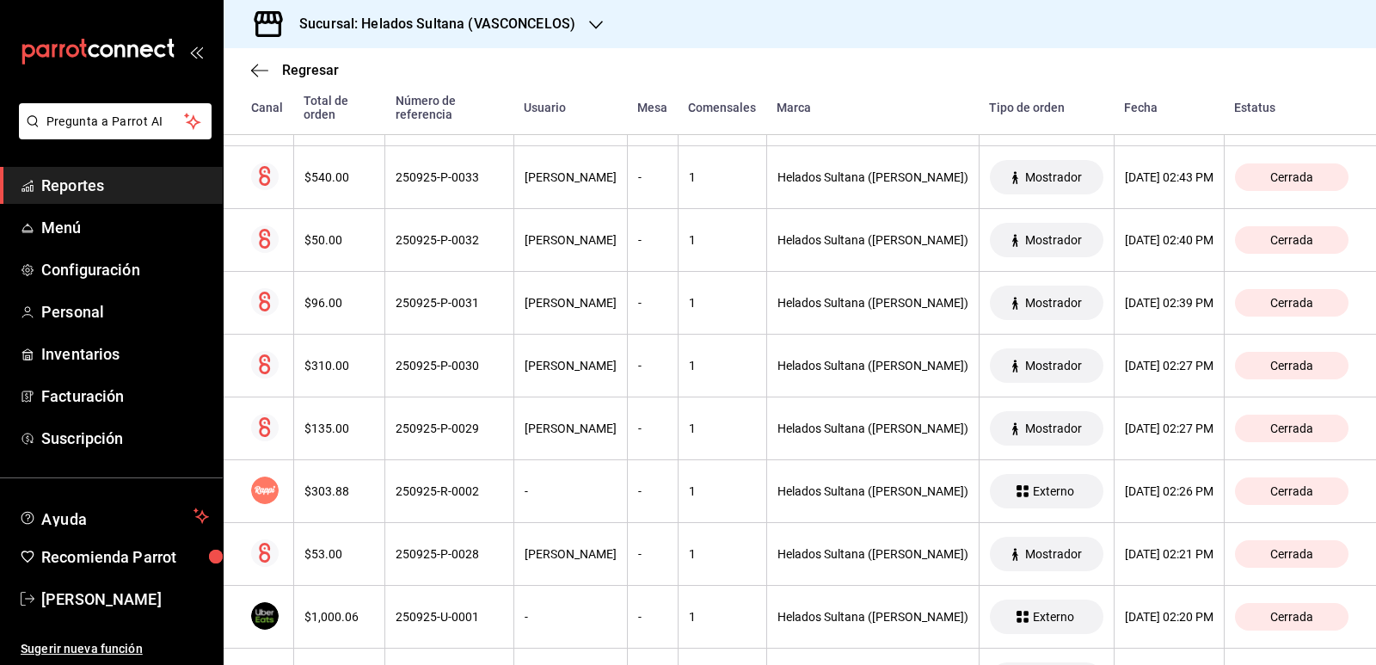
scroll to position [516, 0]
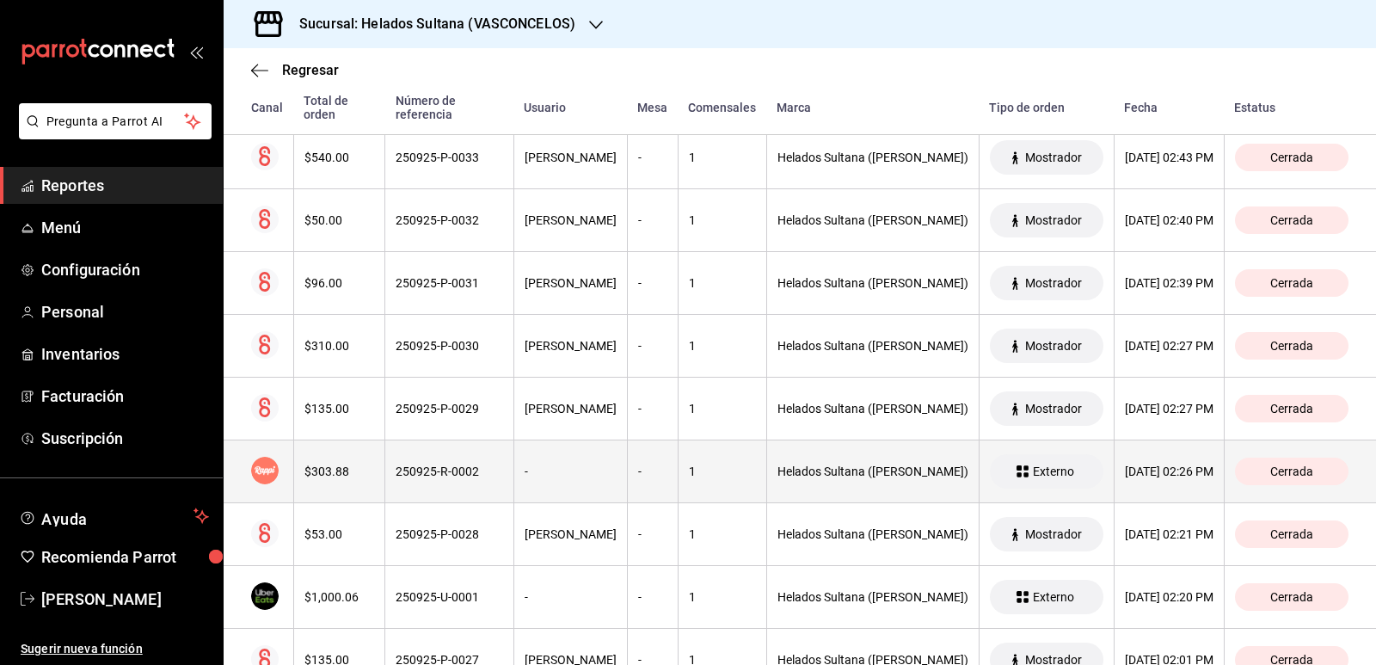
click at [477, 466] on div "250925-R-0002" at bounding box center [450, 471] width 108 height 14
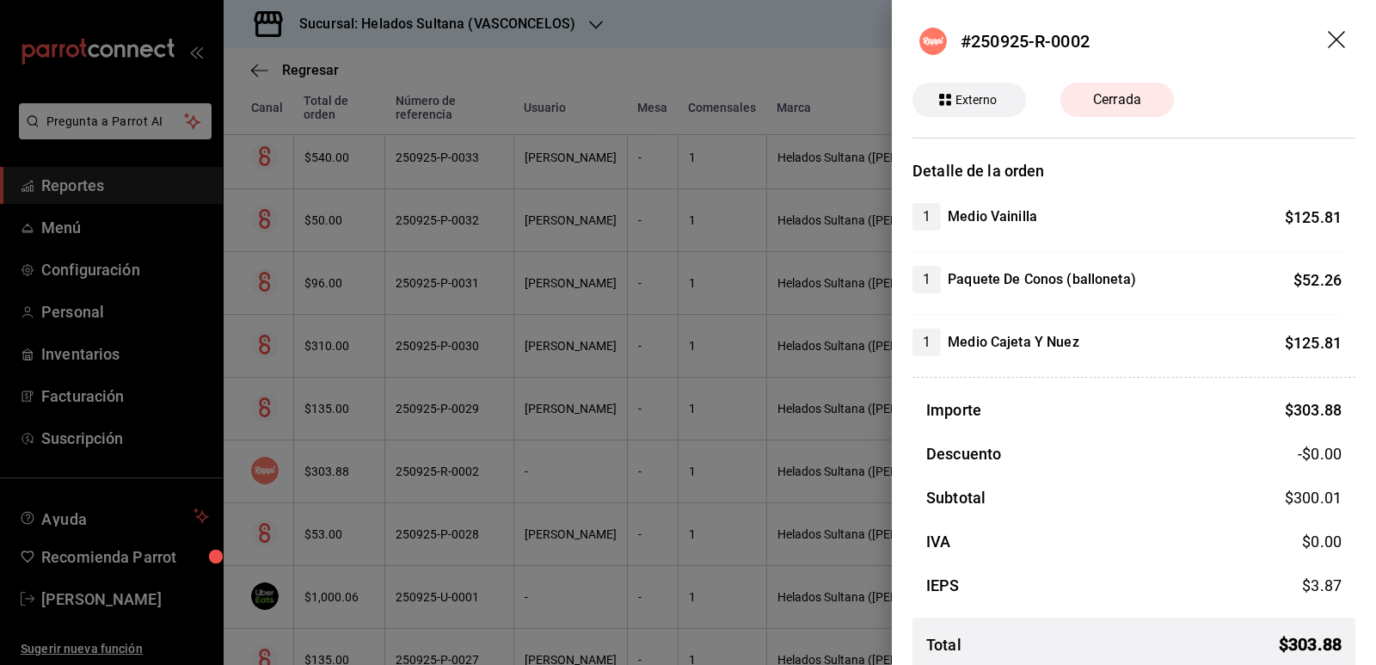
click at [471, 342] on div at bounding box center [688, 332] width 1376 height 665
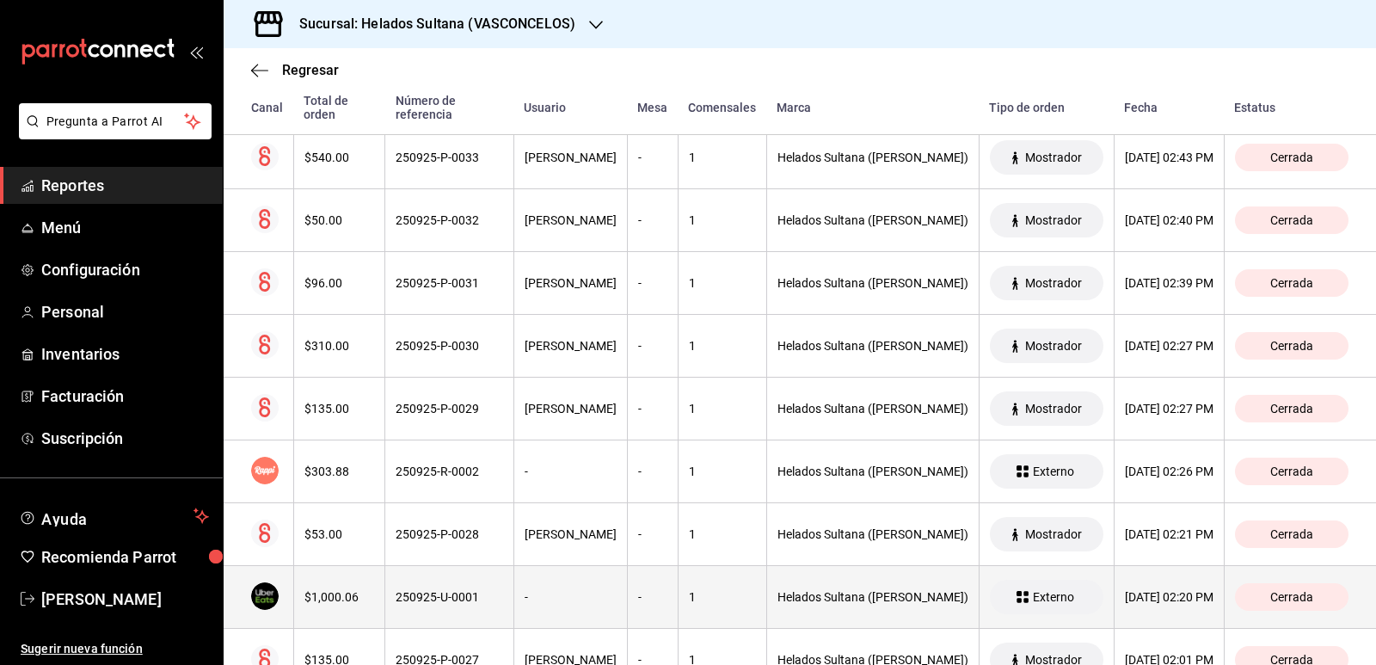
click at [477, 589] on th "250925-U-0001" at bounding box center [449, 597] width 129 height 63
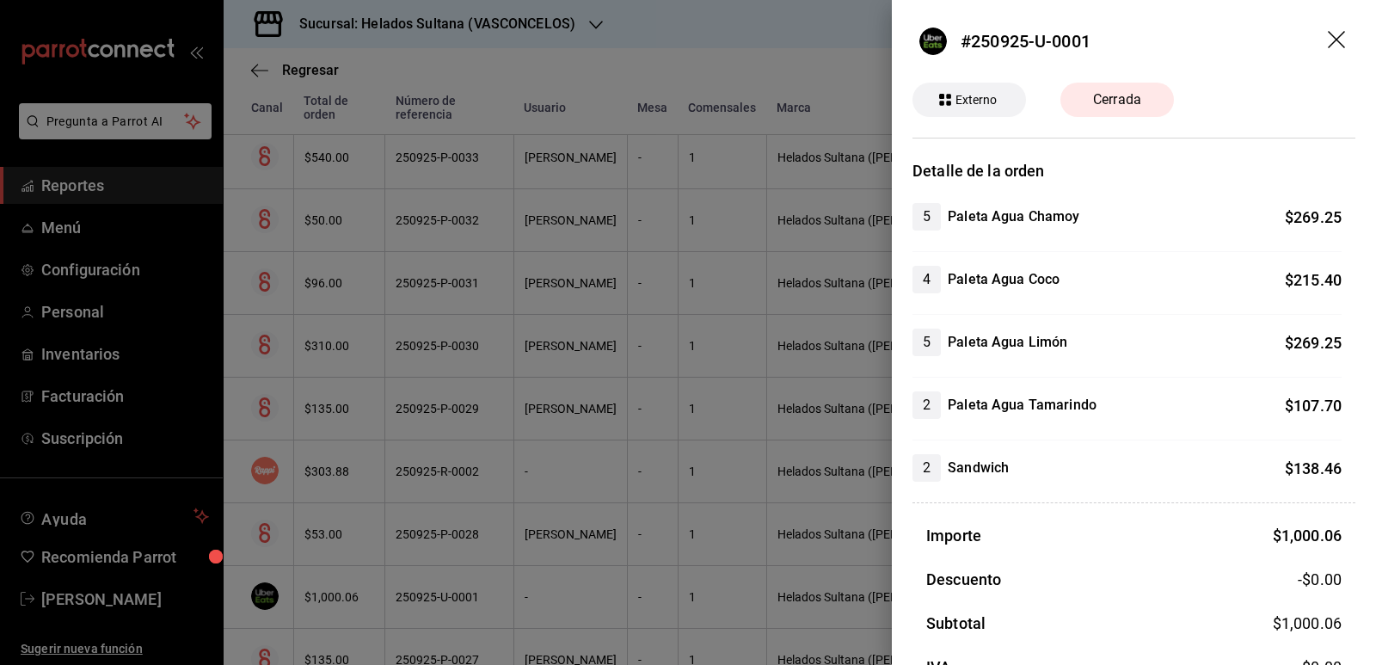
click at [464, 555] on div at bounding box center [688, 332] width 1376 height 665
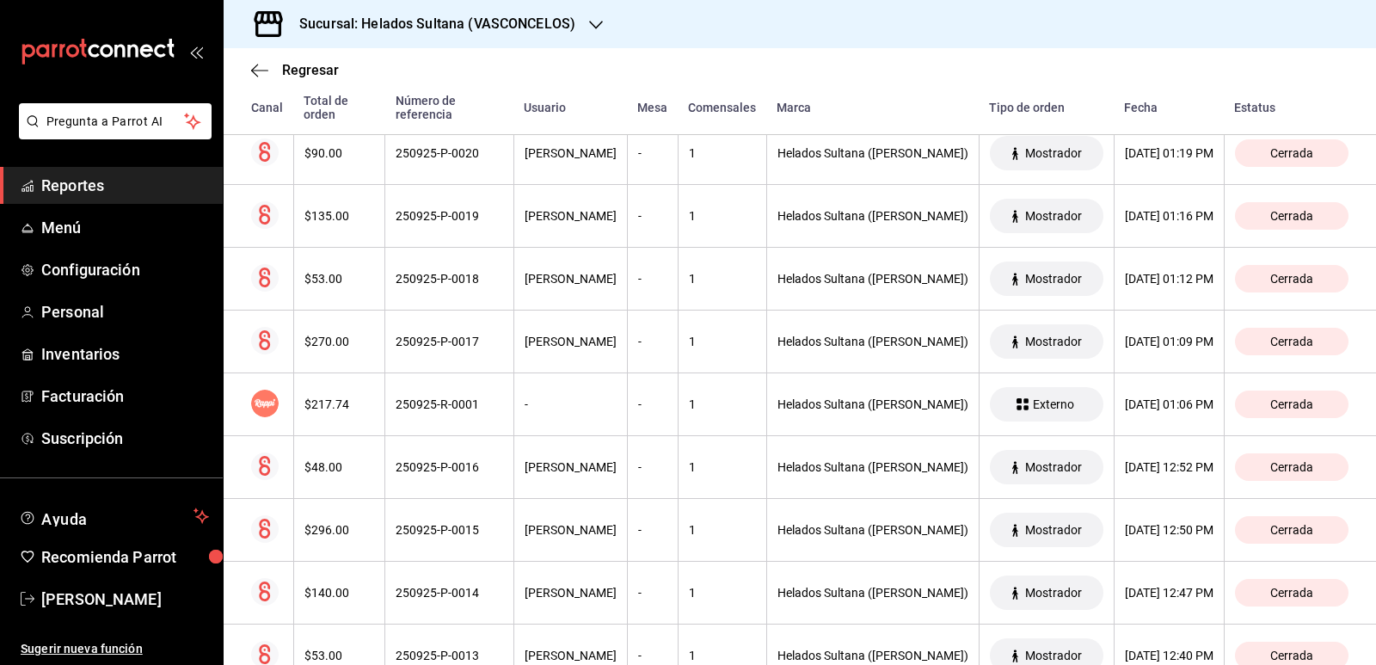
scroll to position [1548, 0]
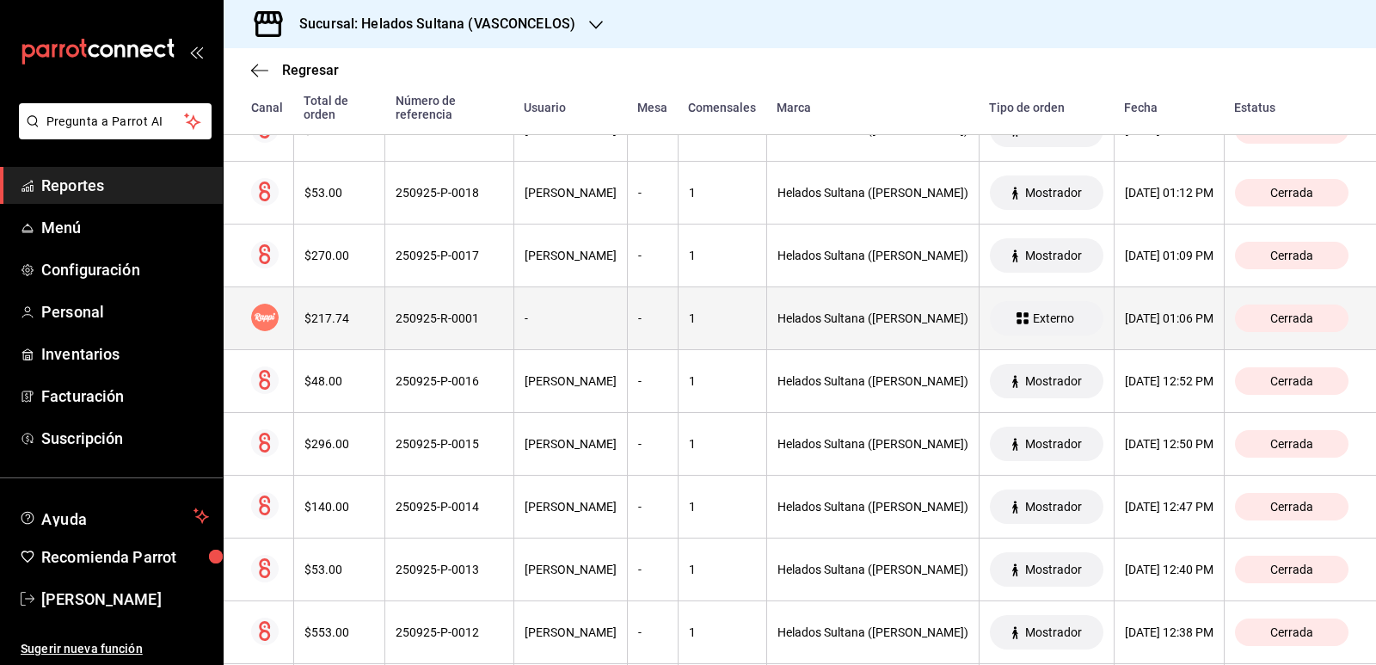
click at [449, 336] on th "250925-R-0001" at bounding box center [449, 318] width 129 height 63
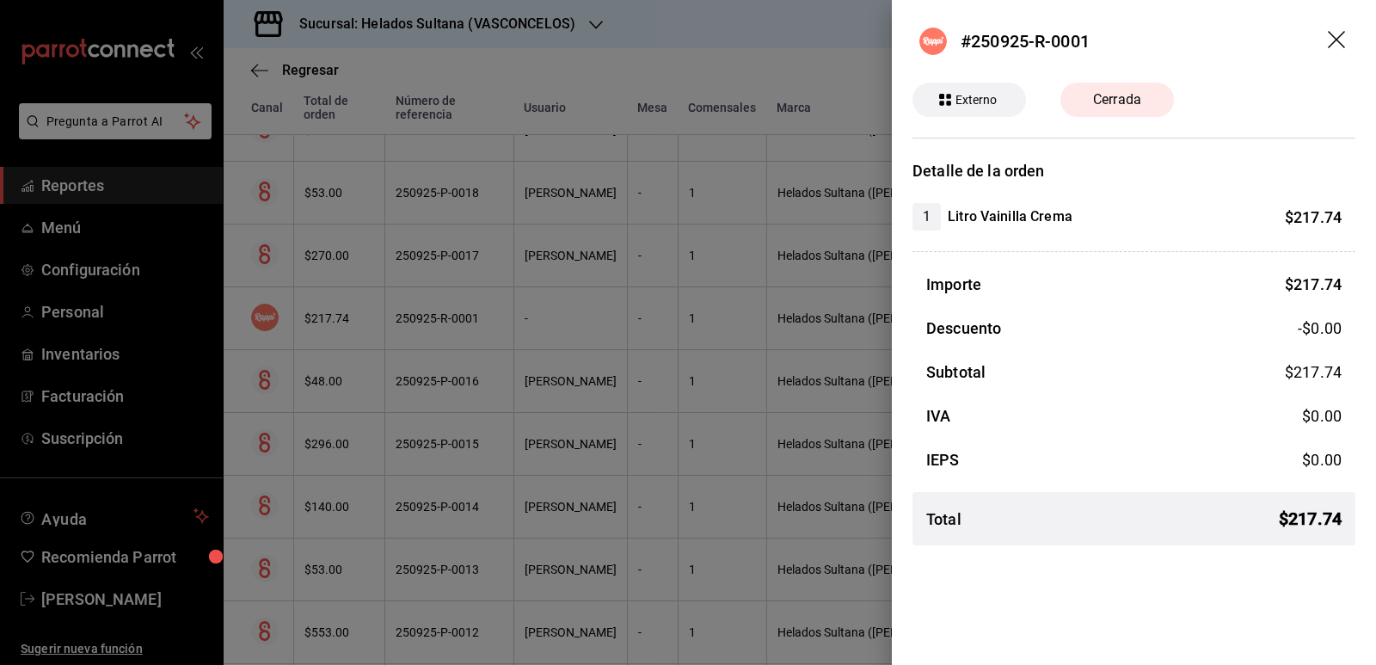
click at [449, 336] on div at bounding box center [688, 332] width 1376 height 665
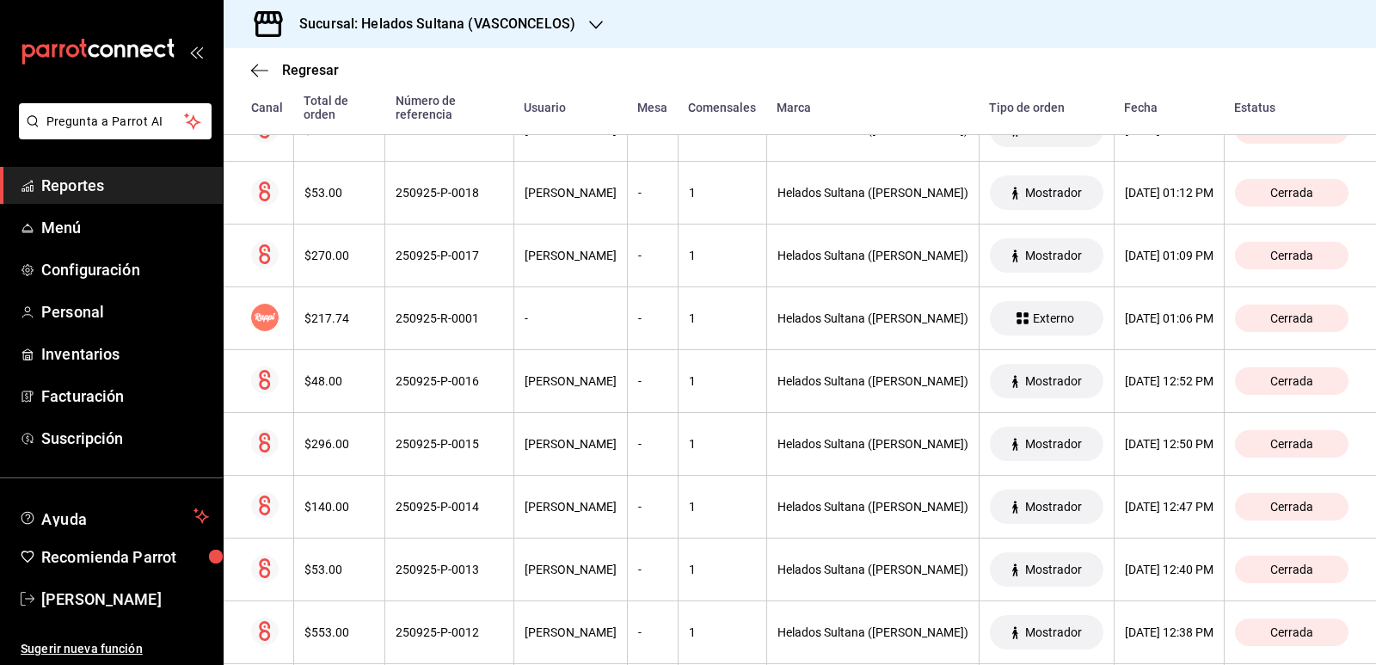
click at [99, 185] on span "Reportes" at bounding box center [125, 185] width 168 height 23
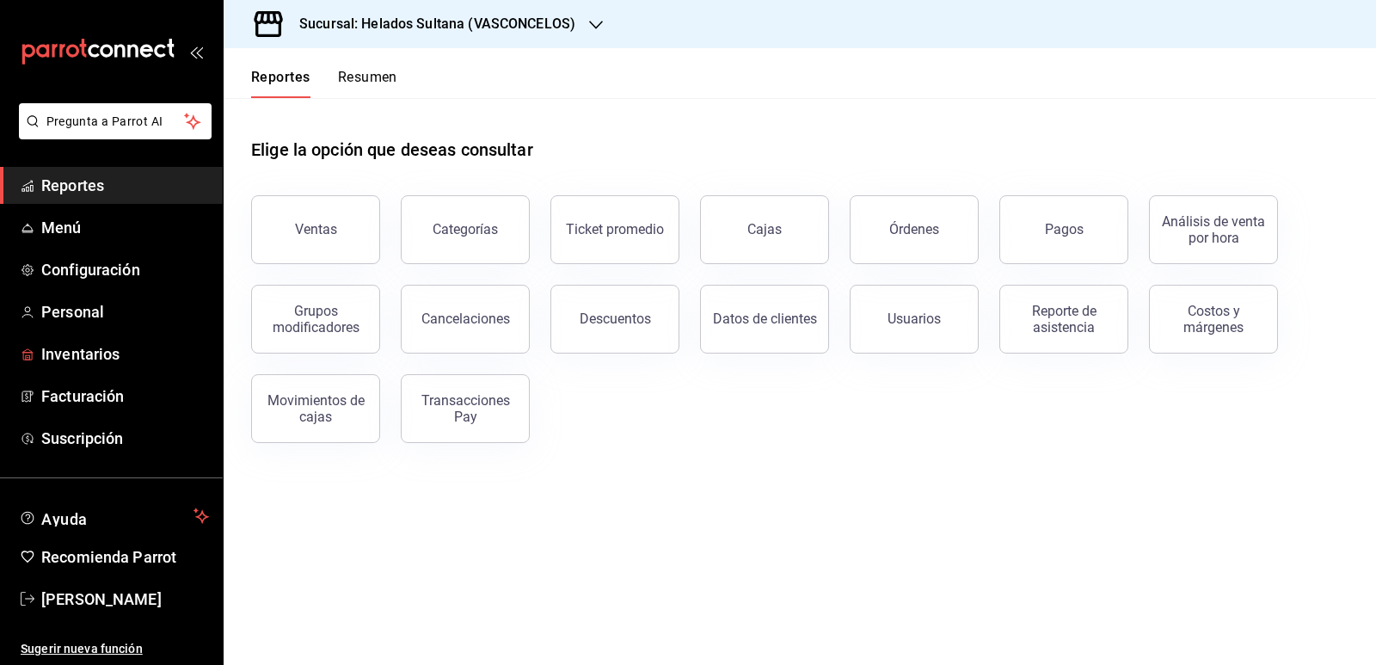
click at [75, 360] on span "Inventarios" at bounding box center [125, 353] width 168 height 23
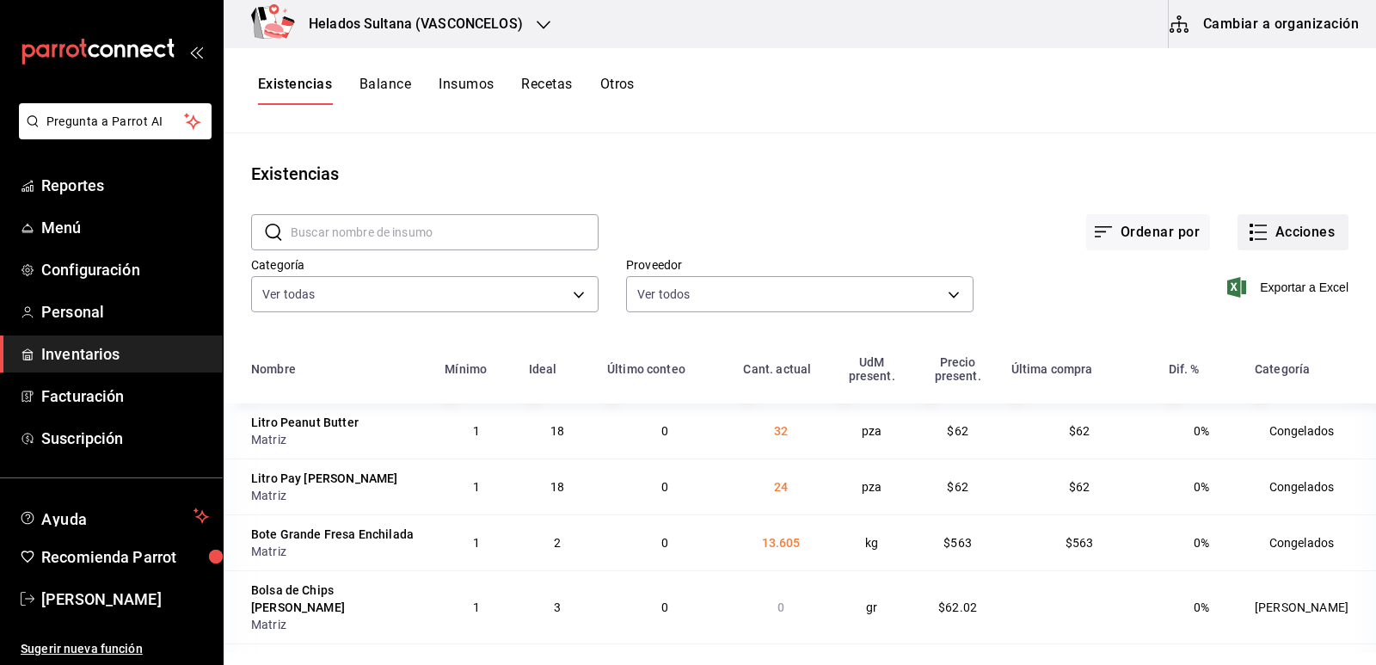
click at [1286, 229] on button "Acciones" at bounding box center [1293, 232] width 111 height 36
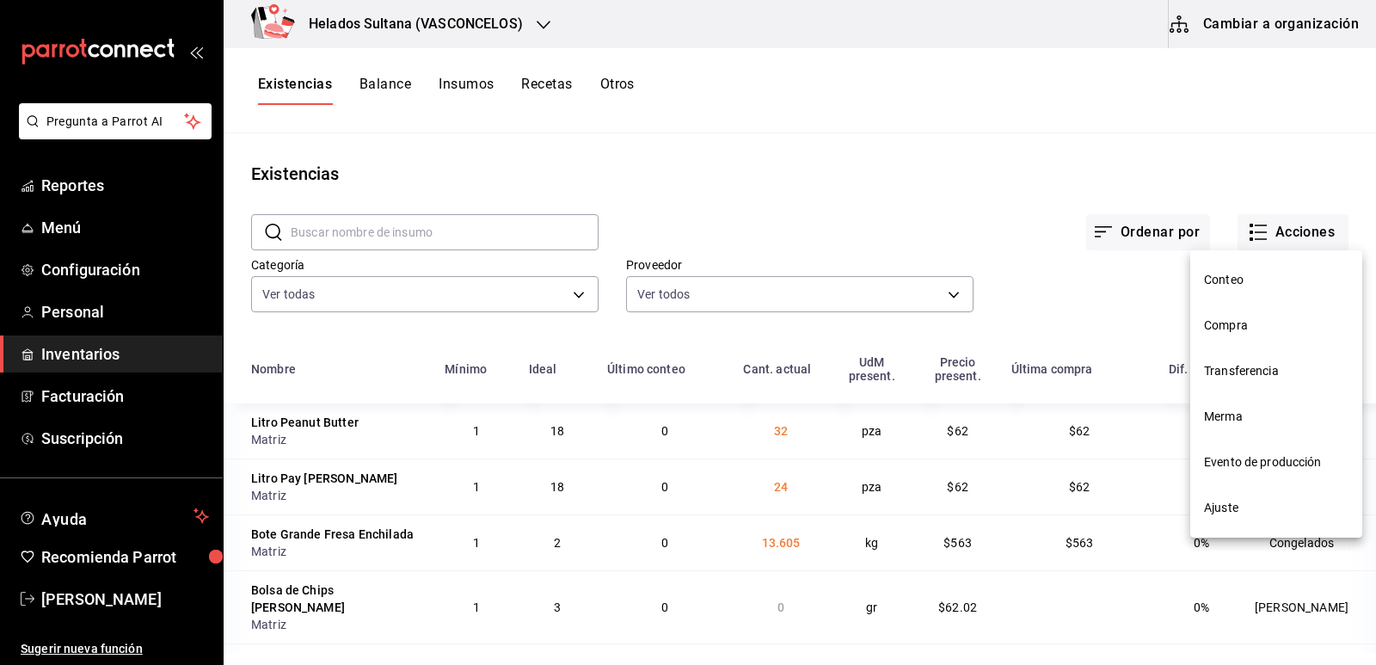
click at [1227, 487] on li "Ajuste" at bounding box center [1276, 508] width 172 height 46
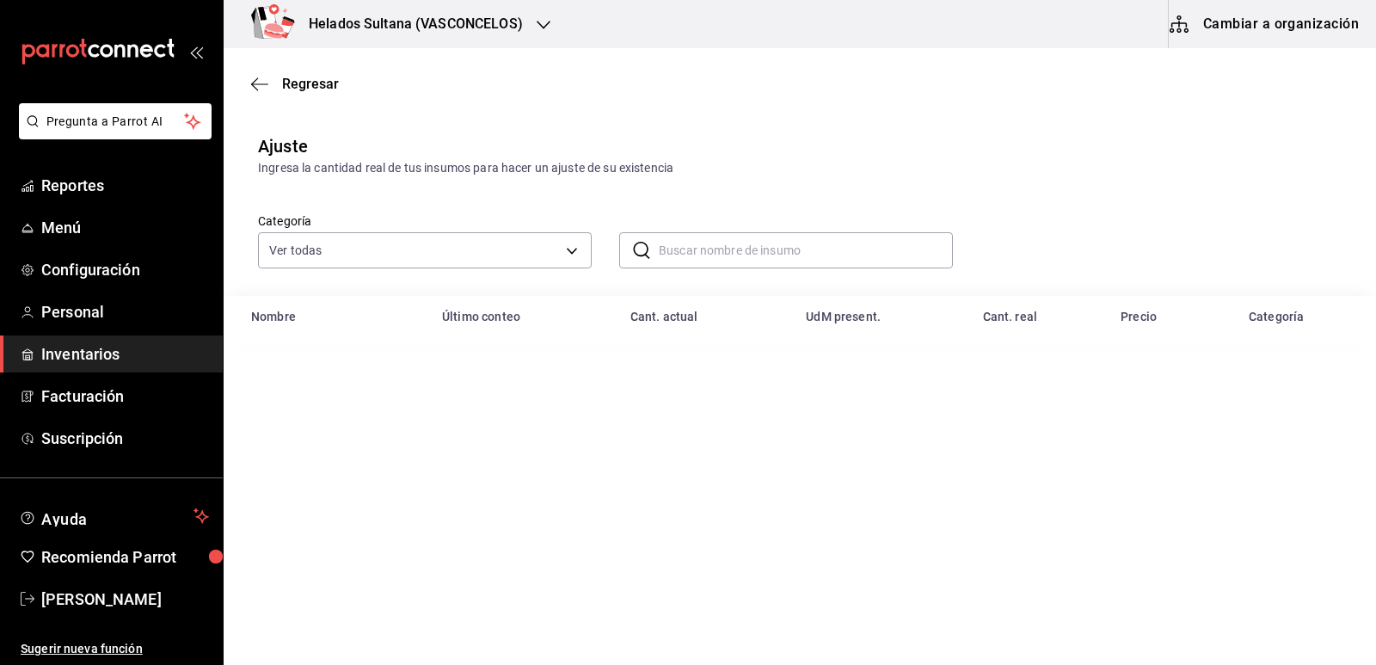
click at [824, 252] on input "text" at bounding box center [806, 250] width 294 height 34
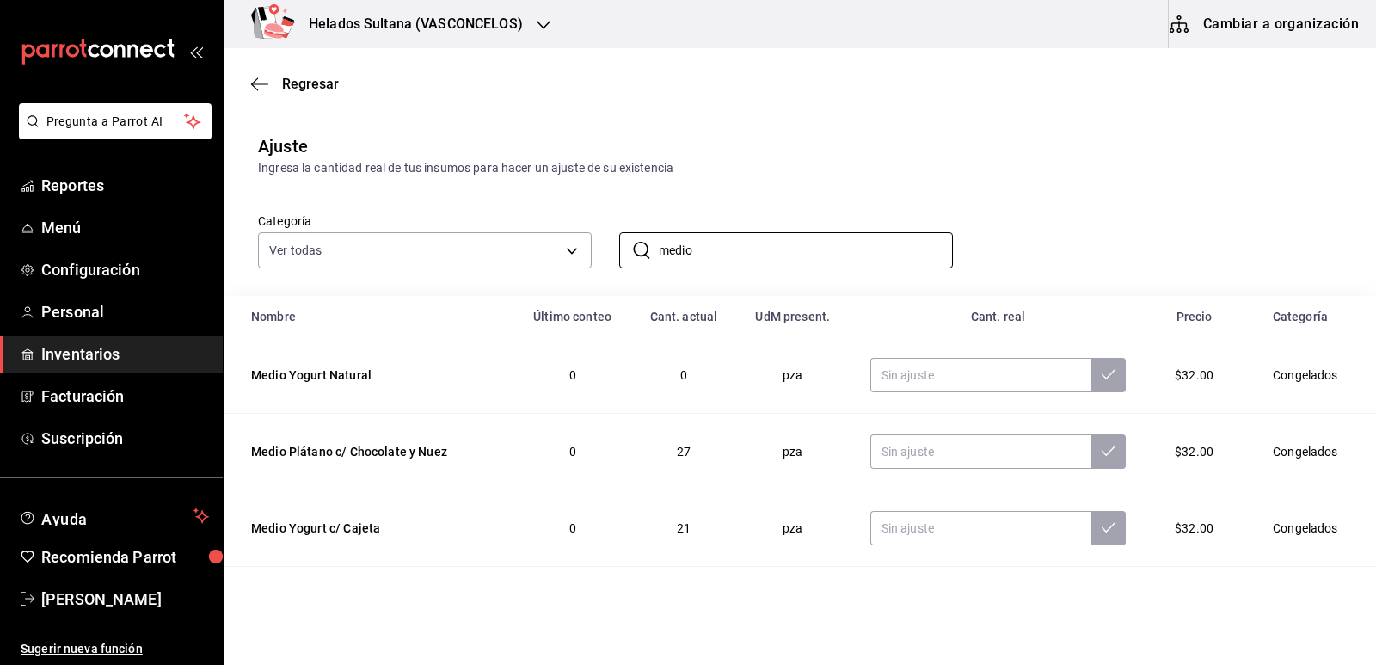
type input "medio"
click at [965, 175] on div "Ingresa la cantidad real de tus insumos para hacer un ajuste de su existencia" at bounding box center [800, 168] width 1084 height 18
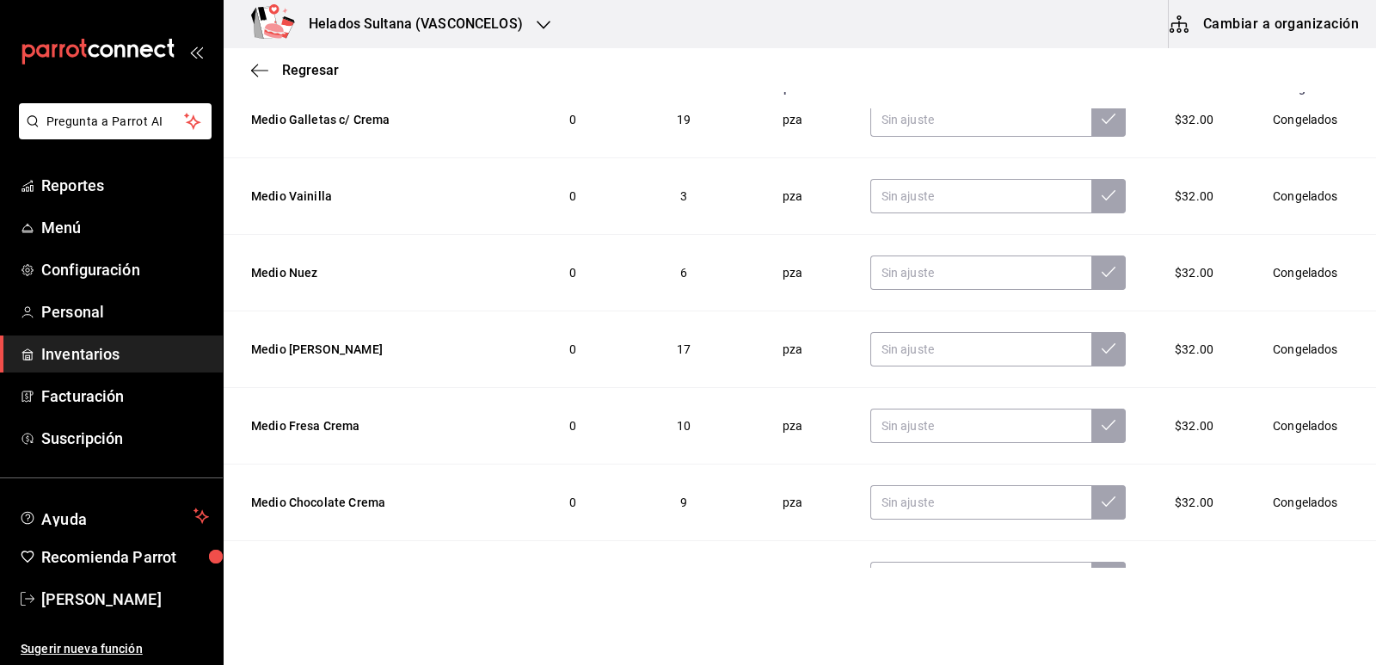
scroll to position [258, 0]
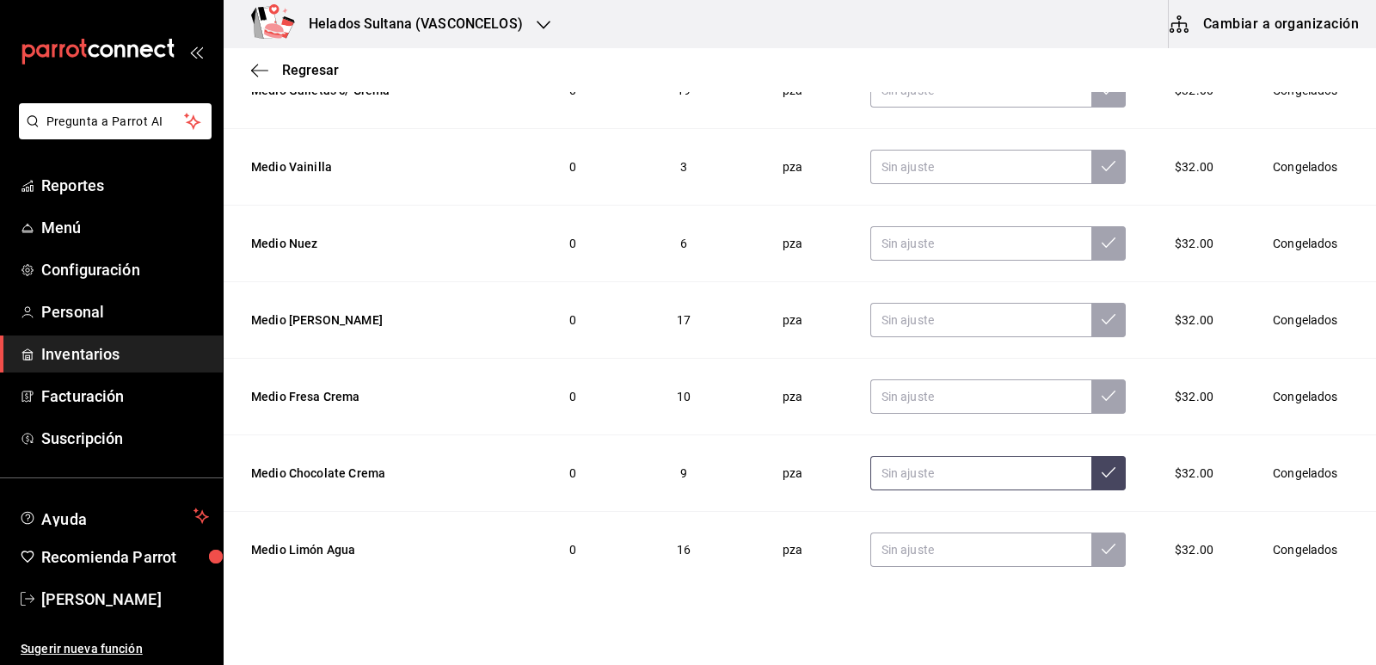
click at [926, 477] on input "text" at bounding box center [982, 473] width 222 height 34
drag, startPoint x: 932, startPoint y: 476, endPoint x: 791, endPoint y: 463, distance: 141.7
click at [791, 463] on tr "Medio Chocolate Crema 0 25 pza 25.00 $32.00 Congelados" at bounding box center [800, 473] width 1153 height 77
click at [900, 484] on input "0.00" at bounding box center [982, 473] width 222 height 34
type input "0.00"
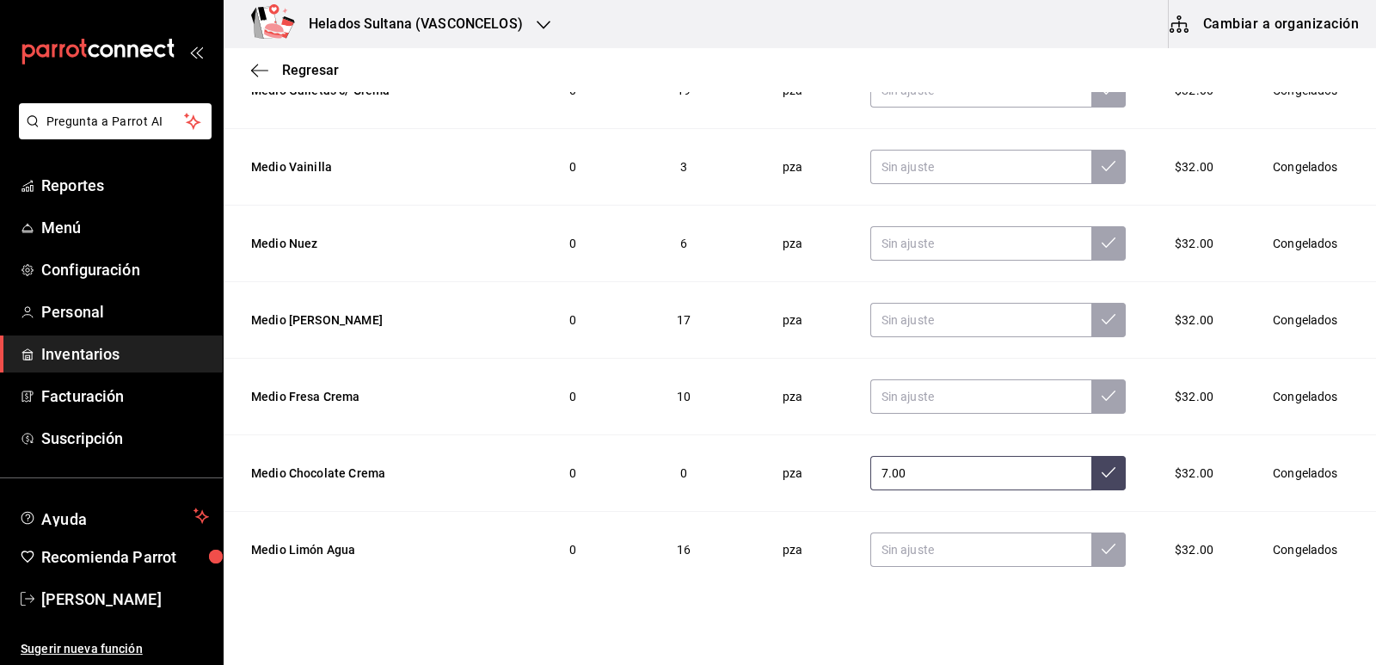
type input "7.00"
click at [983, 169] on input "text" at bounding box center [982, 167] width 222 height 34
type input "4.00"
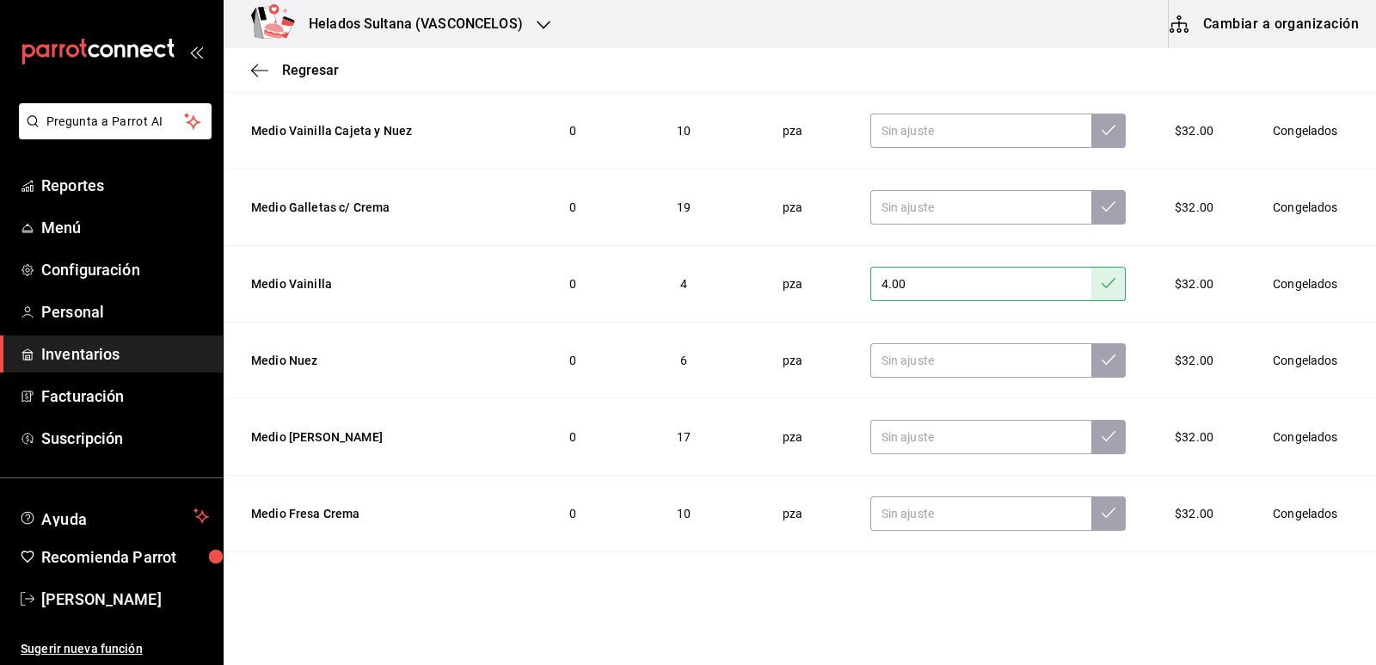
scroll to position [162, 0]
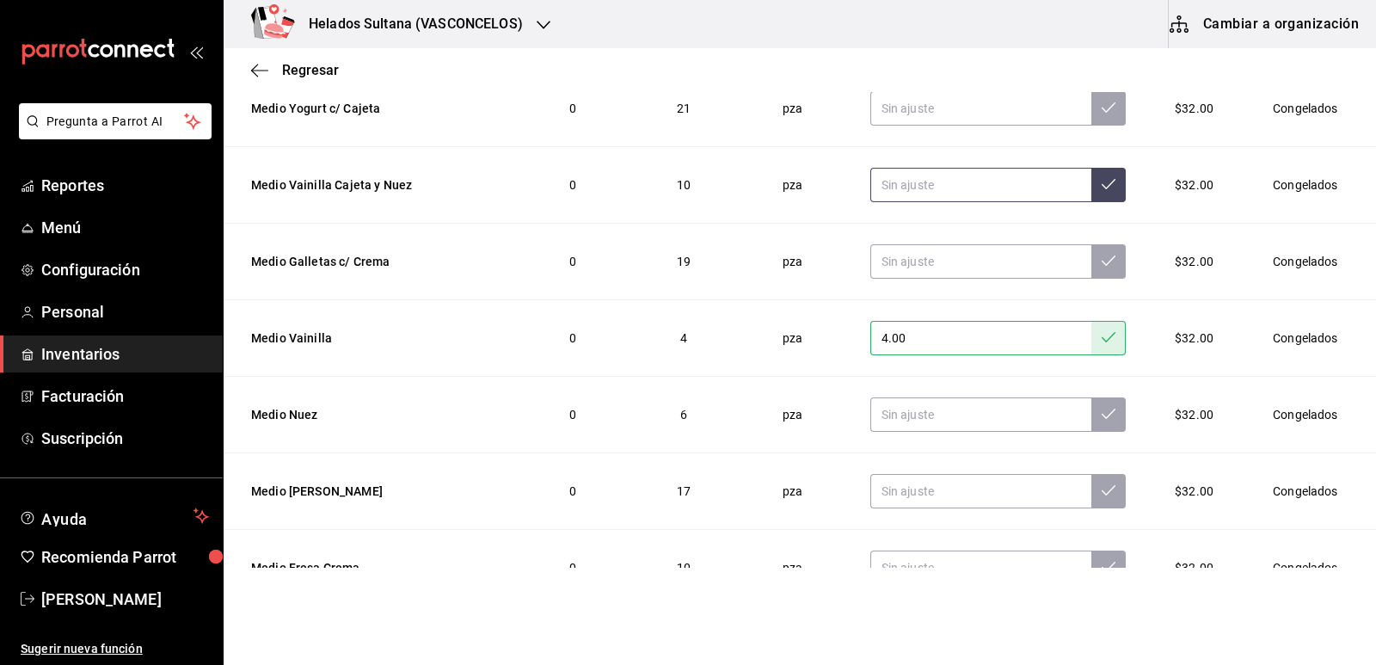
click at [930, 188] on input "text" at bounding box center [982, 185] width 222 height 34
type input "17.00"
click at [954, 262] on input "text" at bounding box center [982, 261] width 222 height 34
type input "20.00"
click at [974, 410] on input "text" at bounding box center [982, 414] width 222 height 34
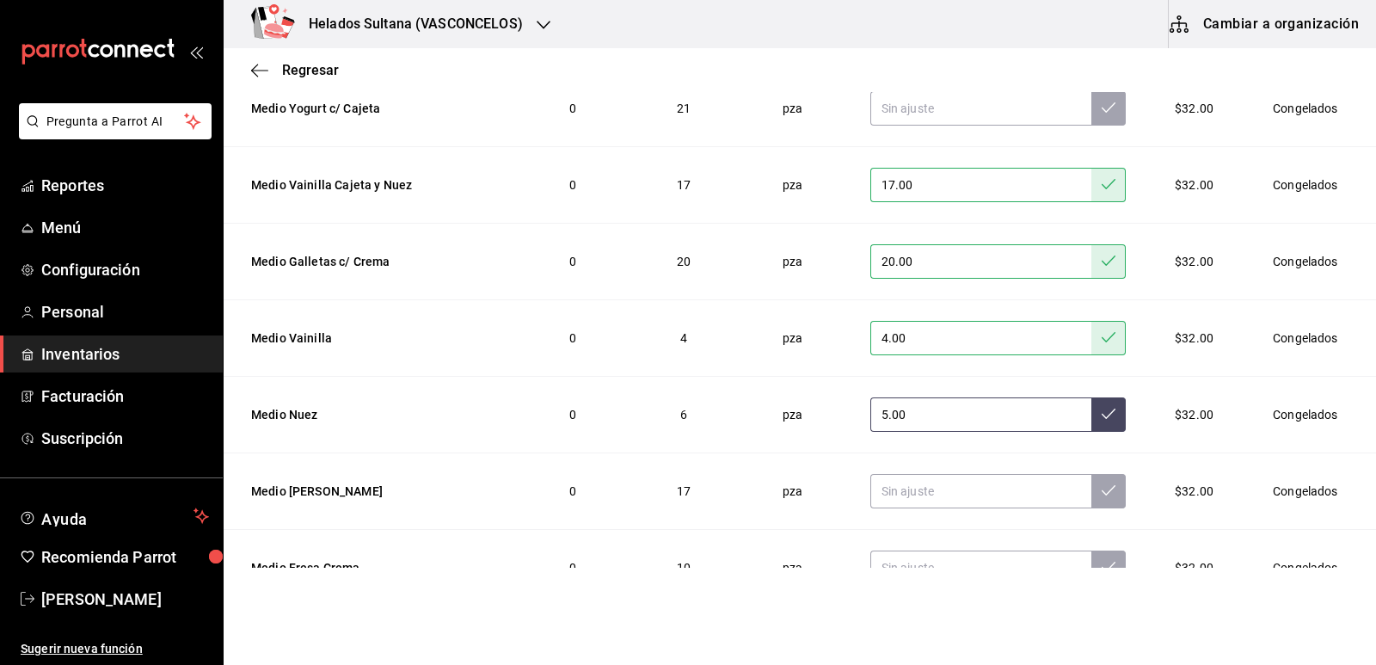
type input "5.00"
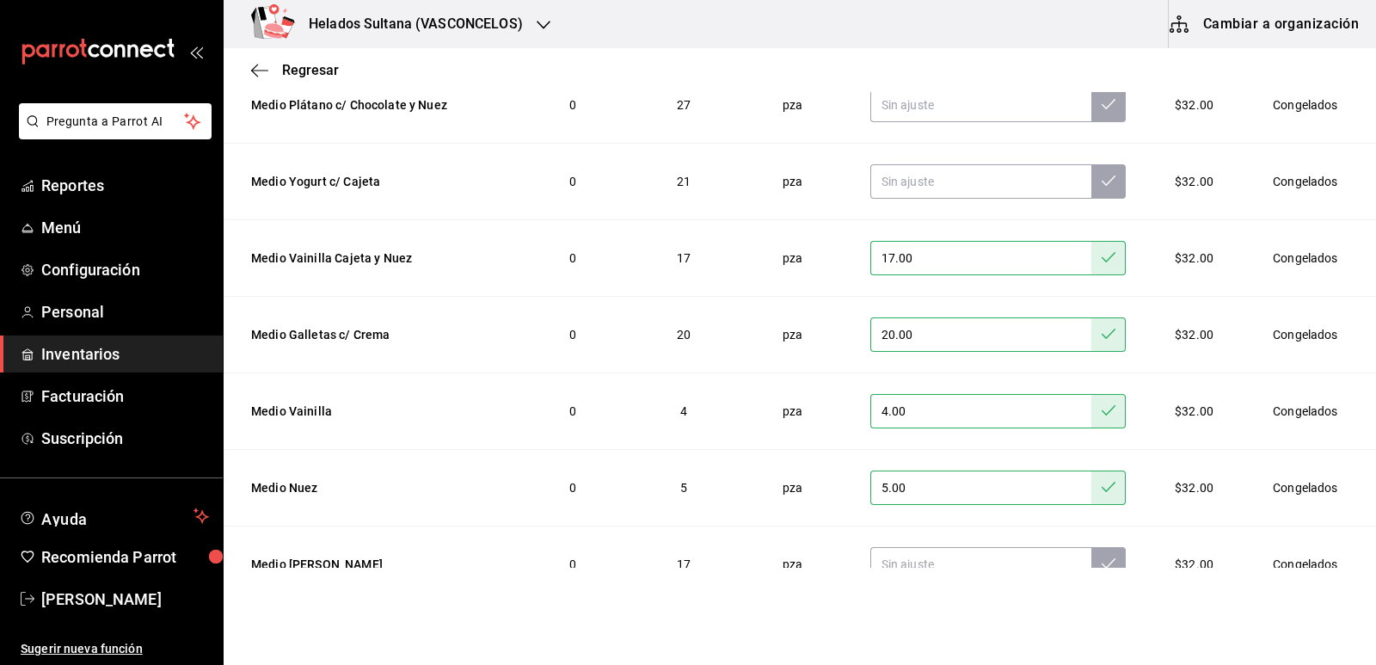
scroll to position [76, 0]
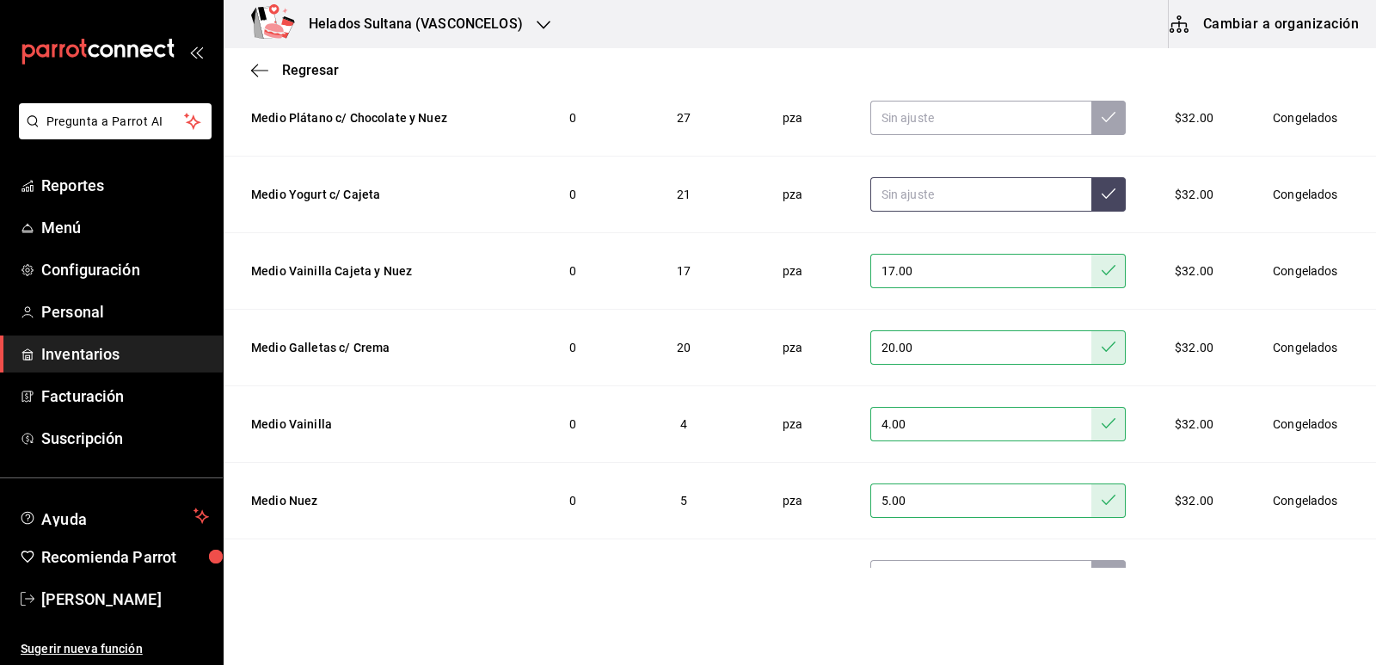
click at [1000, 188] on input "text" at bounding box center [982, 194] width 222 height 34
type input "20.00"
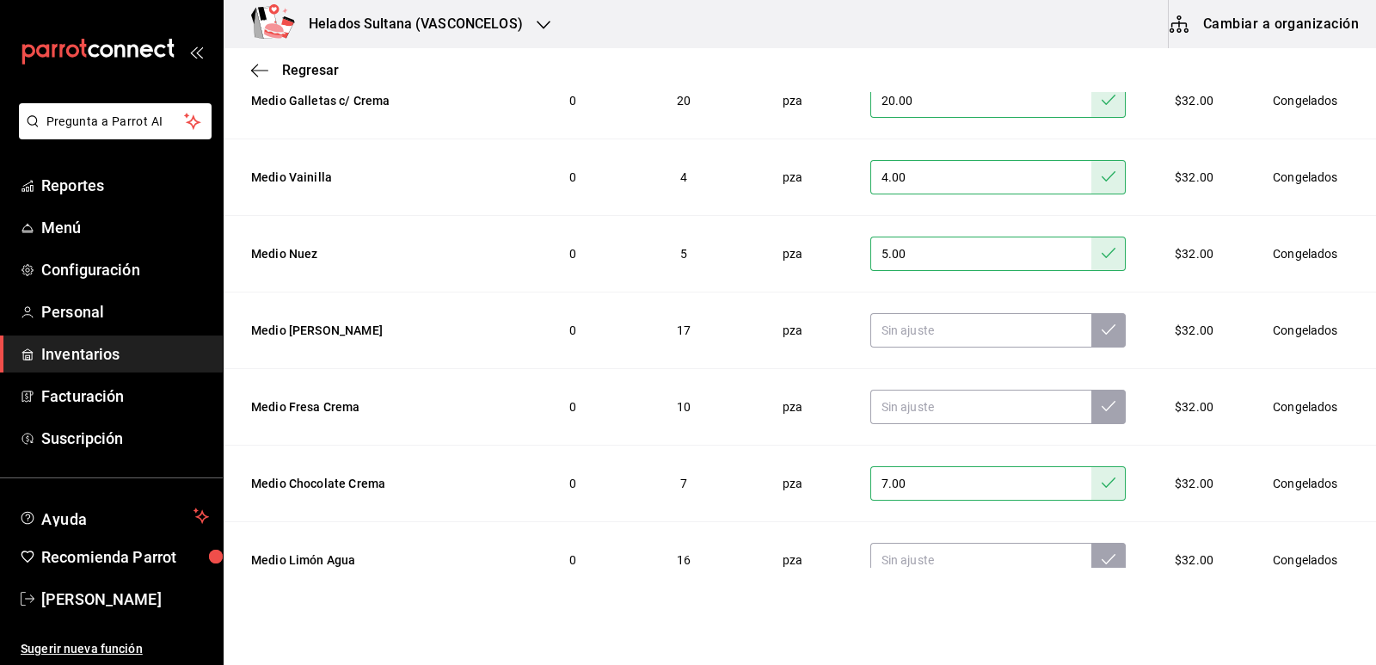
scroll to position [334, 0]
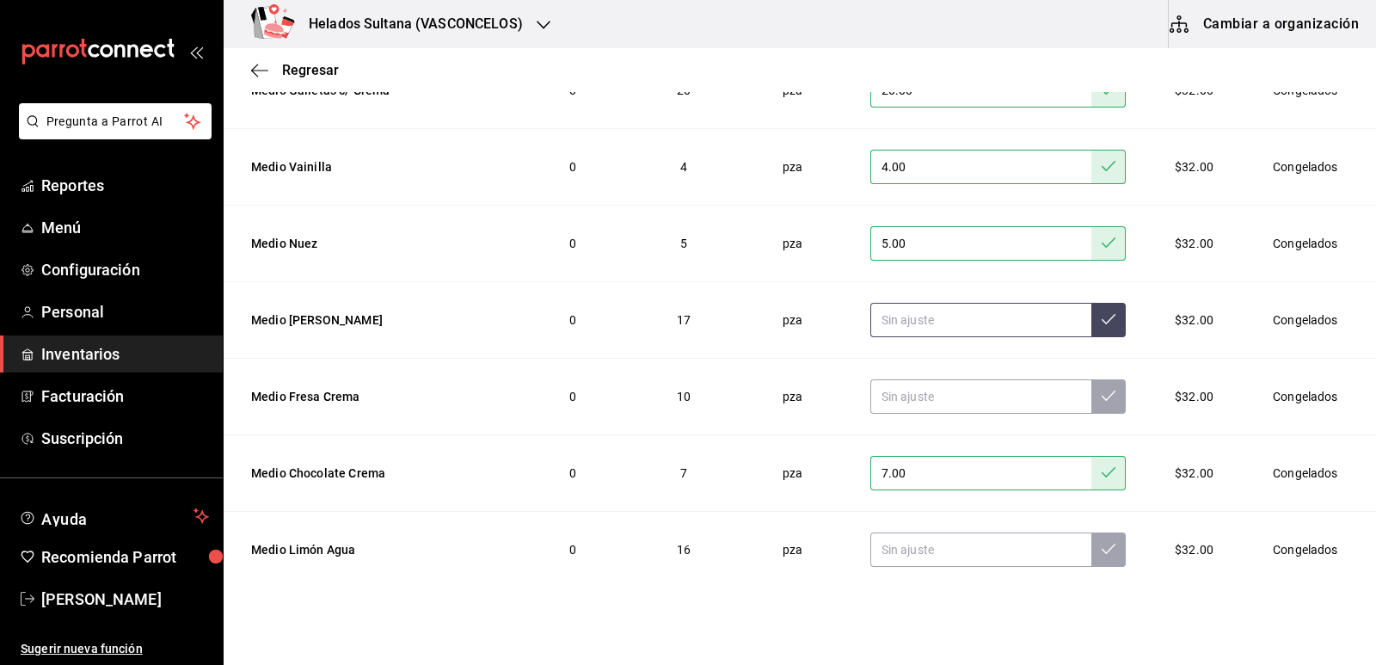
click at [908, 323] on input "text" at bounding box center [982, 320] width 222 height 34
type input "16.00"
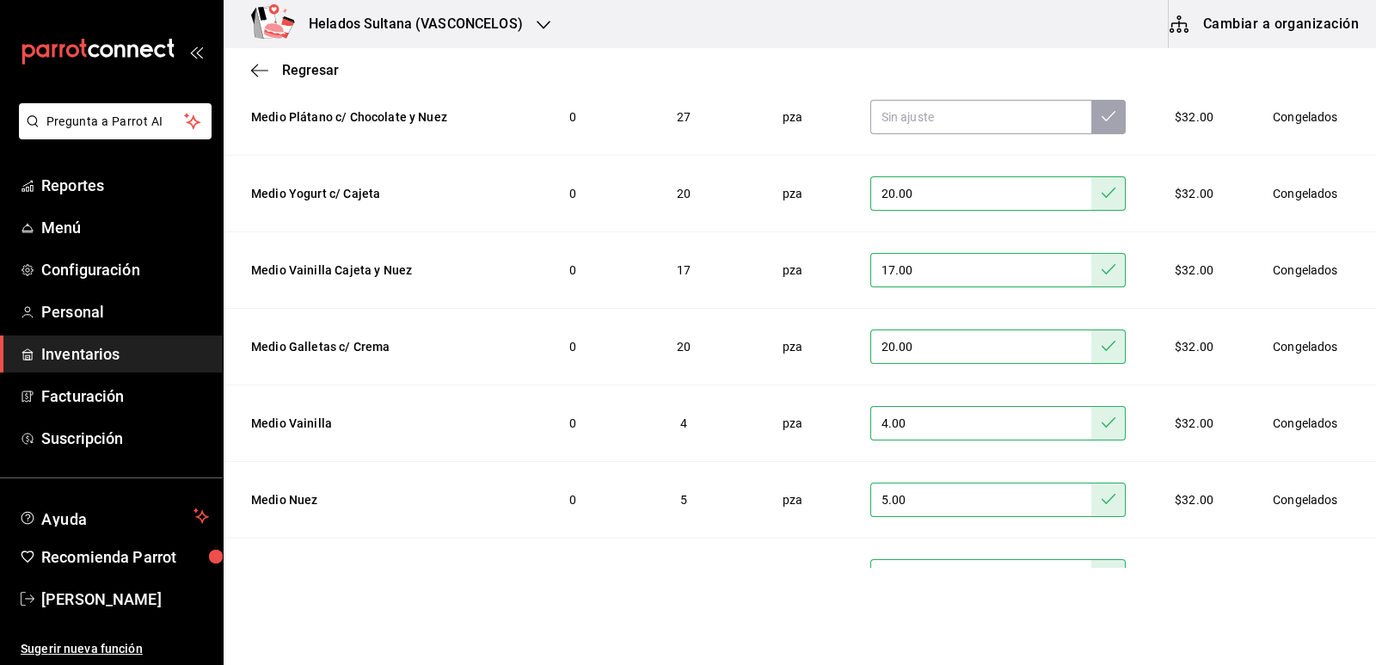
scroll to position [76, 0]
click at [959, 117] on input "text" at bounding box center [982, 118] width 222 height 34
type input "26.00"
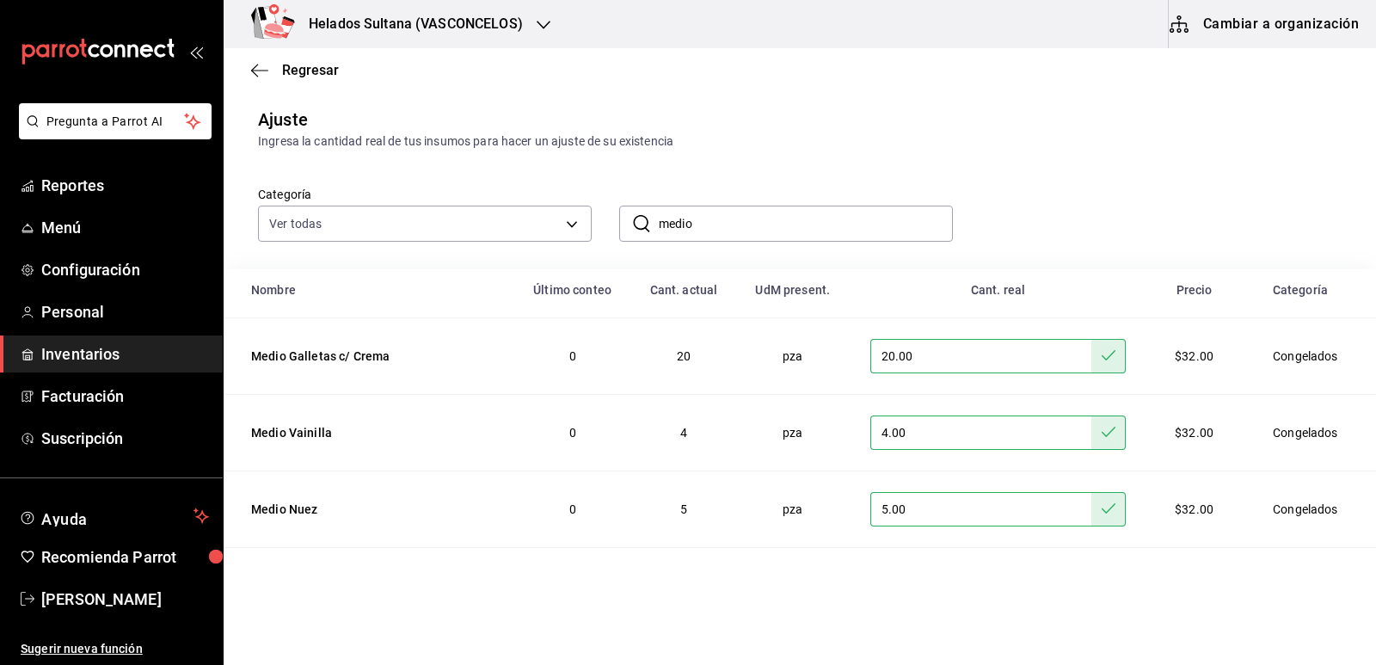
scroll to position [334, 0]
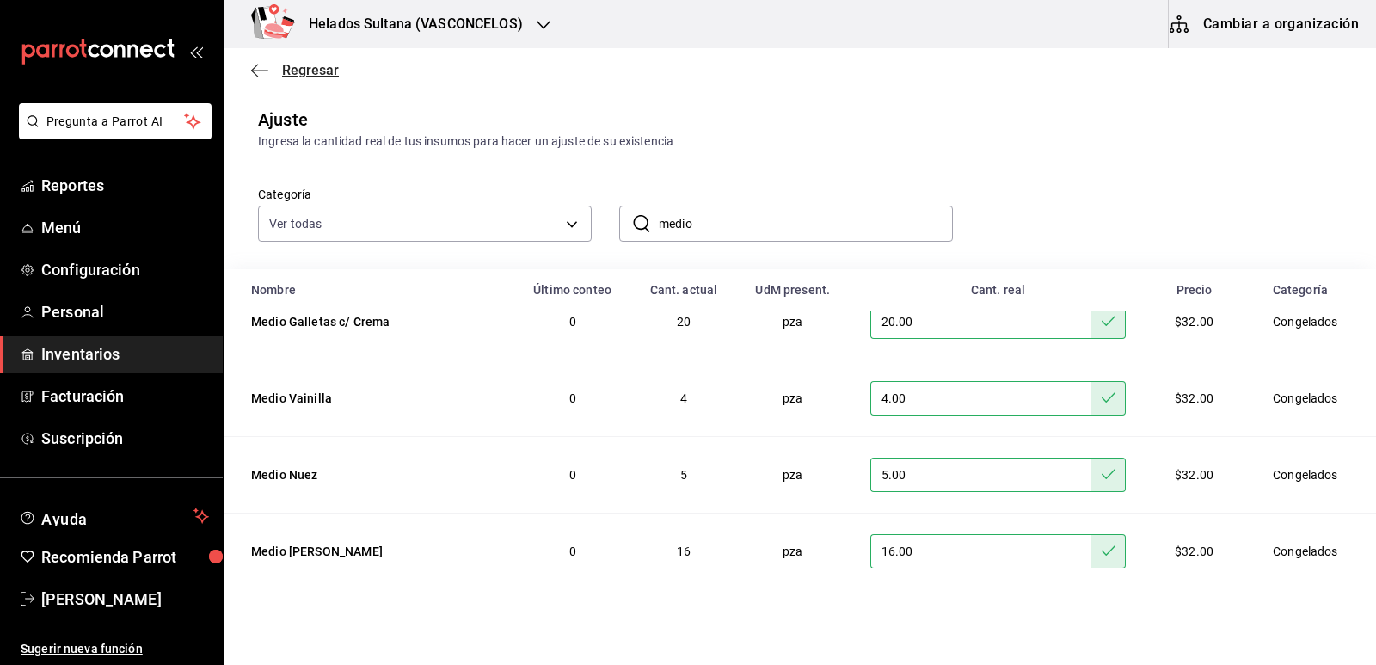
click at [319, 77] on span "Regresar" at bounding box center [310, 70] width 57 height 16
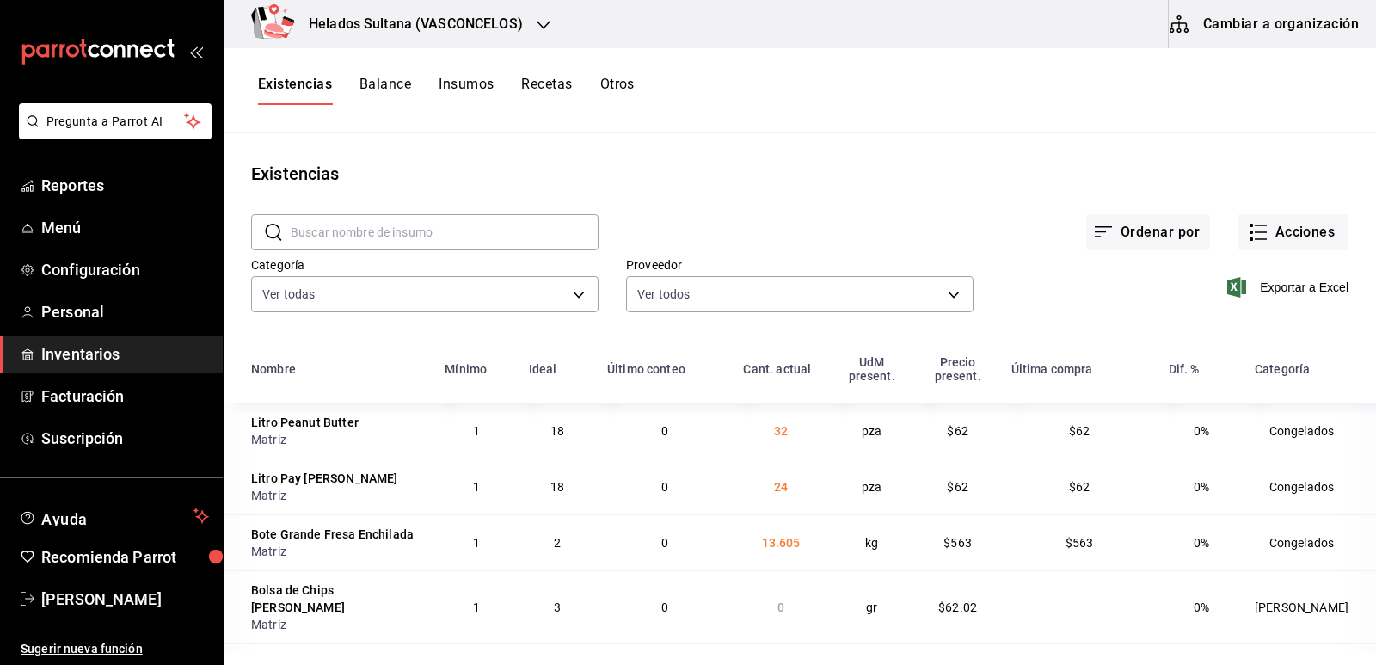
click at [397, 85] on button "Balance" at bounding box center [386, 90] width 52 height 29
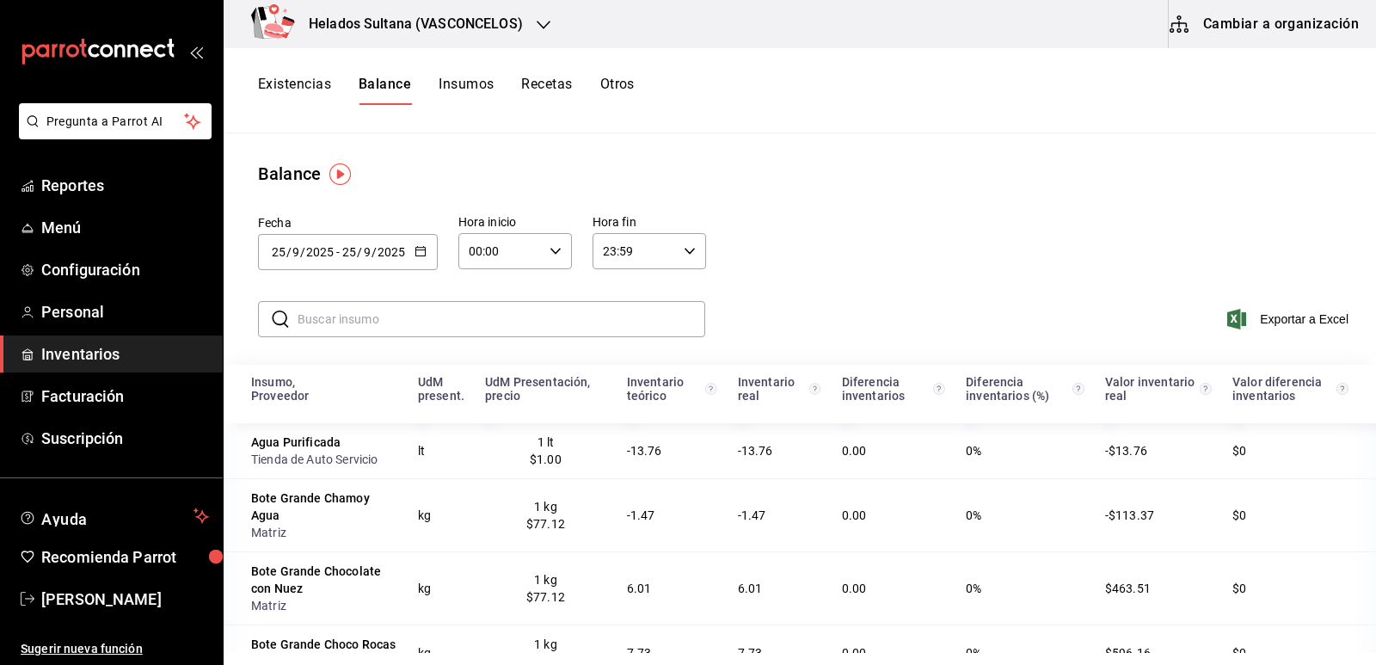
click at [446, 318] on input "text" at bounding box center [502, 319] width 408 height 34
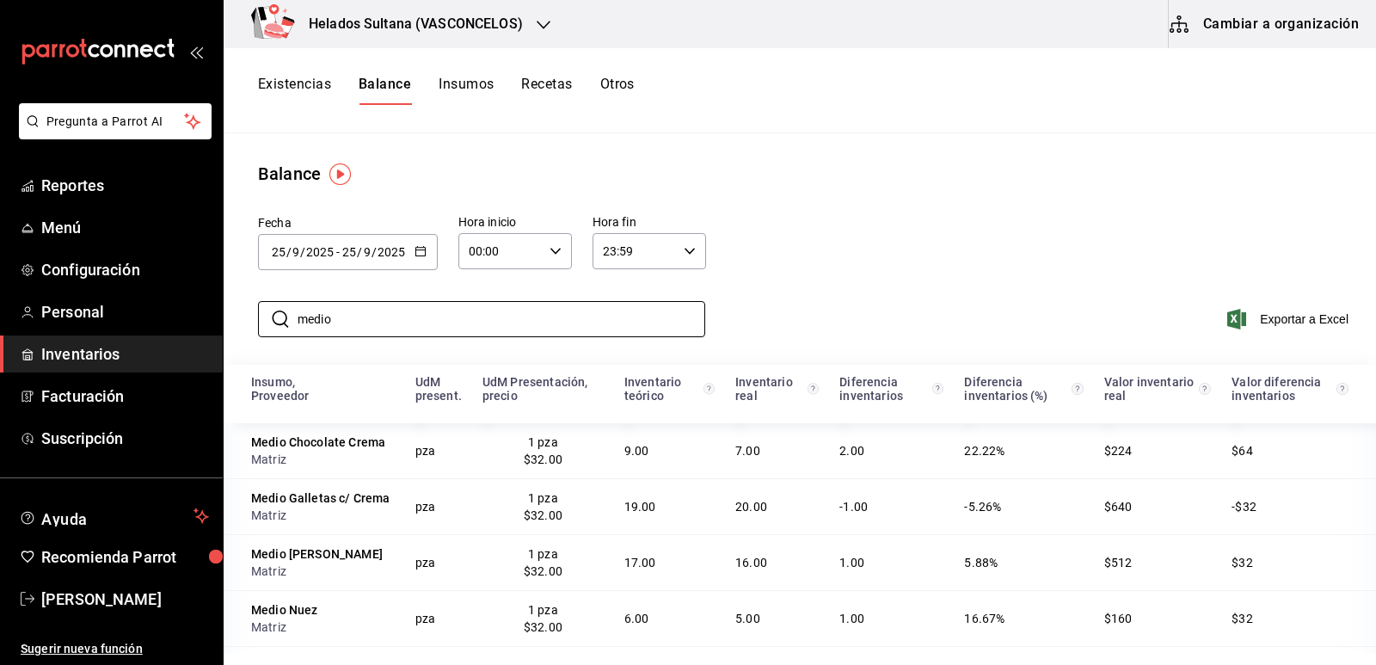
type input "medio"
click at [917, 195] on div "Fecha 2025-09-25 25 / 9 / 2025 - 2025-09-25 25 / 9 / 2025 Hora inicio 00:00 Hor…" at bounding box center [800, 241] width 1153 height 108
click at [1244, 321] on span "Exportar a Excel" at bounding box center [1290, 319] width 118 height 21
click at [883, 218] on div "Fecha 2025-09-25 25 / 9 / 2025 - 2025-09-25 25 / 9 / 2025 Hora inicio 00:00 Hor…" at bounding box center [800, 241] width 1153 height 108
click at [121, 350] on span "Inventarios" at bounding box center [125, 353] width 168 height 23
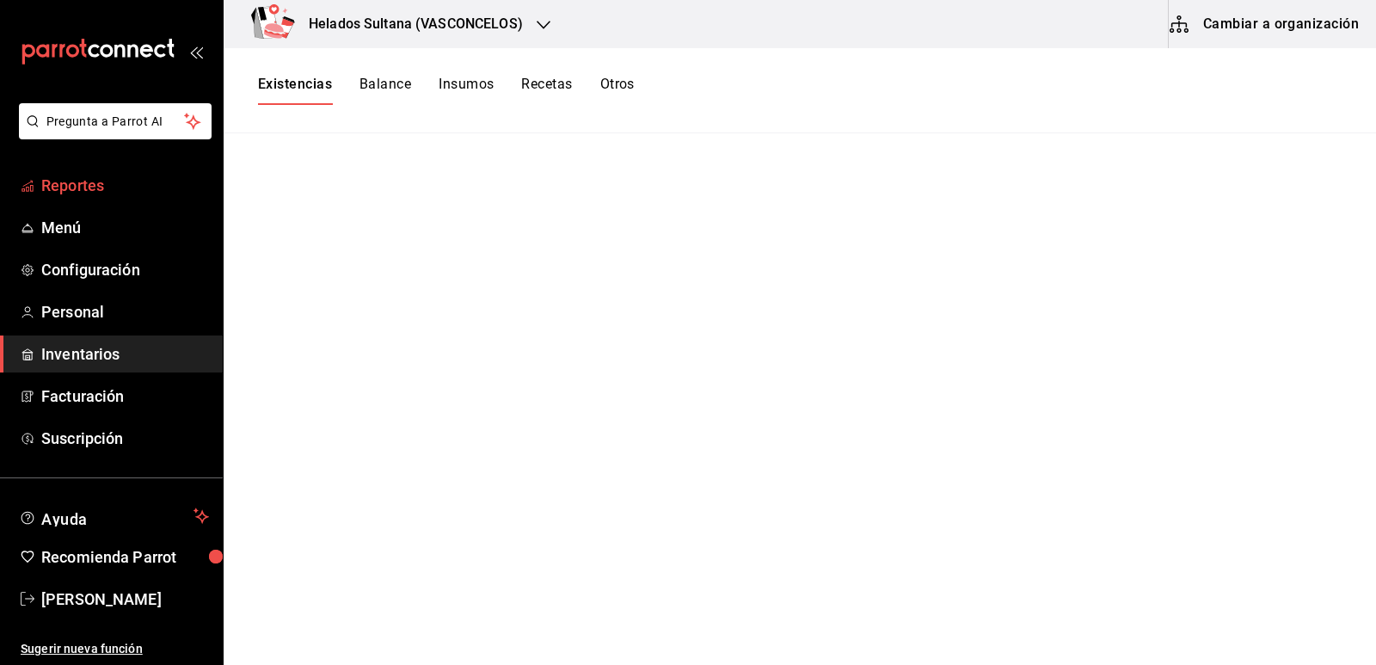
click at [71, 183] on span "Reportes" at bounding box center [125, 185] width 168 height 23
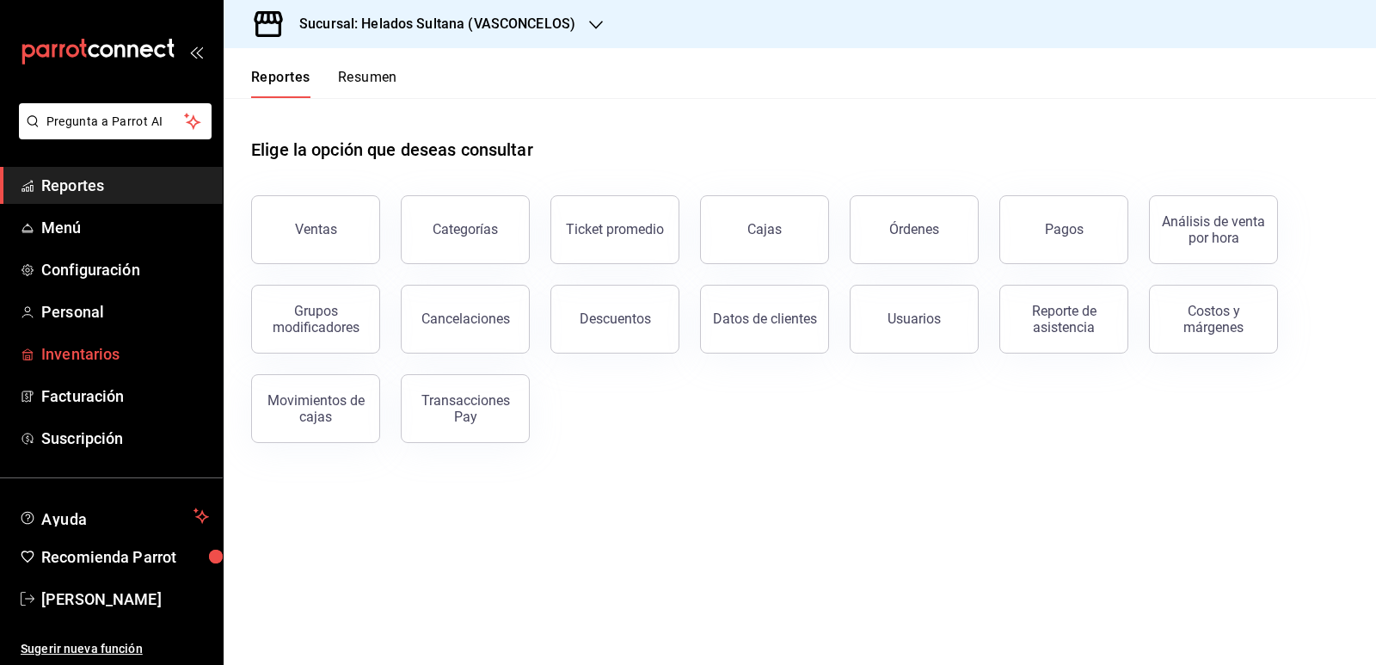
click at [59, 354] on span "Inventarios" at bounding box center [125, 353] width 168 height 23
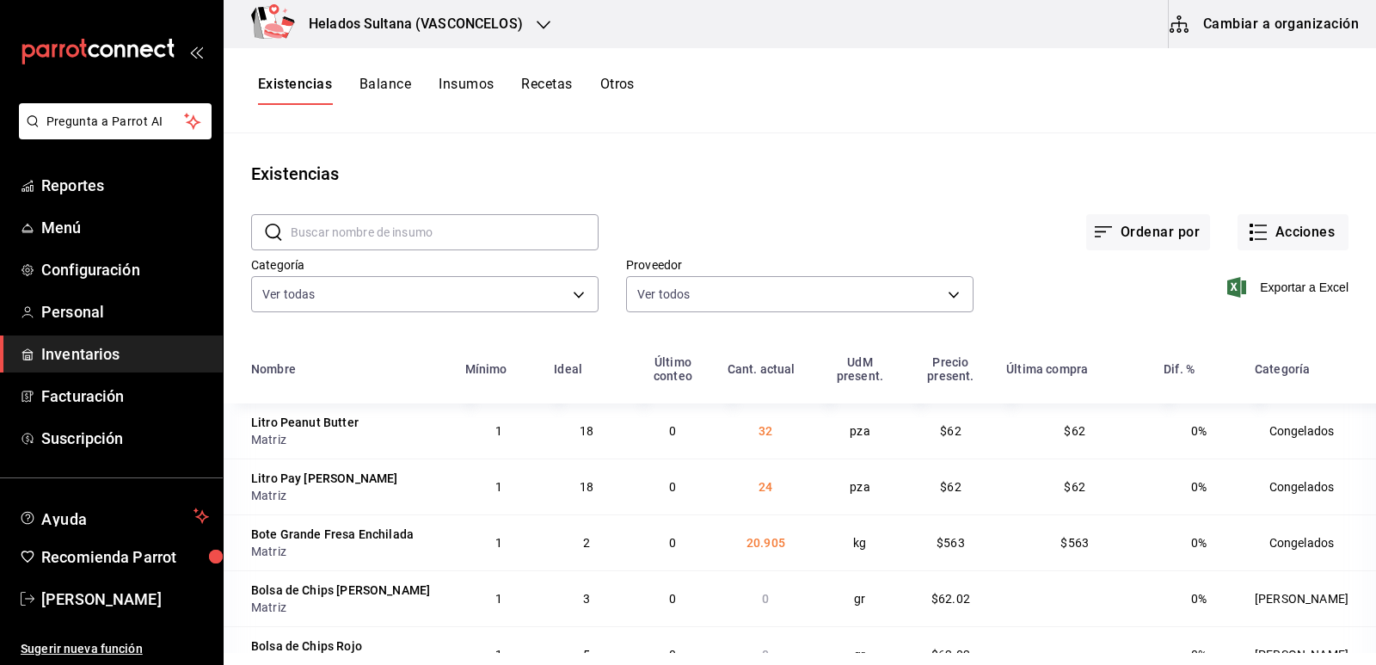
click at [398, 83] on button "Balance" at bounding box center [386, 90] width 52 height 29
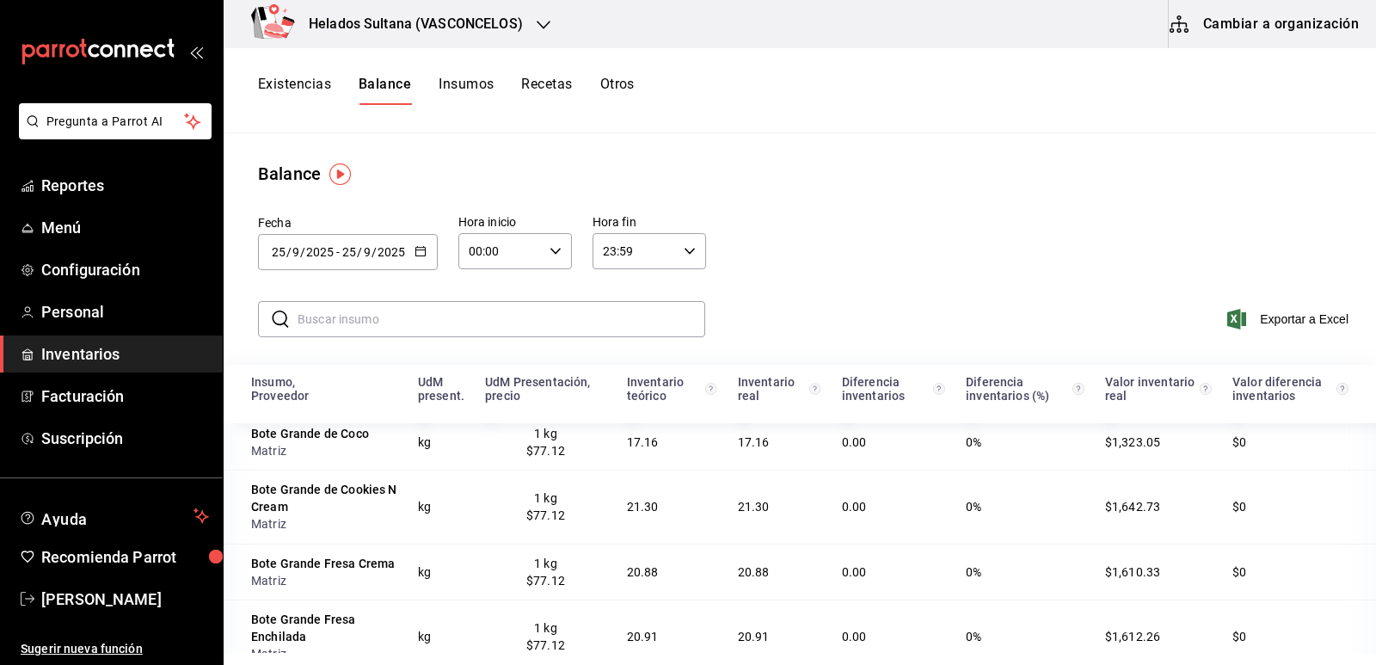
scroll to position [774, 0]
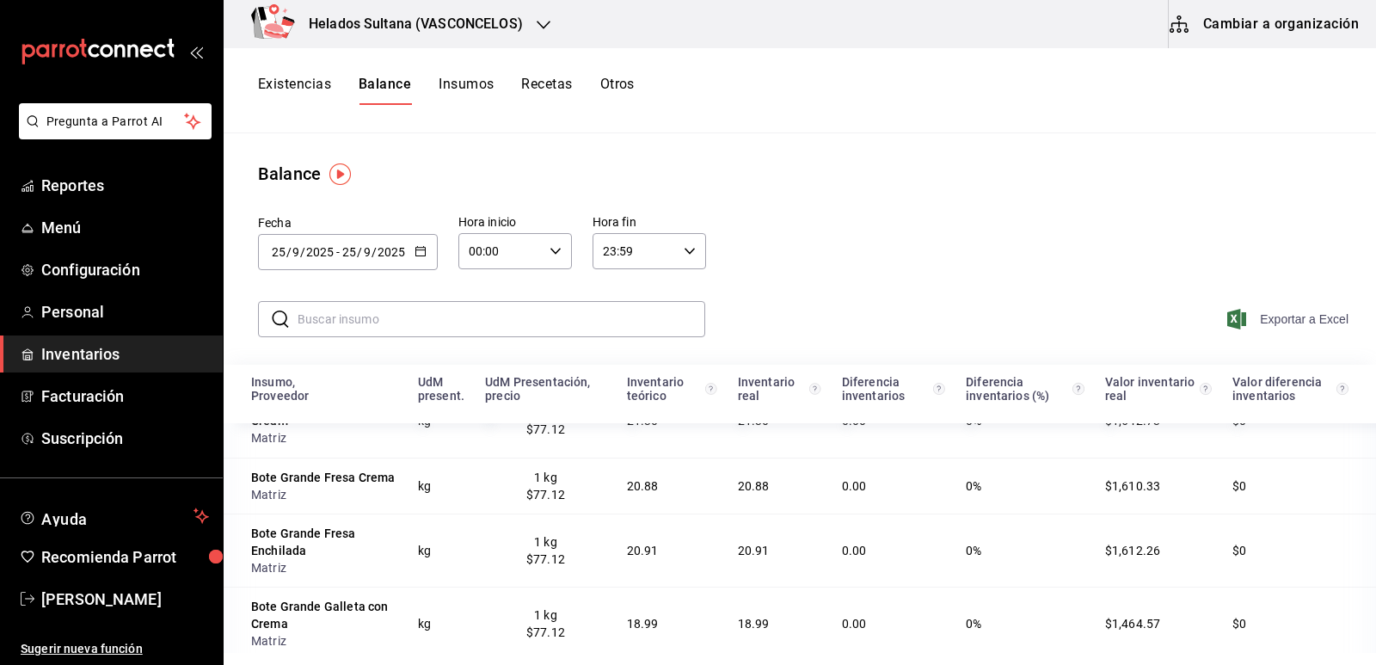
click at [1253, 315] on span "Exportar a Excel" at bounding box center [1290, 319] width 118 height 21
click at [58, 188] on span "Reportes" at bounding box center [125, 185] width 168 height 23
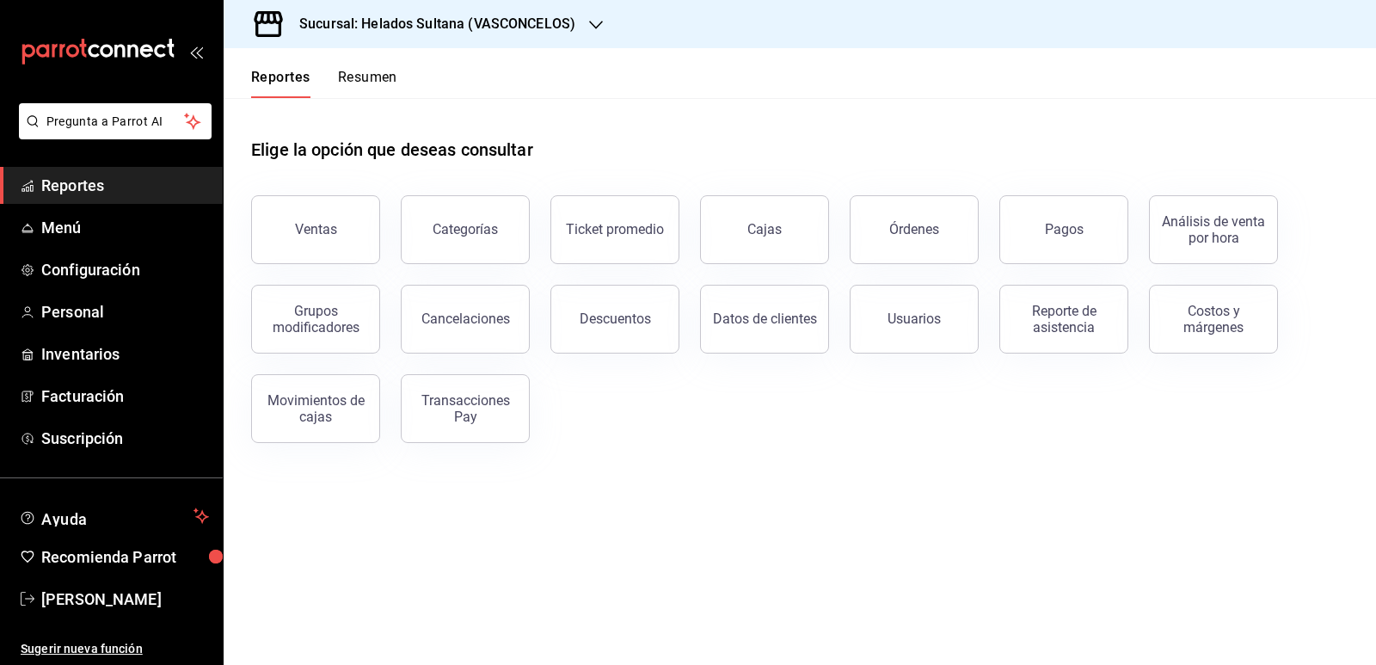
click at [382, 80] on button "Resumen" at bounding box center [367, 83] width 59 height 29
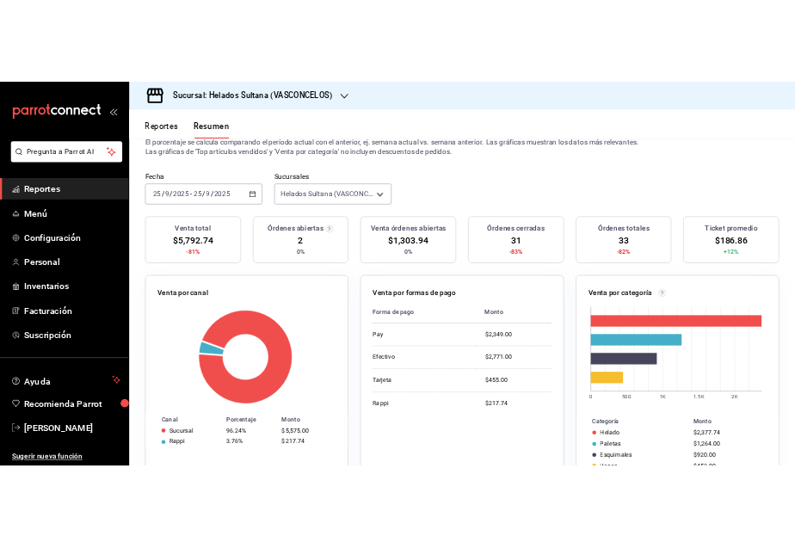
scroll to position [86, 0]
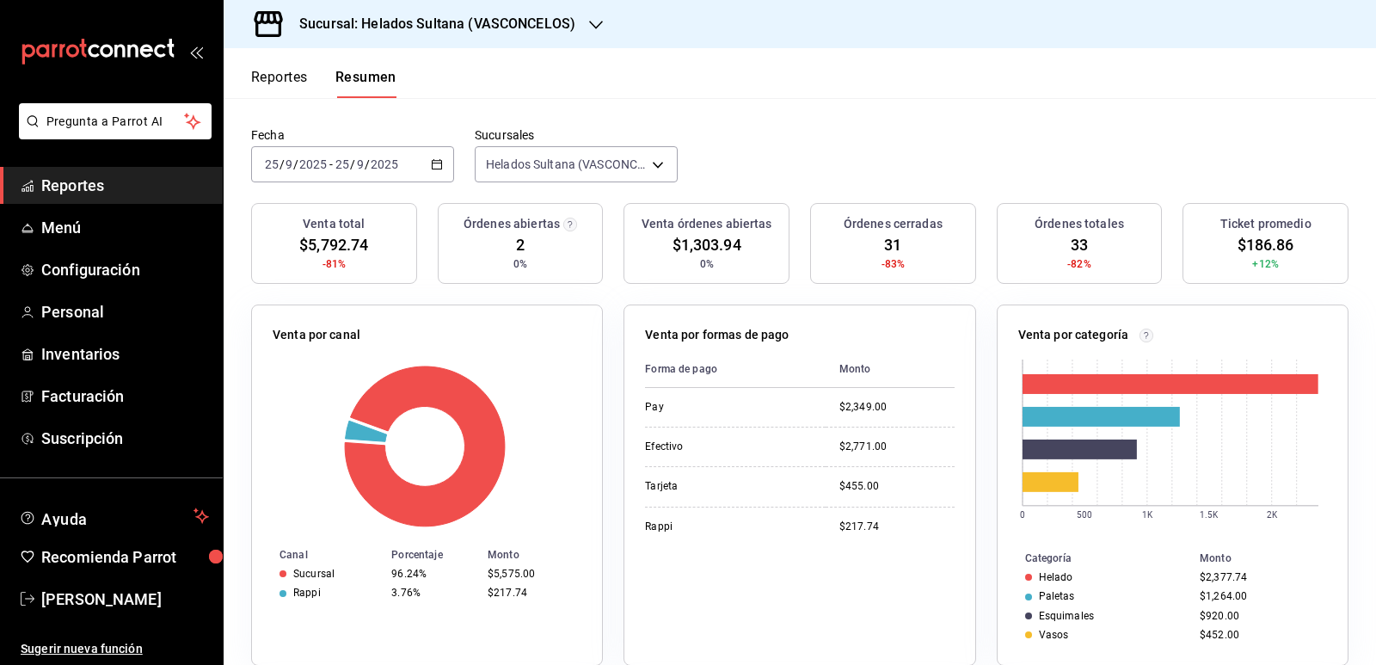
click at [286, 77] on button "Reportes" at bounding box center [279, 83] width 57 height 29
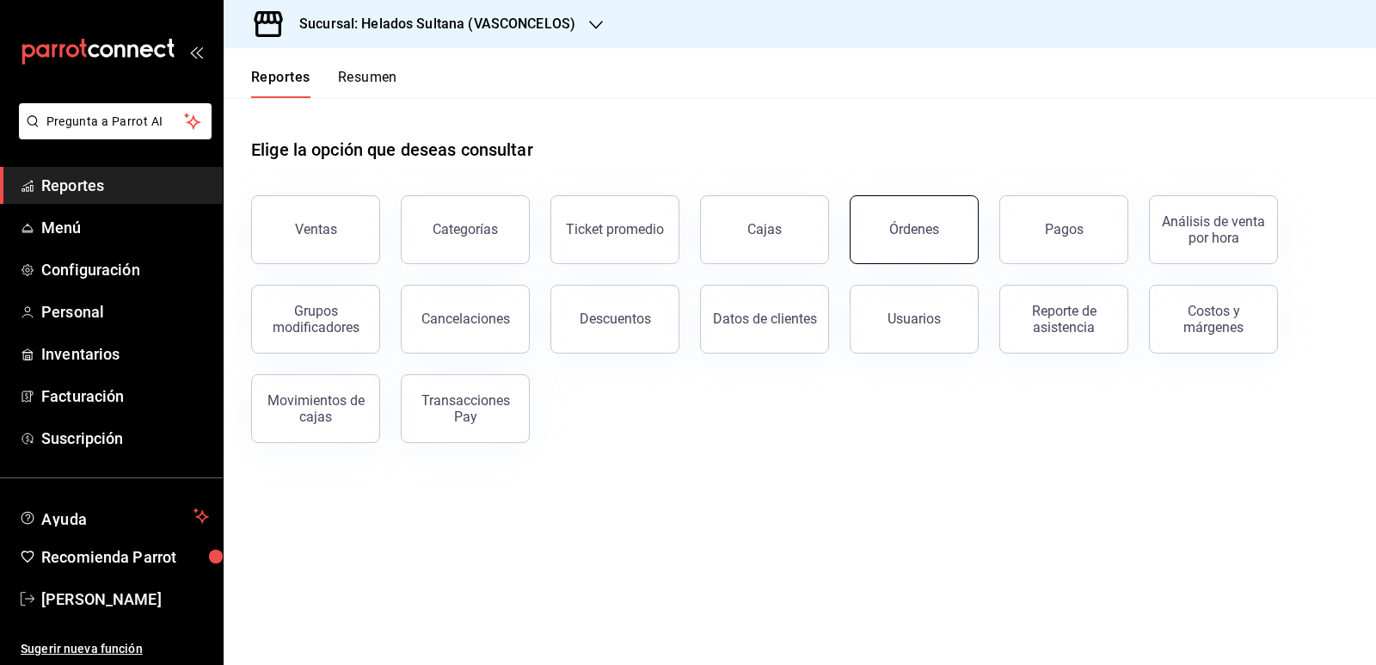
click at [920, 240] on button "Órdenes" at bounding box center [914, 229] width 129 height 69
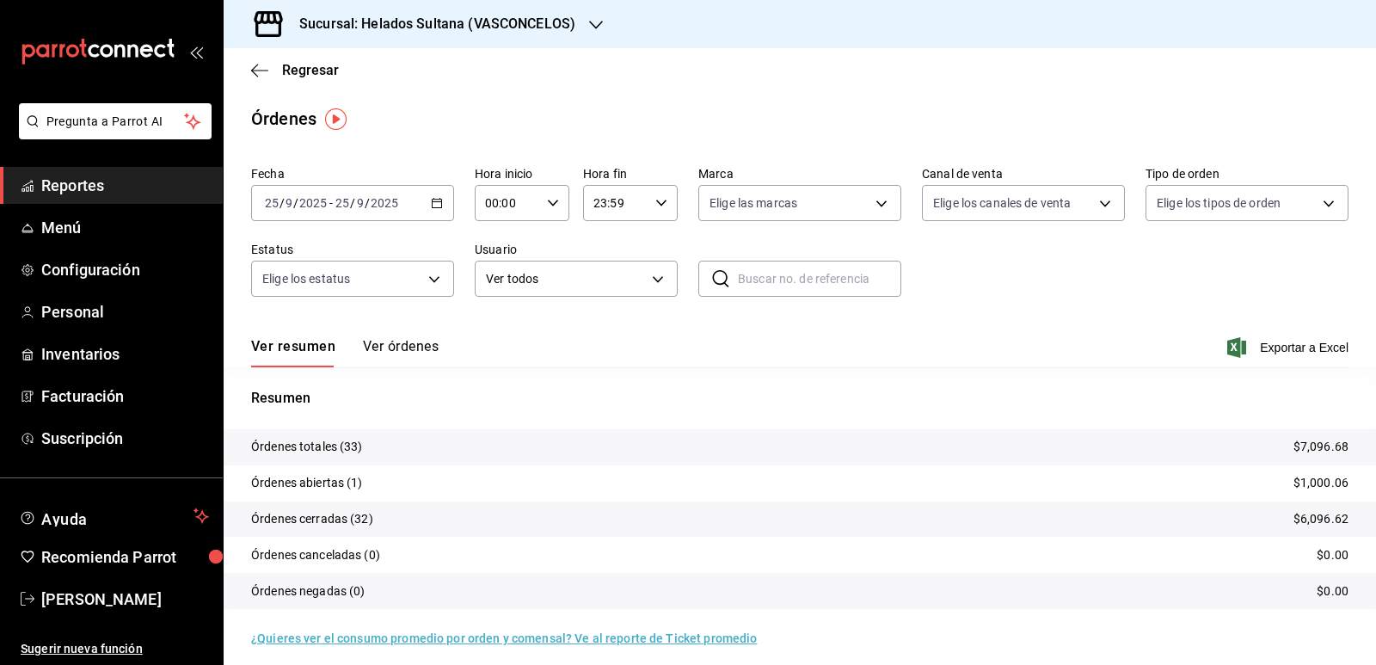
click at [419, 345] on button "Ver órdenes" at bounding box center [401, 352] width 76 height 29
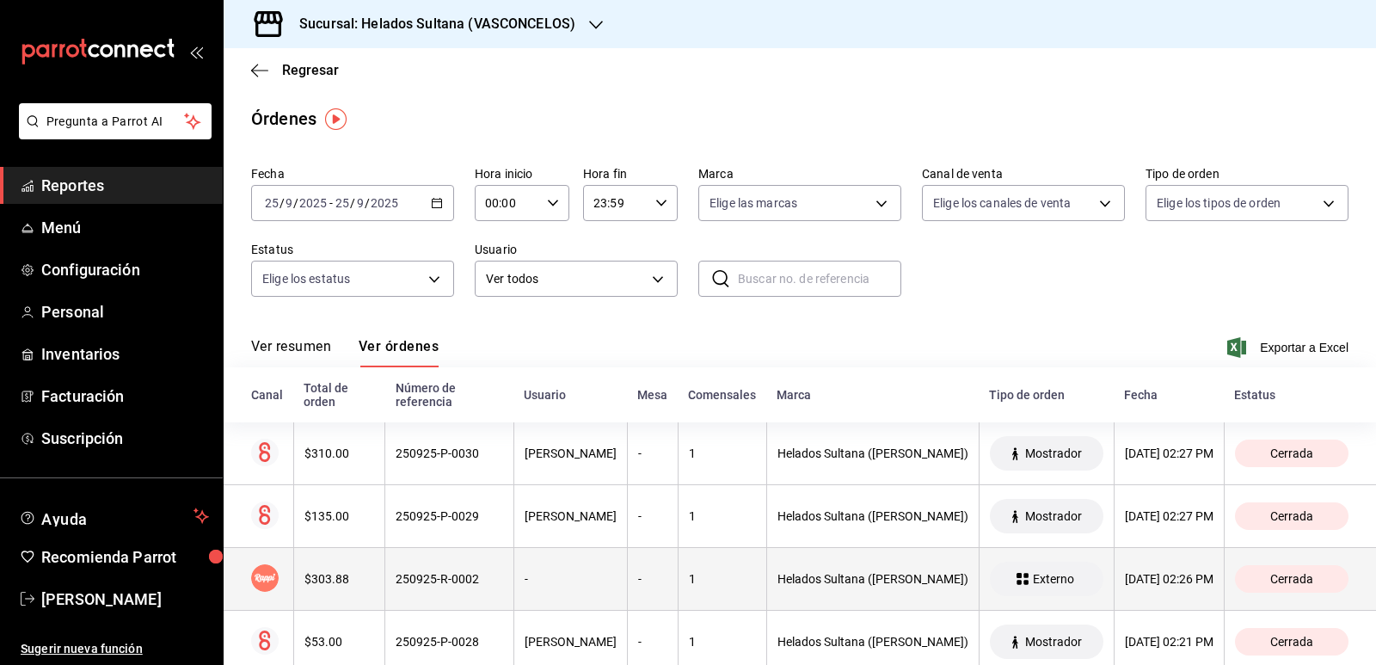
click at [350, 566] on th "$303.88" at bounding box center [339, 579] width 92 height 63
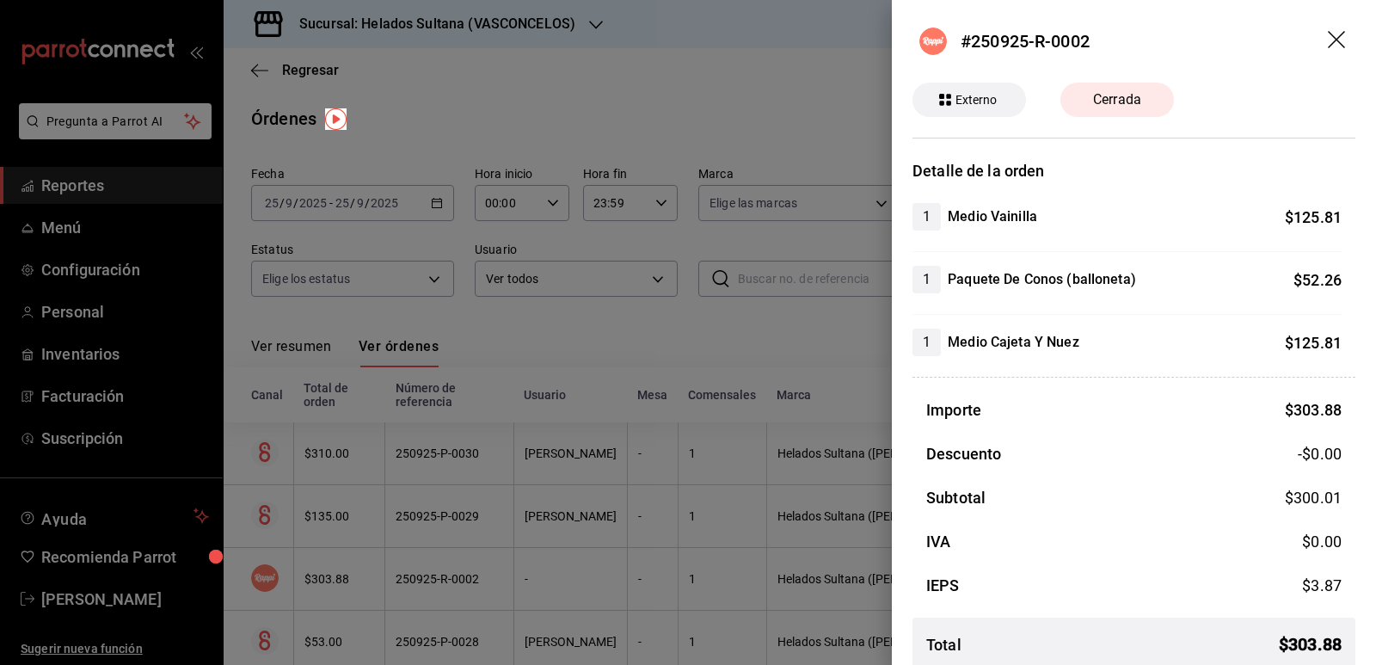
click at [735, 341] on div at bounding box center [688, 332] width 1376 height 665
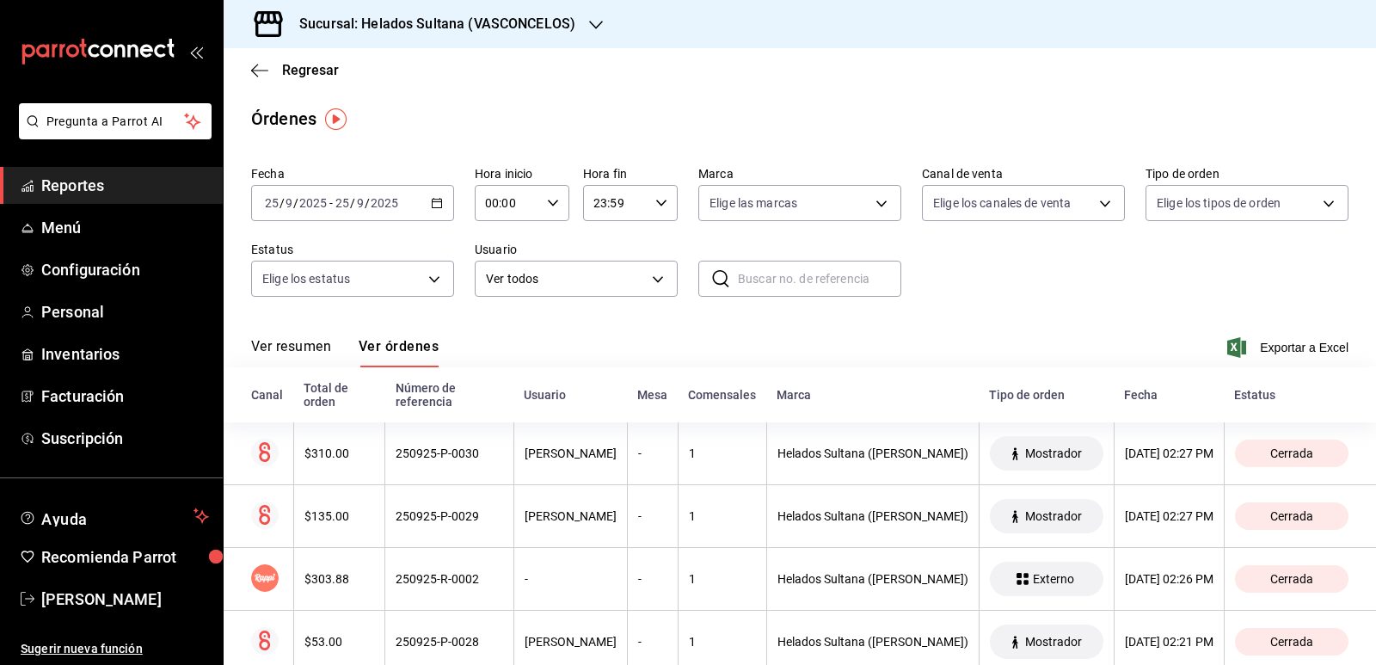
click at [89, 187] on span "Reportes" at bounding box center [125, 185] width 168 height 23
